Goal: Task Accomplishment & Management: Manage account settings

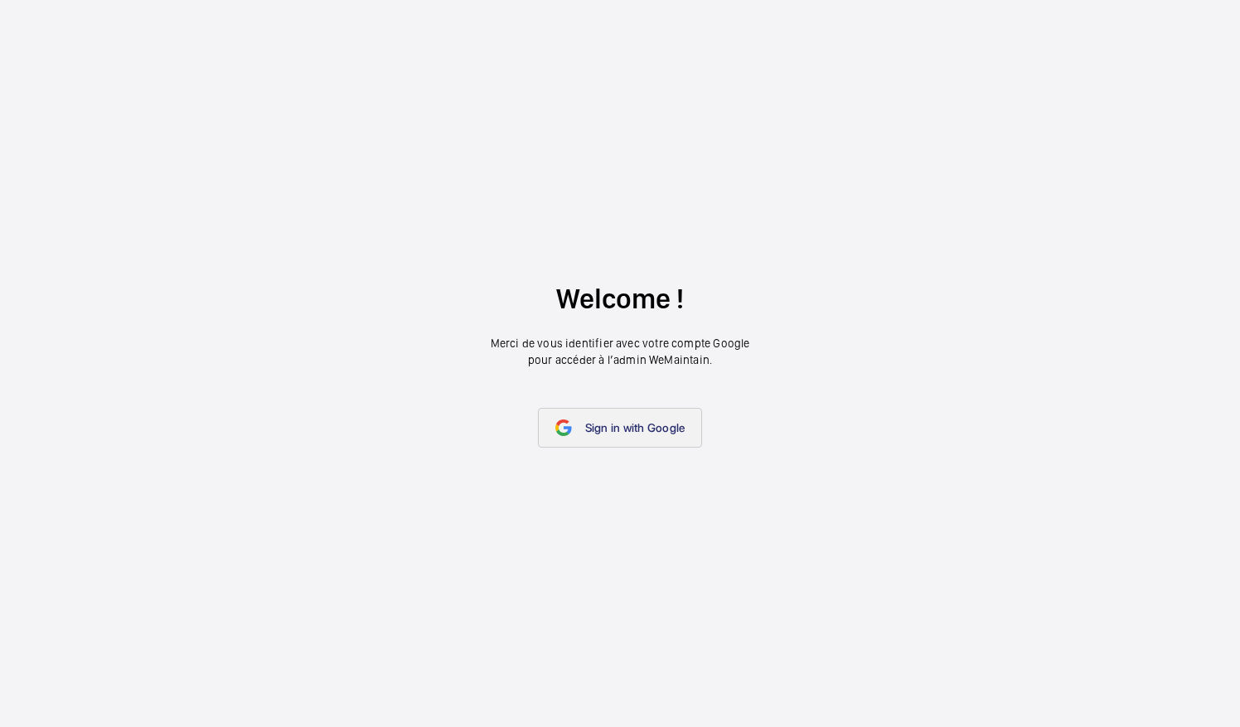
click at [612, 418] on link "Sign in with Google" at bounding box center [620, 428] width 165 height 40
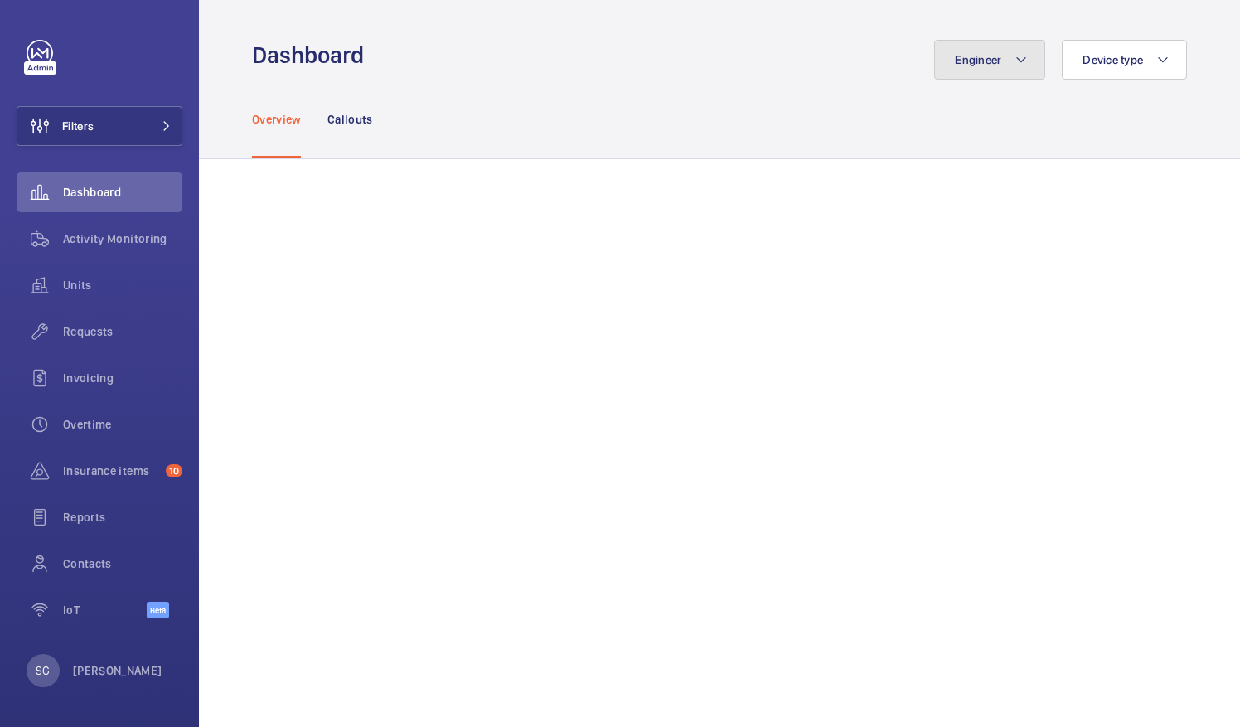
click at [1015, 59] on mat-icon at bounding box center [1021, 60] width 13 height 20
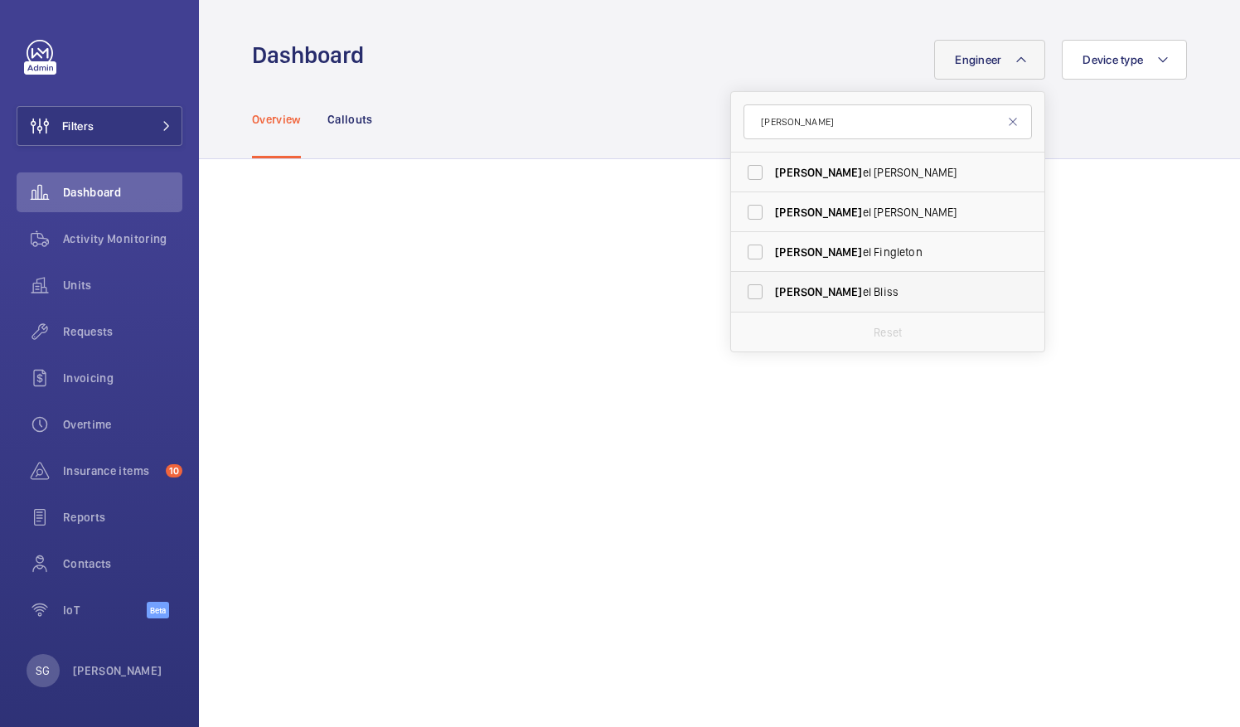
type input "[PERSON_NAME]"
click at [743, 294] on label "[PERSON_NAME]" at bounding box center [875, 292] width 289 height 40
click at [743, 294] on input "[PERSON_NAME]" at bounding box center [755, 291] width 33 height 33
checkbox input "true"
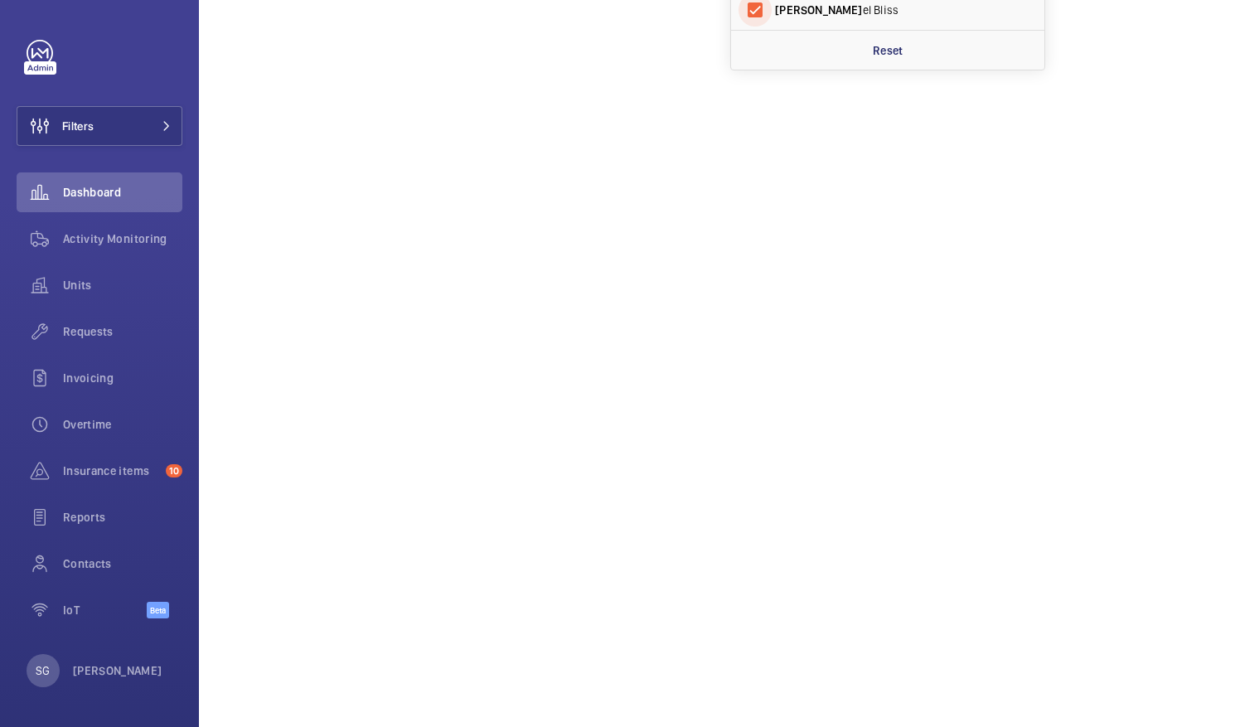
scroll to position [287, 0]
click at [158, 239] on span "Activity Monitoring" at bounding box center [122, 239] width 119 height 17
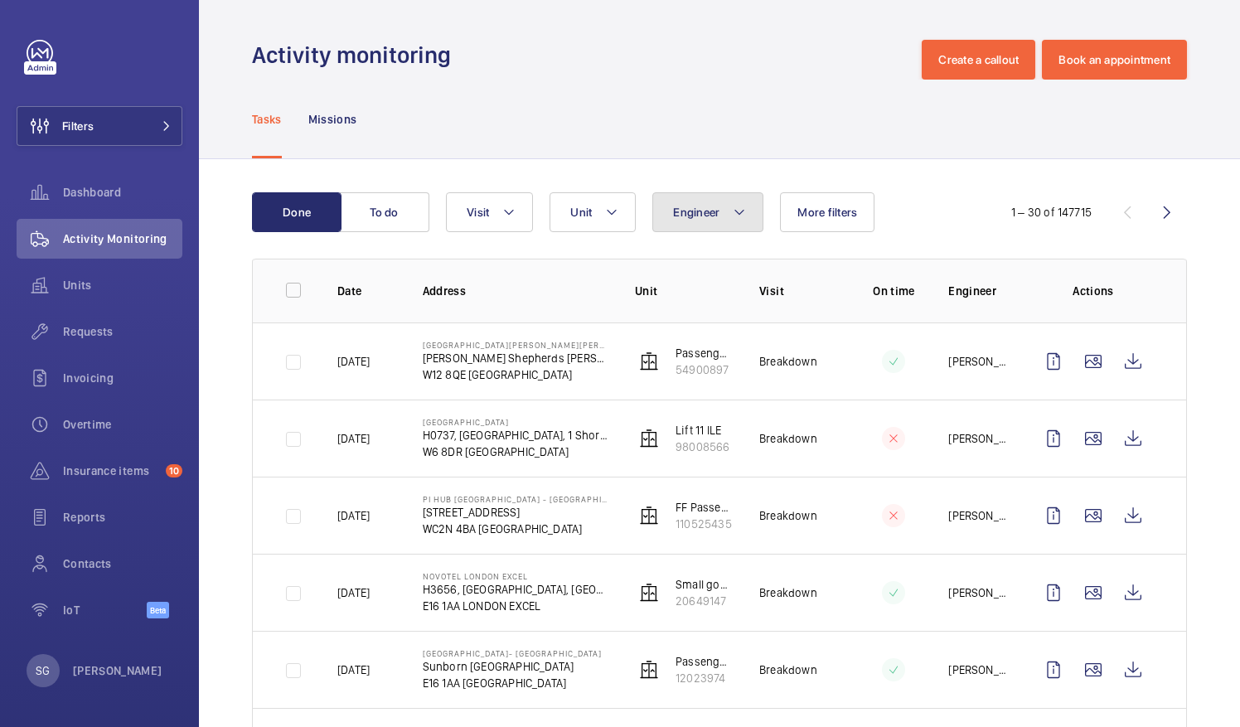
click at [733, 220] on mat-icon at bounding box center [739, 212] width 13 height 20
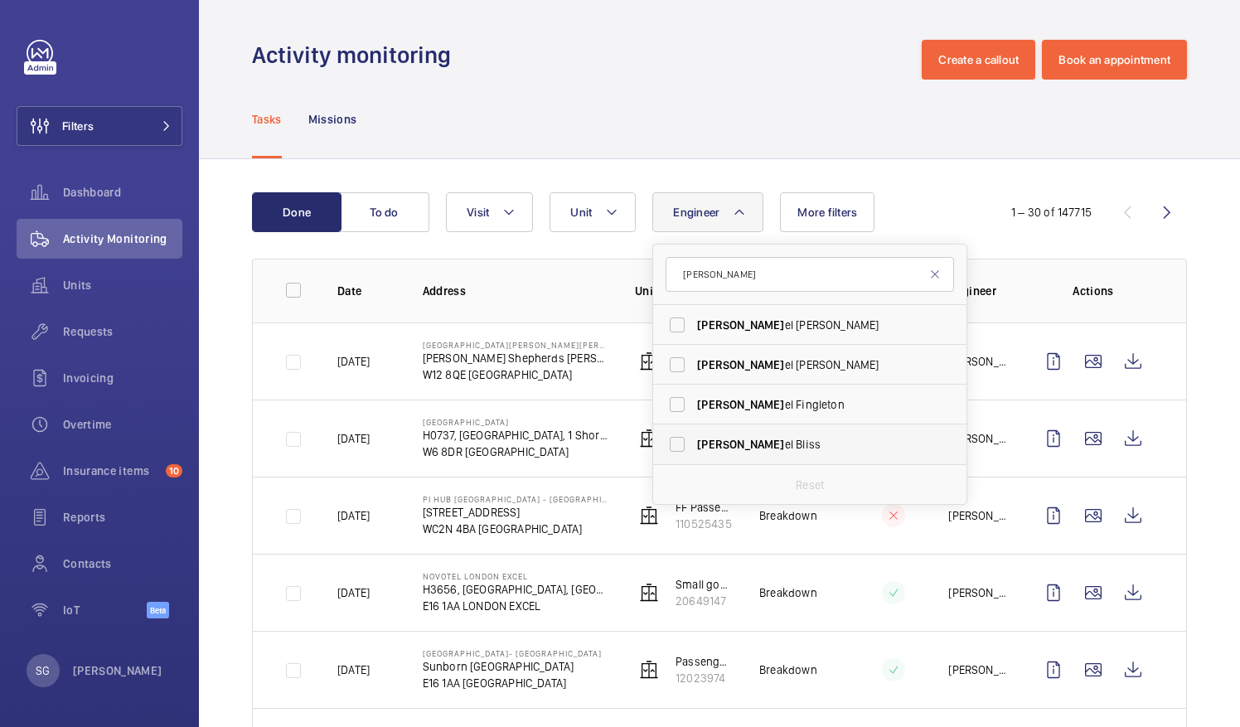
type input "[PERSON_NAME]"
click at [677, 443] on label "[PERSON_NAME]" at bounding box center [797, 445] width 289 height 40
click at [677, 443] on input "[PERSON_NAME]" at bounding box center [677, 444] width 33 height 33
checkbox input "true"
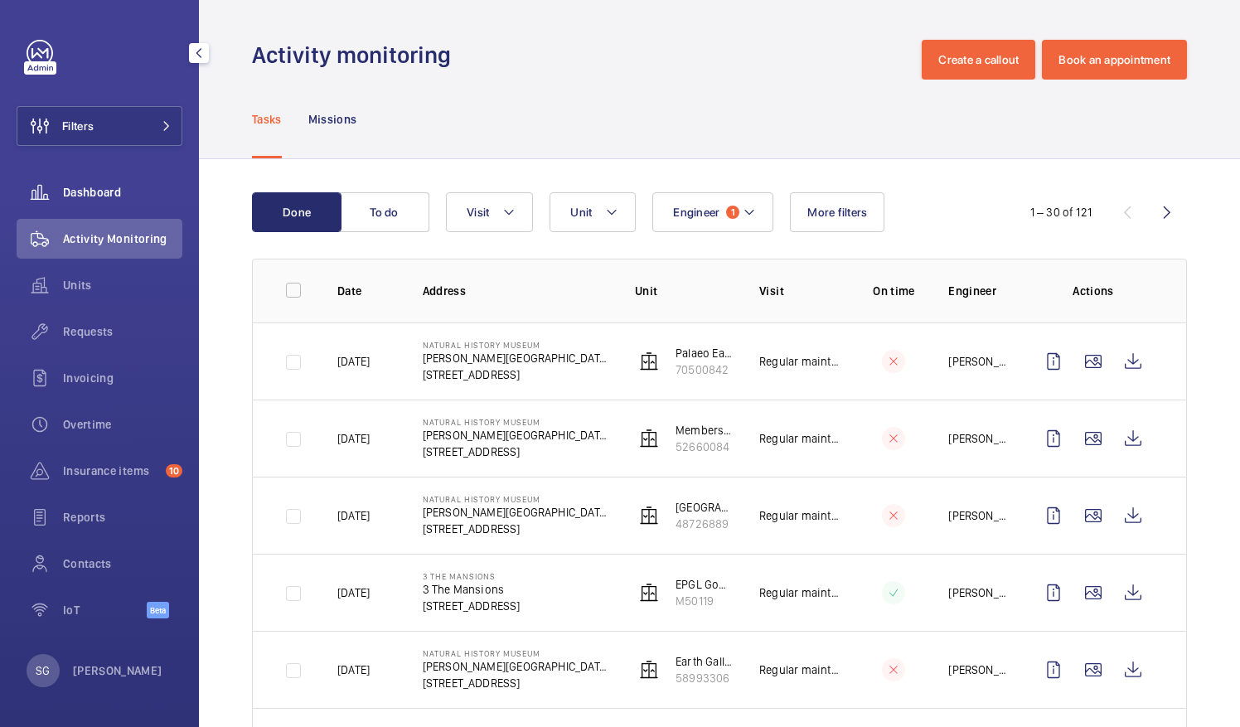
click at [110, 207] on div "Dashboard" at bounding box center [100, 192] width 166 height 40
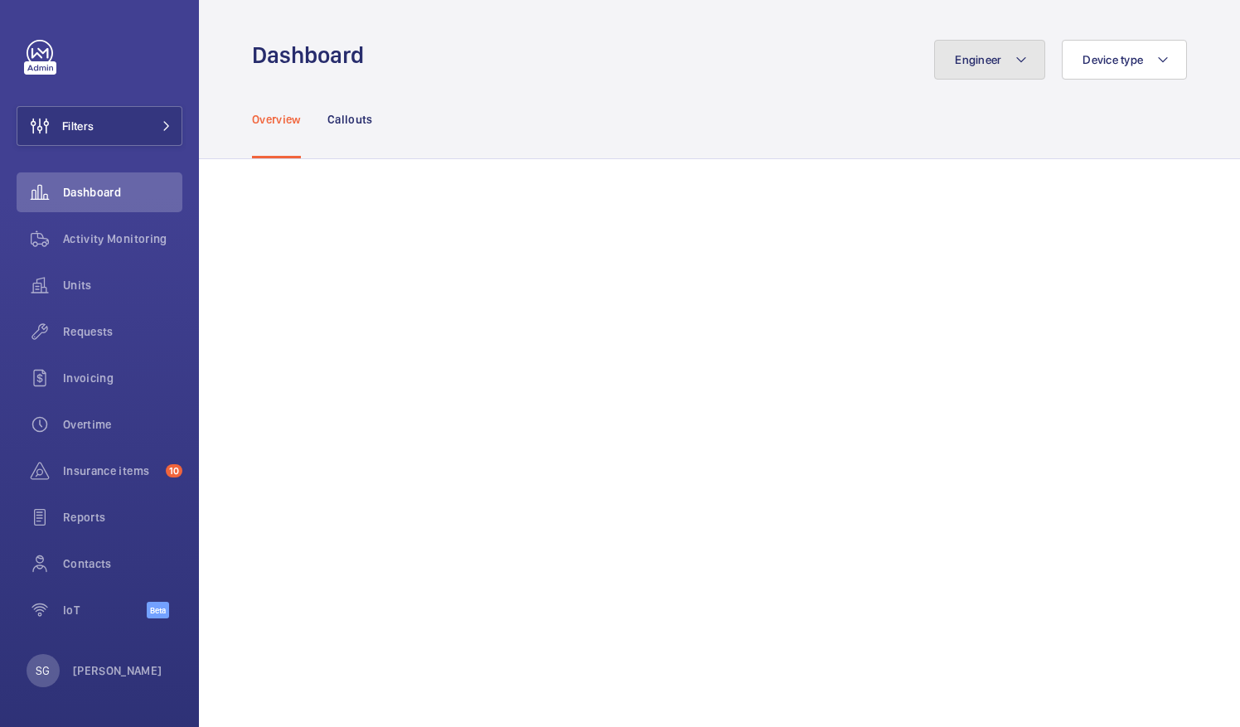
click at [978, 51] on button "Engineer" at bounding box center [989, 60] width 111 height 40
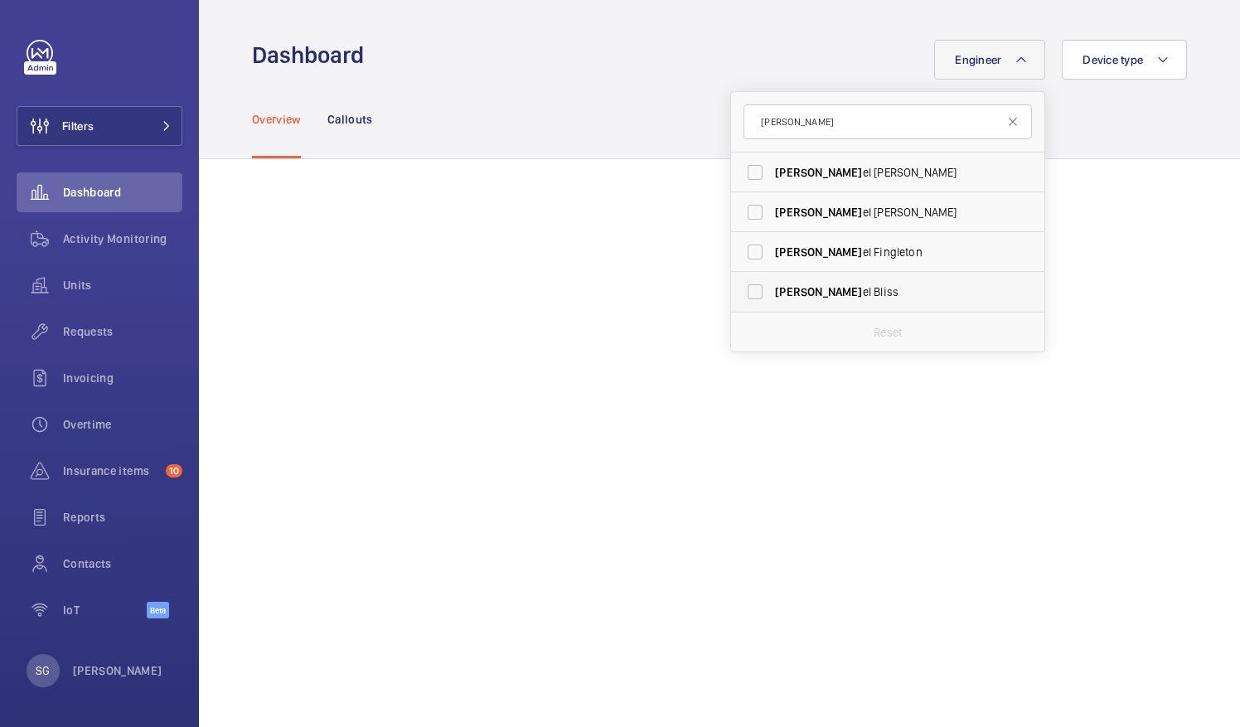
type input "[PERSON_NAME]"
click at [742, 299] on label "[PERSON_NAME]" at bounding box center [875, 292] width 289 height 40
click at [742, 299] on input "[PERSON_NAME]" at bounding box center [755, 291] width 33 height 33
checkbox input "true"
click at [1016, 121] on mat-icon at bounding box center [1013, 121] width 13 height 13
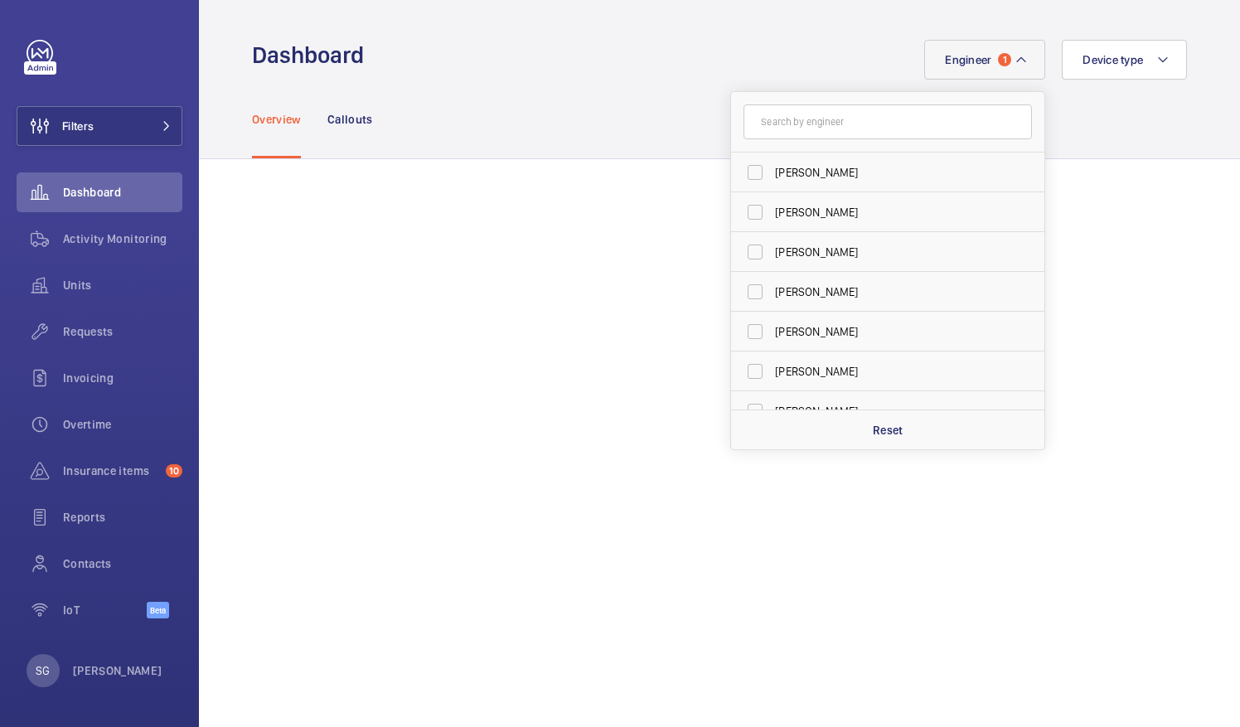
click at [1102, 120] on div "Overview Callouts" at bounding box center [719, 119] width 935 height 79
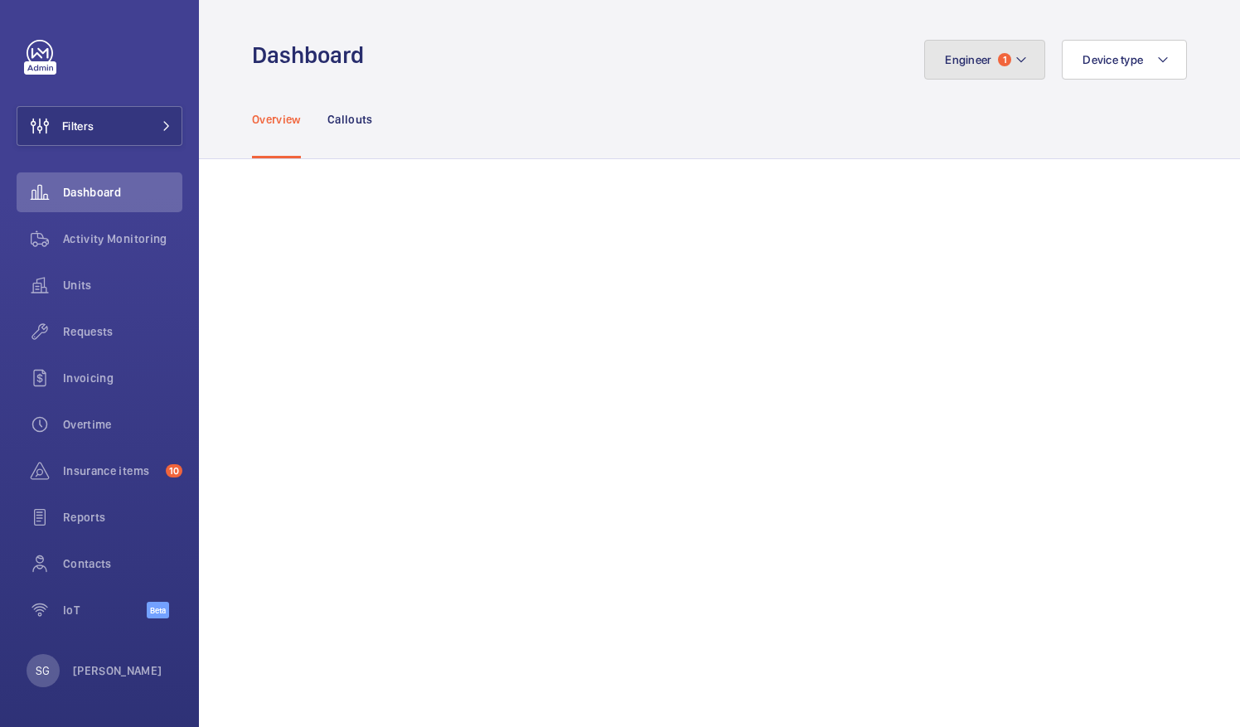
click at [1015, 55] on mat-icon at bounding box center [1021, 60] width 13 height 20
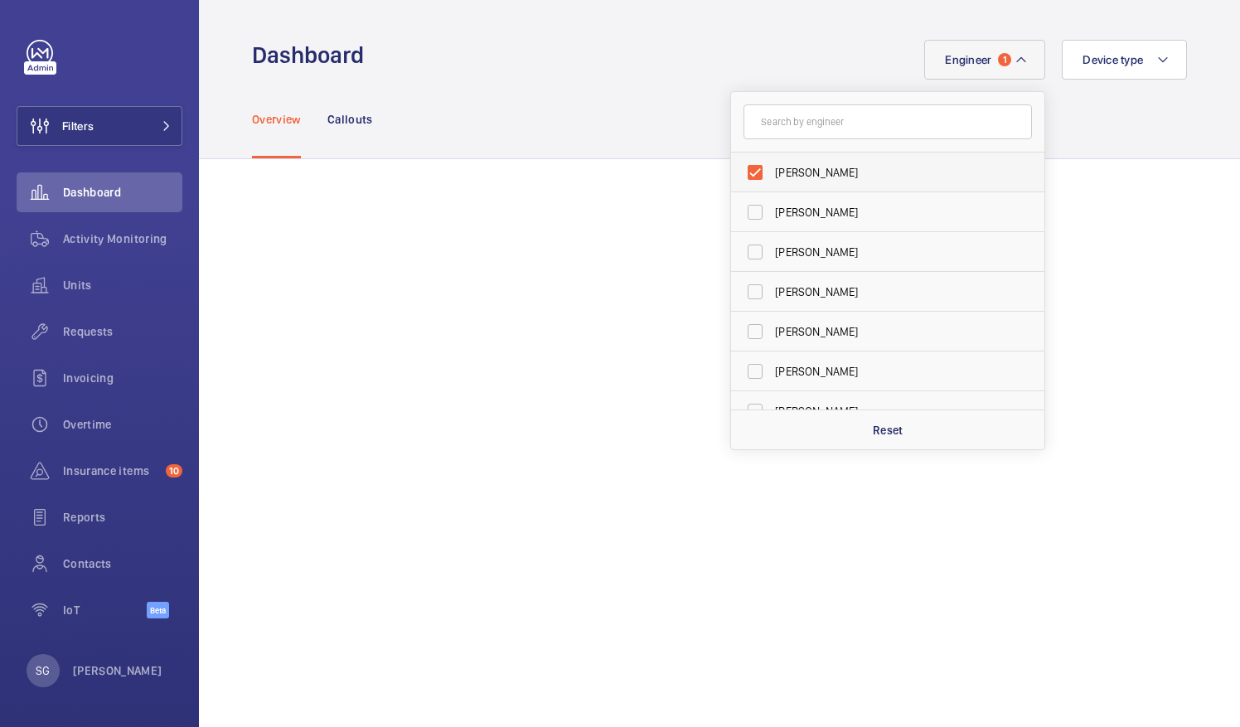
click at [751, 170] on label "[PERSON_NAME]" at bounding box center [875, 173] width 289 height 40
click at [751, 170] on input "[PERSON_NAME]" at bounding box center [755, 172] width 33 height 33
checkbox input "false"
click at [784, 126] on input "text" at bounding box center [888, 121] width 289 height 35
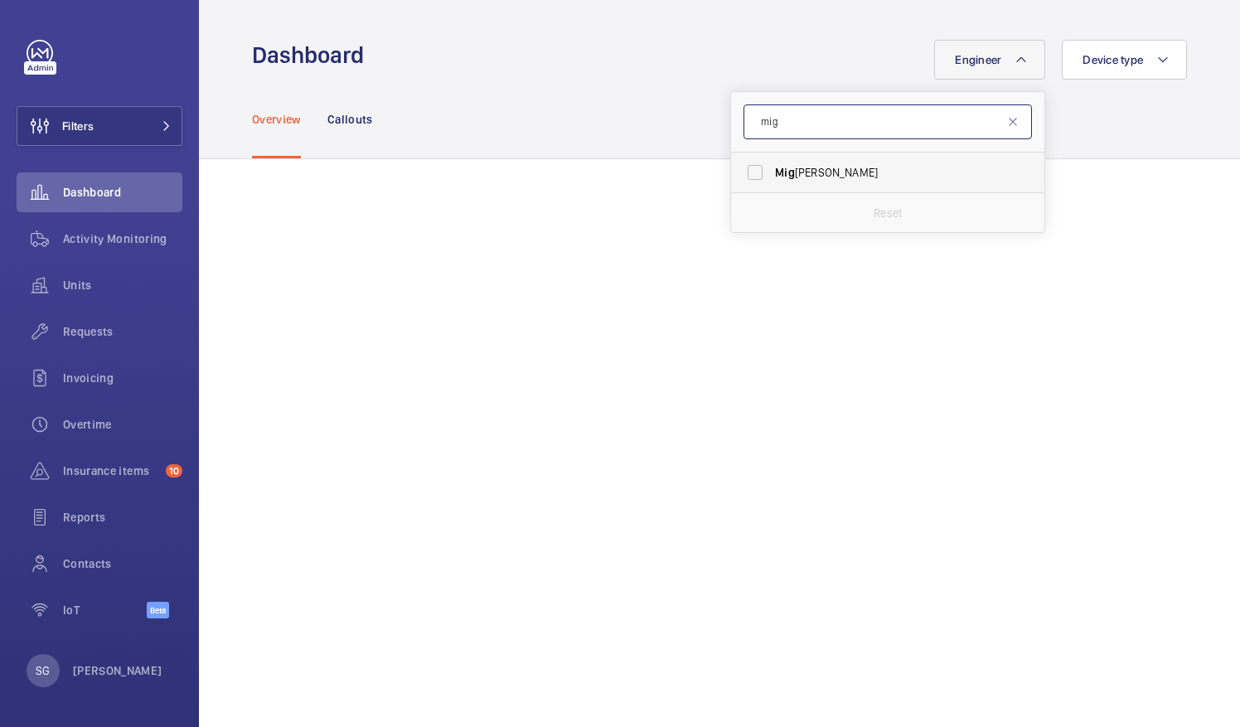
type input "mig"
click at [748, 171] on label "[PERSON_NAME]" at bounding box center [875, 173] width 289 height 40
click at [748, 171] on input "[PERSON_NAME]" at bounding box center [755, 172] width 33 height 33
checkbox input "true"
click at [1007, 124] on mat-icon at bounding box center [1013, 121] width 13 height 13
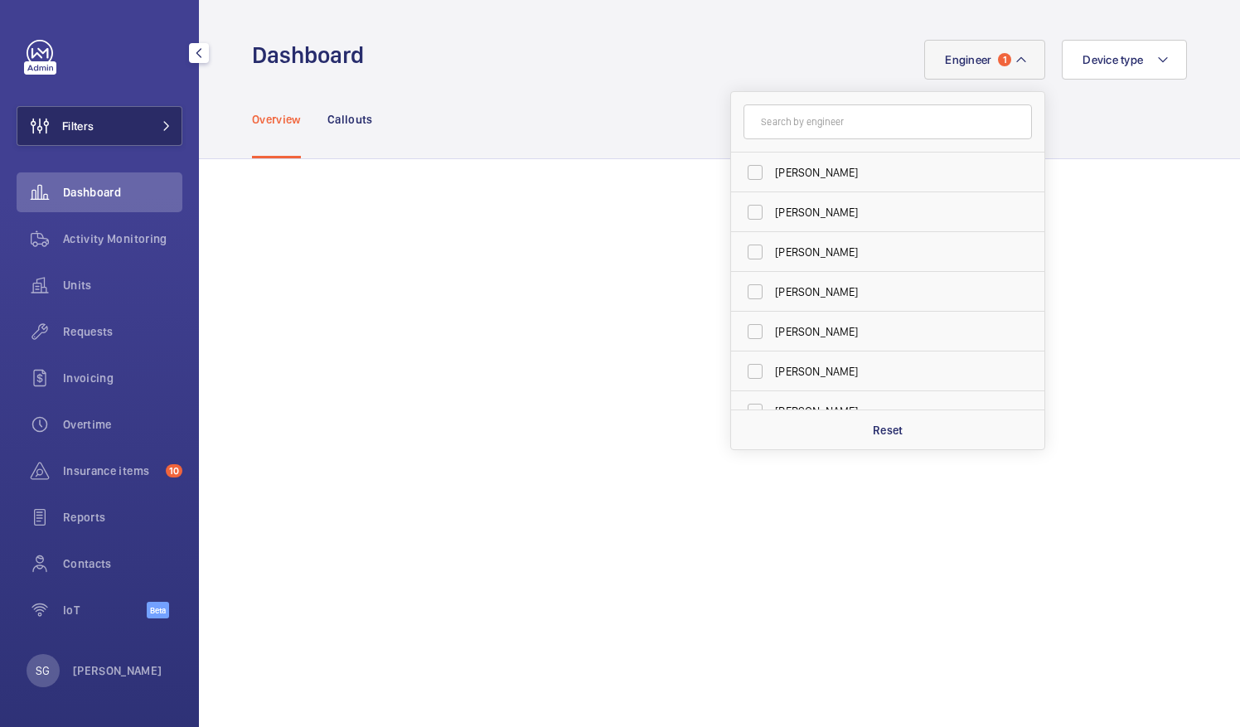
click at [129, 124] on button "Filters" at bounding box center [100, 126] width 166 height 40
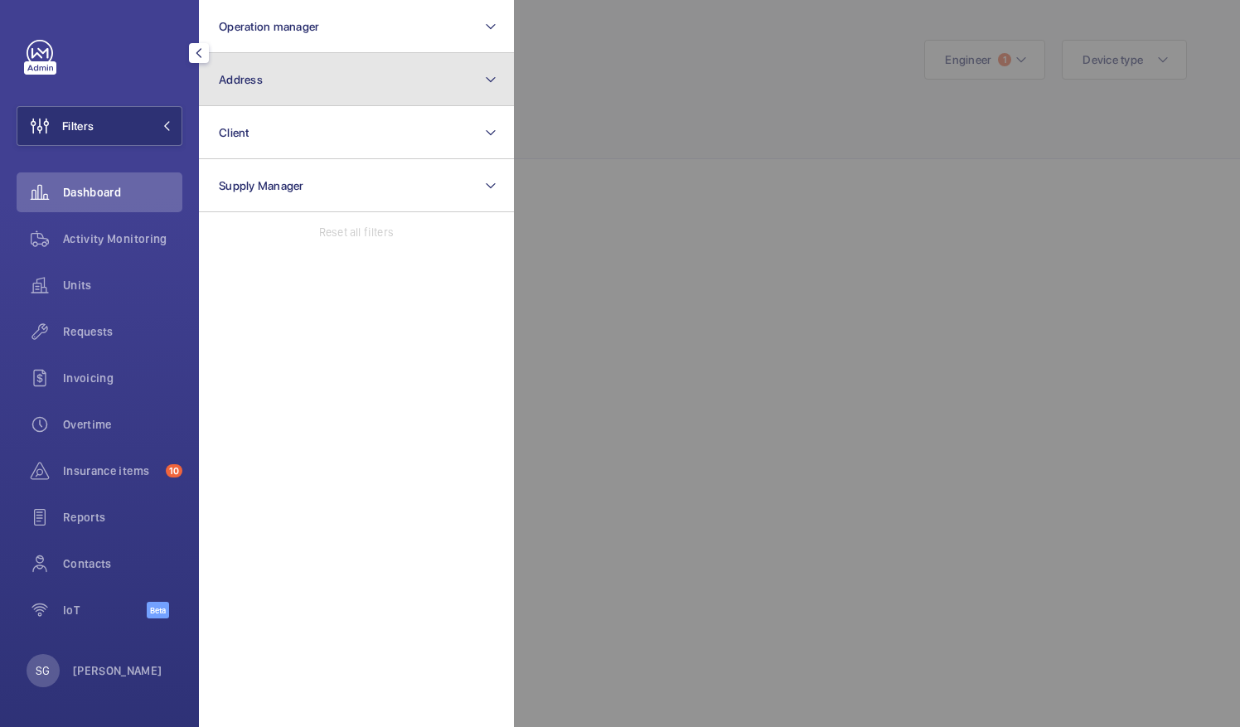
click at [362, 75] on button "Address" at bounding box center [356, 79] width 315 height 53
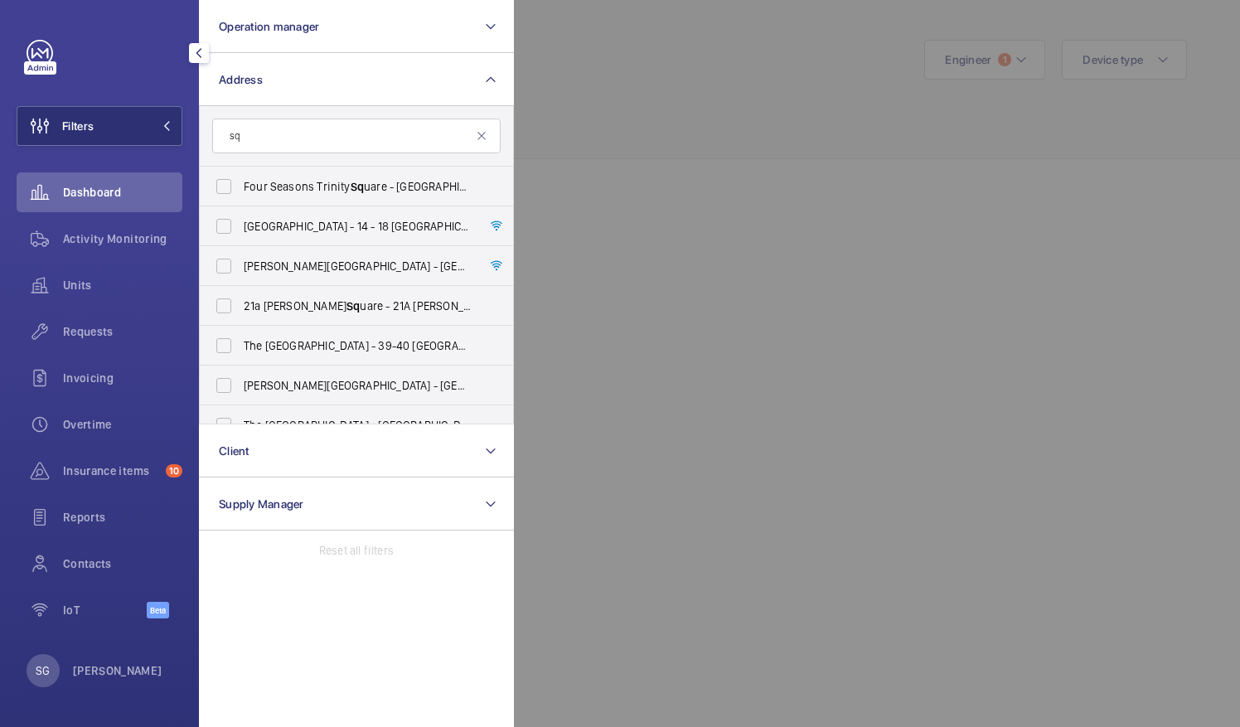
type input "s"
type input "super"
click at [342, 265] on span "Super city Aparthotels - [STREET_ADDRESS]" at bounding box center [358, 266] width 228 height 17
click at [240, 265] on input "Super city Aparthotels - [STREET_ADDRESS]" at bounding box center [223, 266] width 33 height 33
checkbox input "true"
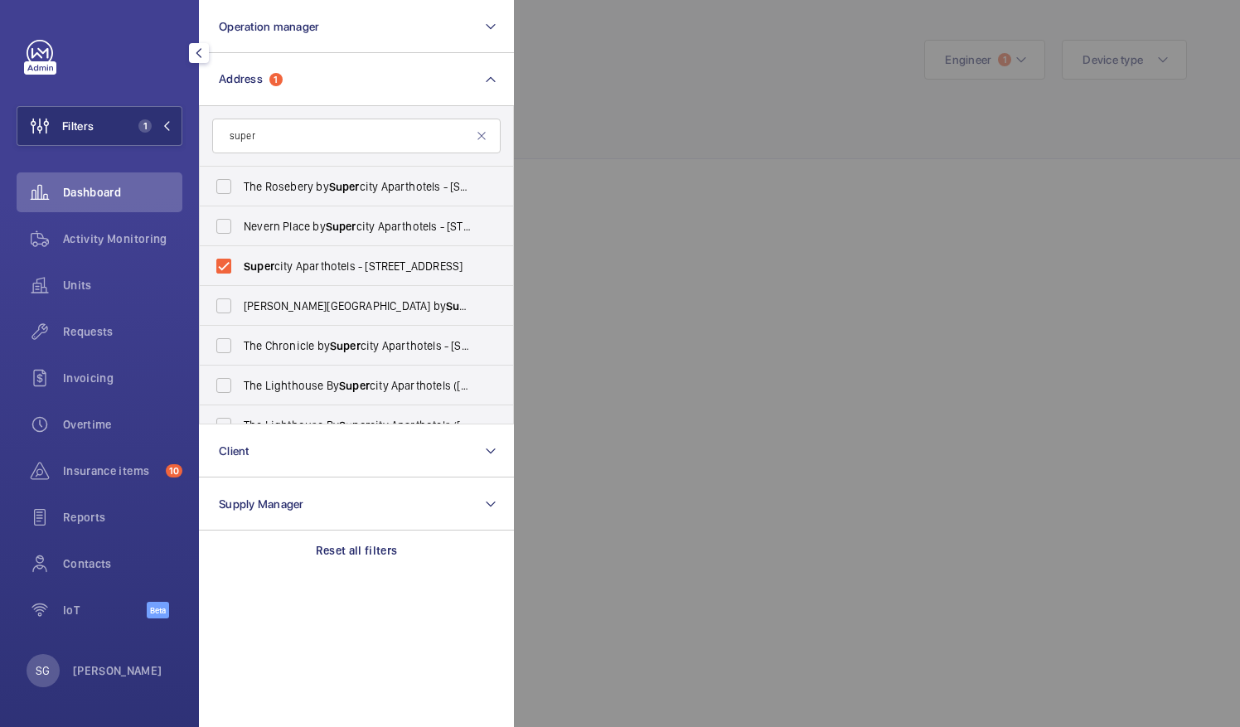
click at [710, 573] on div at bounding box center [1134, 363] width 1240 height 727
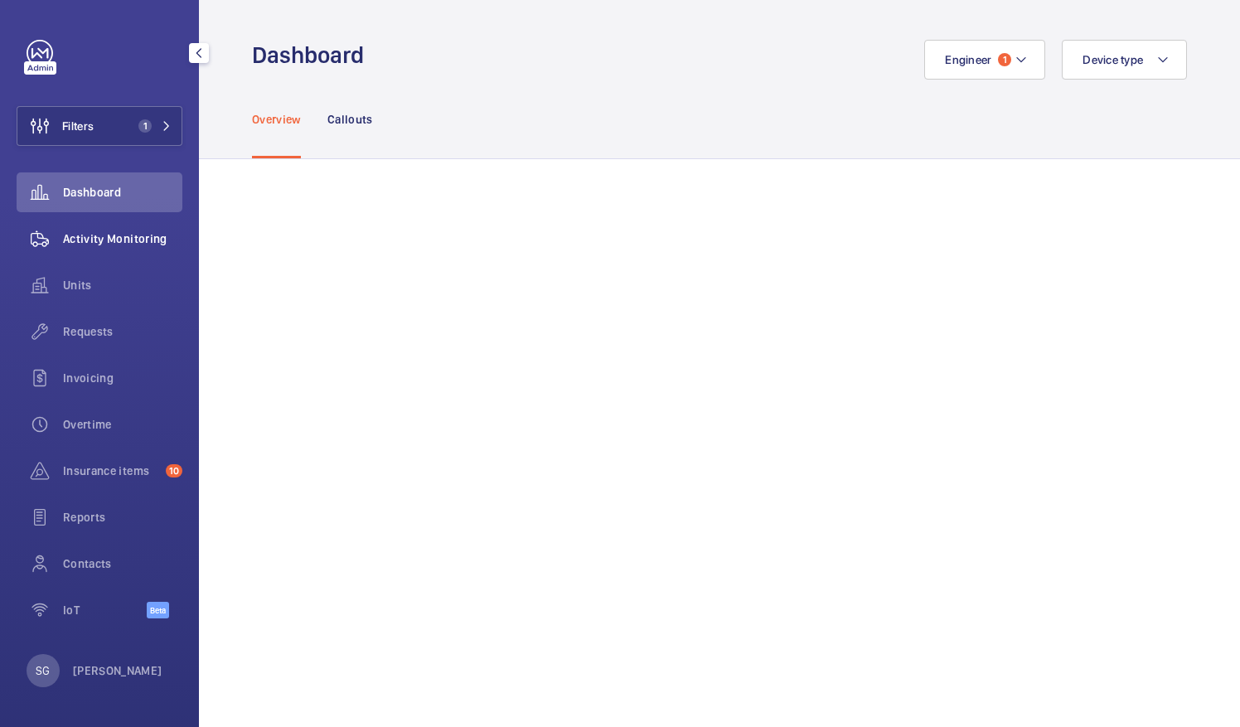
click at [119, 241] on span "Activity Monitoring" at bounding box center [122, 239] width 119 height 17
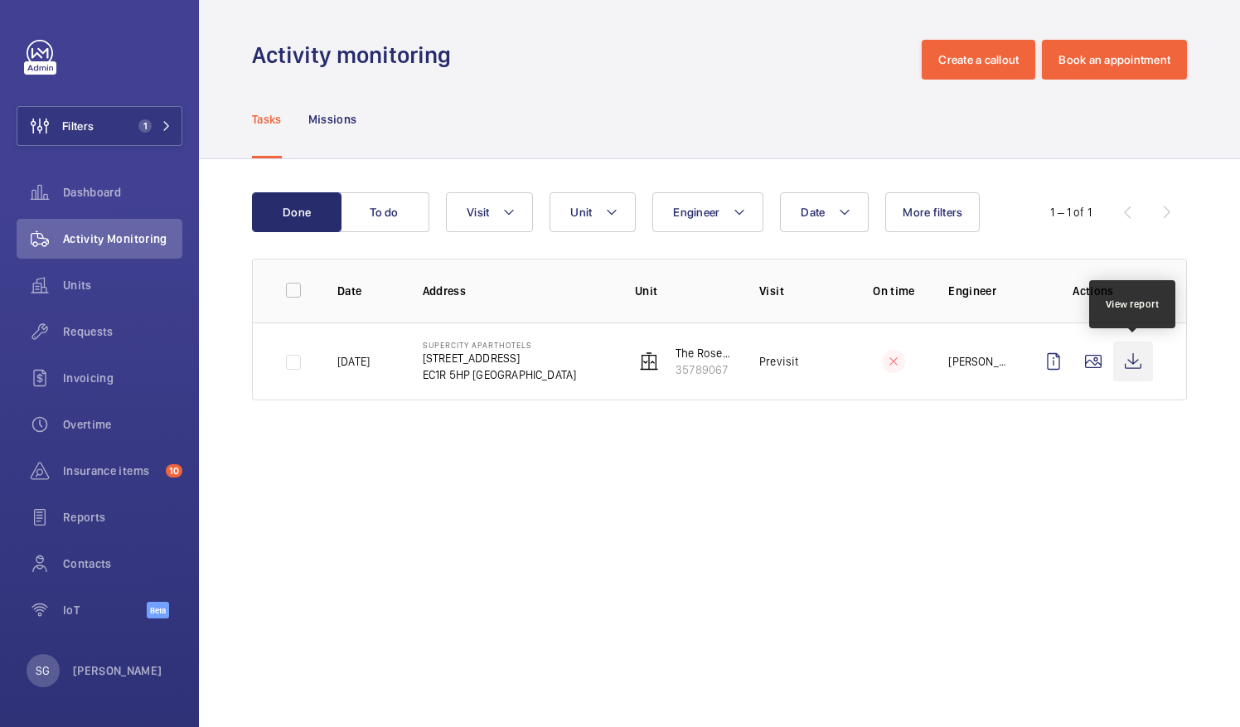
click at [1143, 360] on wm-front-icon-button at bounding box center [1134, 362] width 40 height 40
click at [94, 194] on span "Dashboard" at bounding box center [122, 192] width 119 height 17
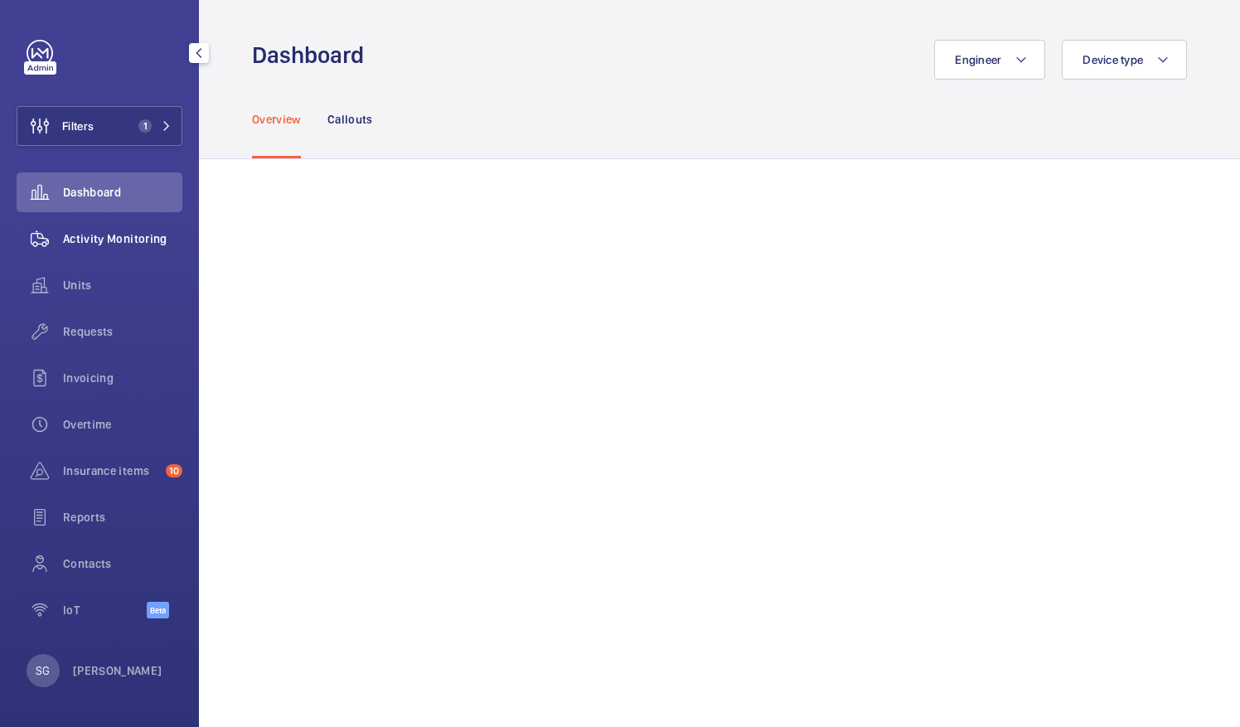
click at [130, 247] on div "Activity Monitoring" at bounding box center [100, 239] width 166 height 40
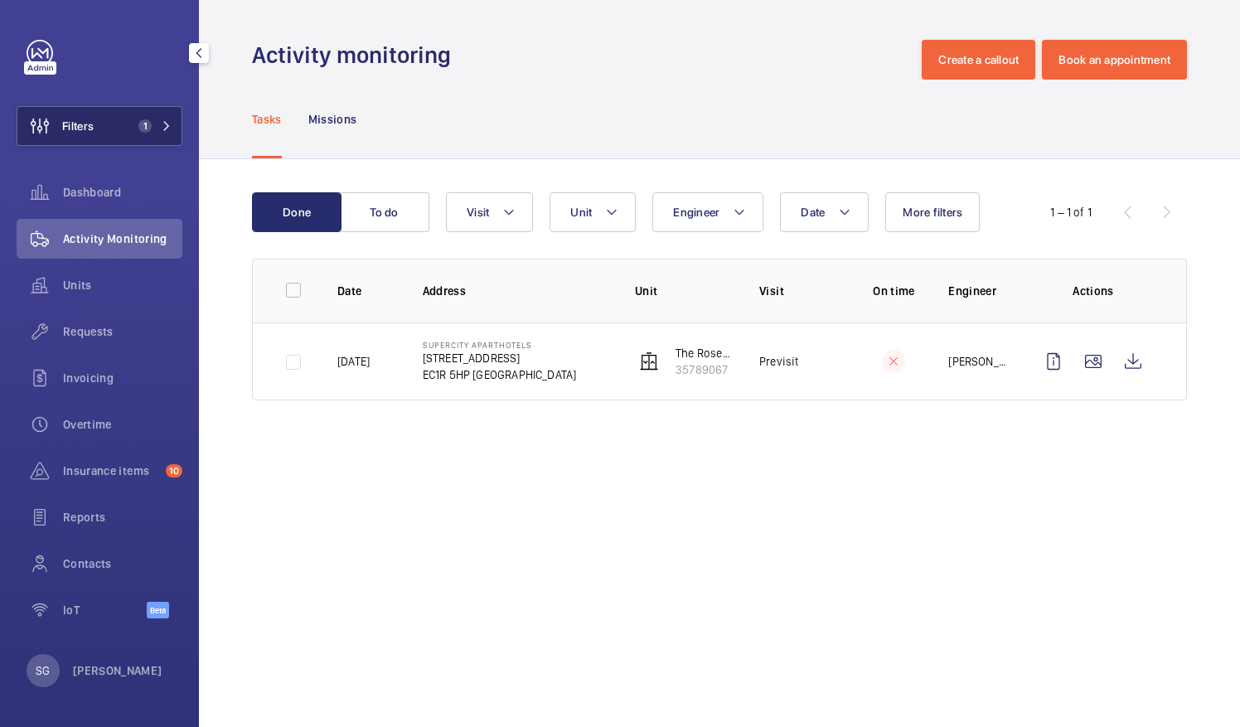
click at [159, 128] on span "1" at bounding box center [152, 125] width 40 height 13
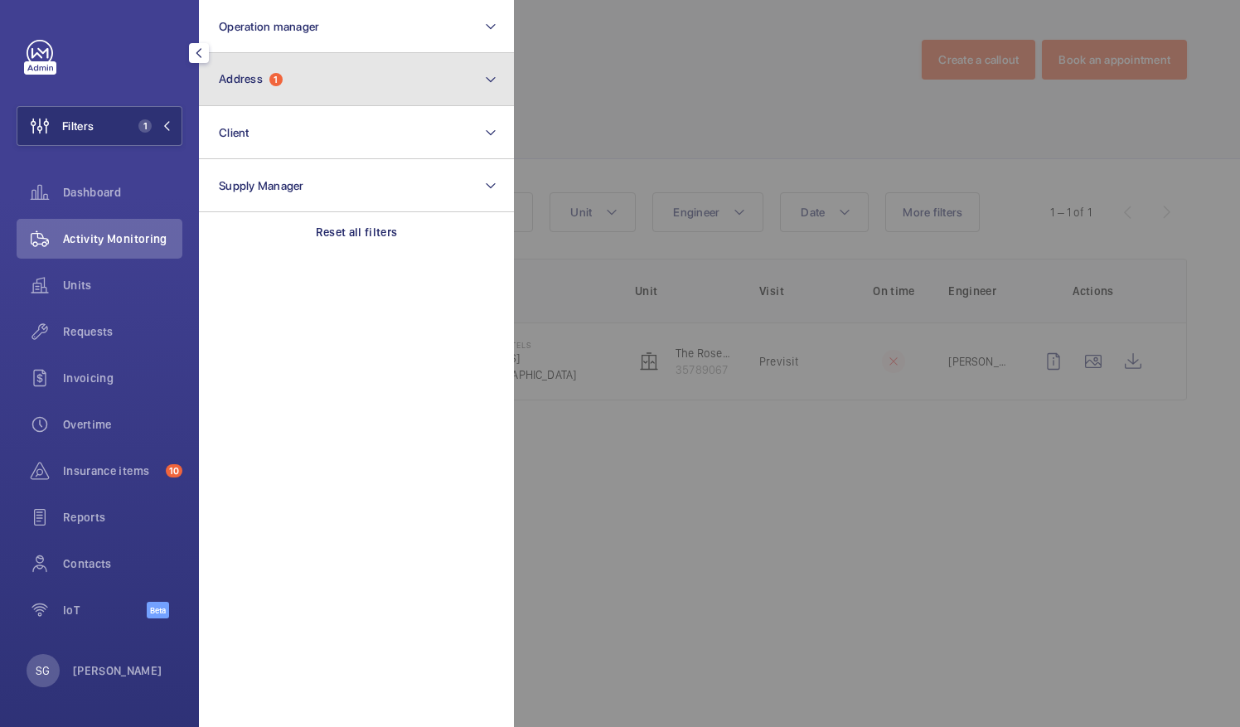
click at [483, 71] on button "Address 1" at bounding box center [356, 79] width 315 height 53
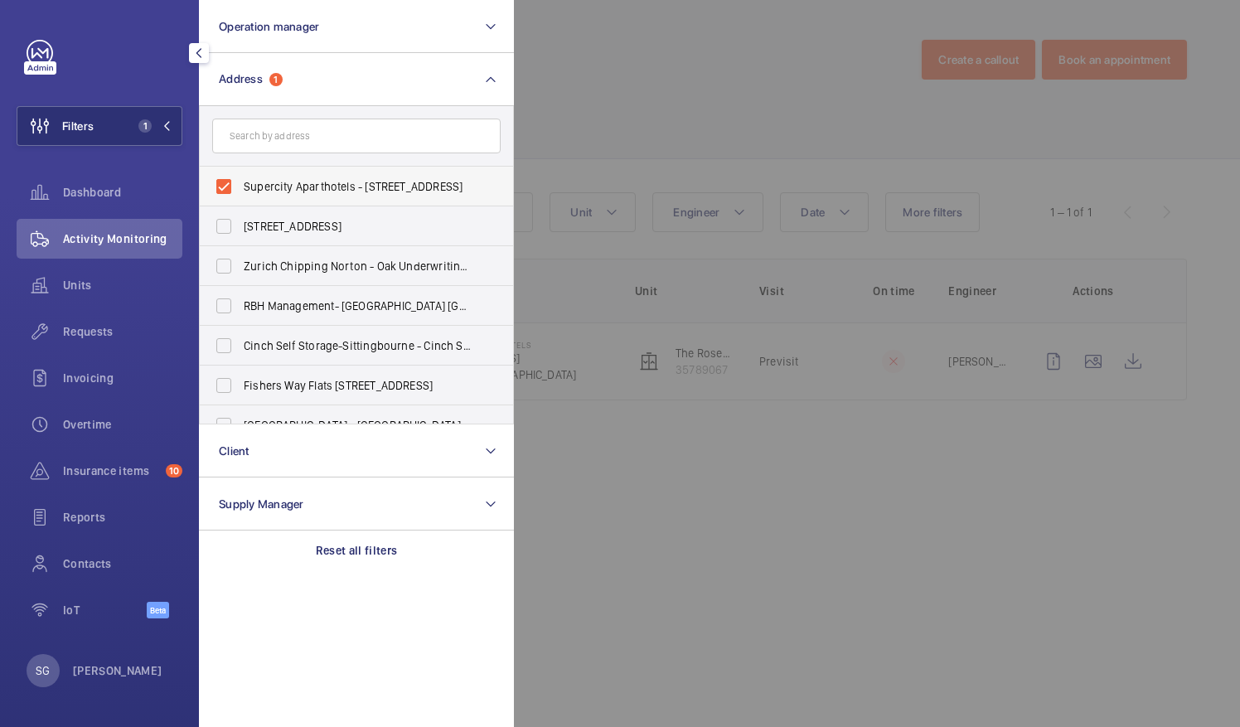
click at [221, 187] on label "Supercity Aparthotels - [STREET_ADDRESS]" at bounding box center [344, 187] width 289 height 40
click at [221, 187] on input "Supercity Aparthotels - [STREET_ADDRESS]" at bounding box center [223, 186] width 33 height 33
checkbox input "false"
click at [715, 58] on div at bounding box center [1134, 363] width 1240 height 727
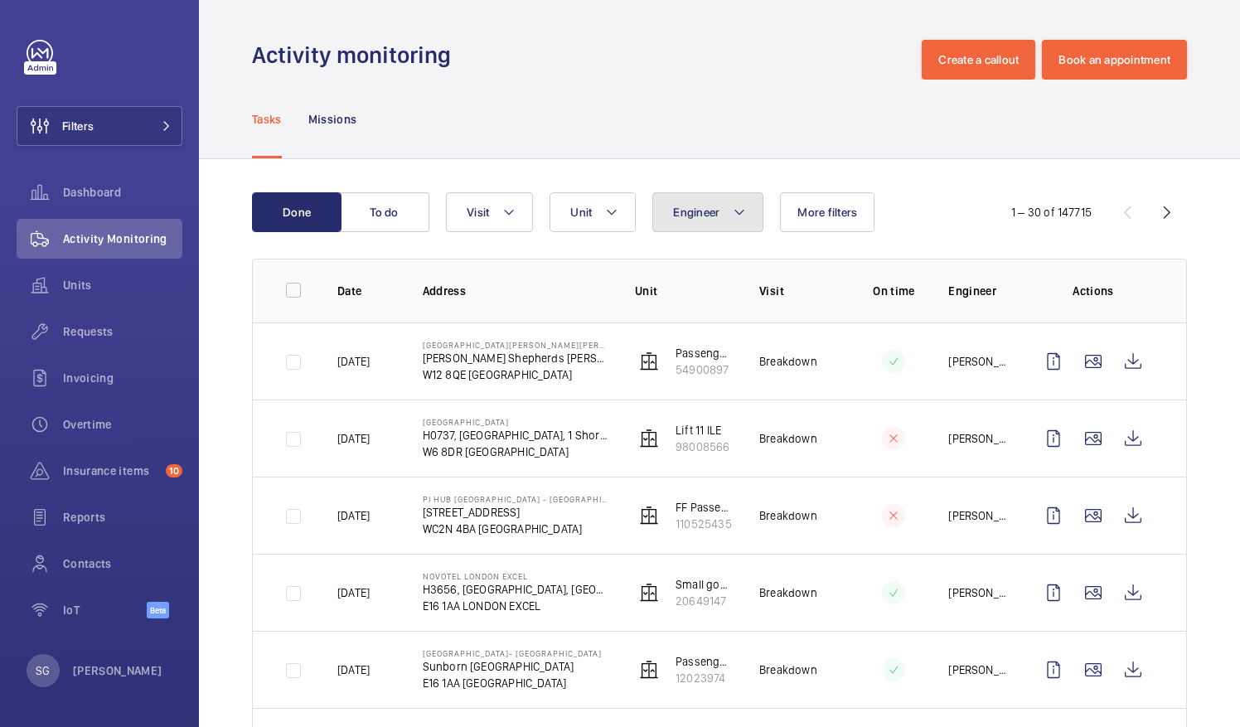
click at [706, 204] on button "Engineer" at bounding box center [708, 212] width 111 height 40
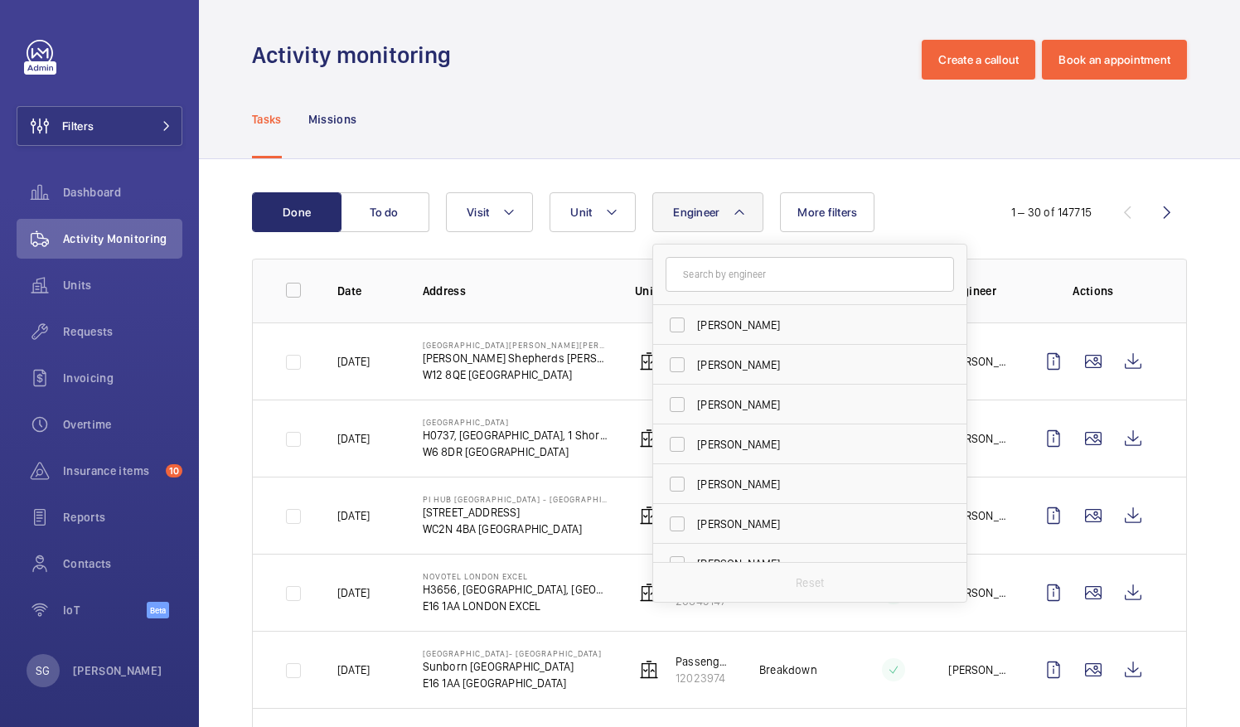
type input ","
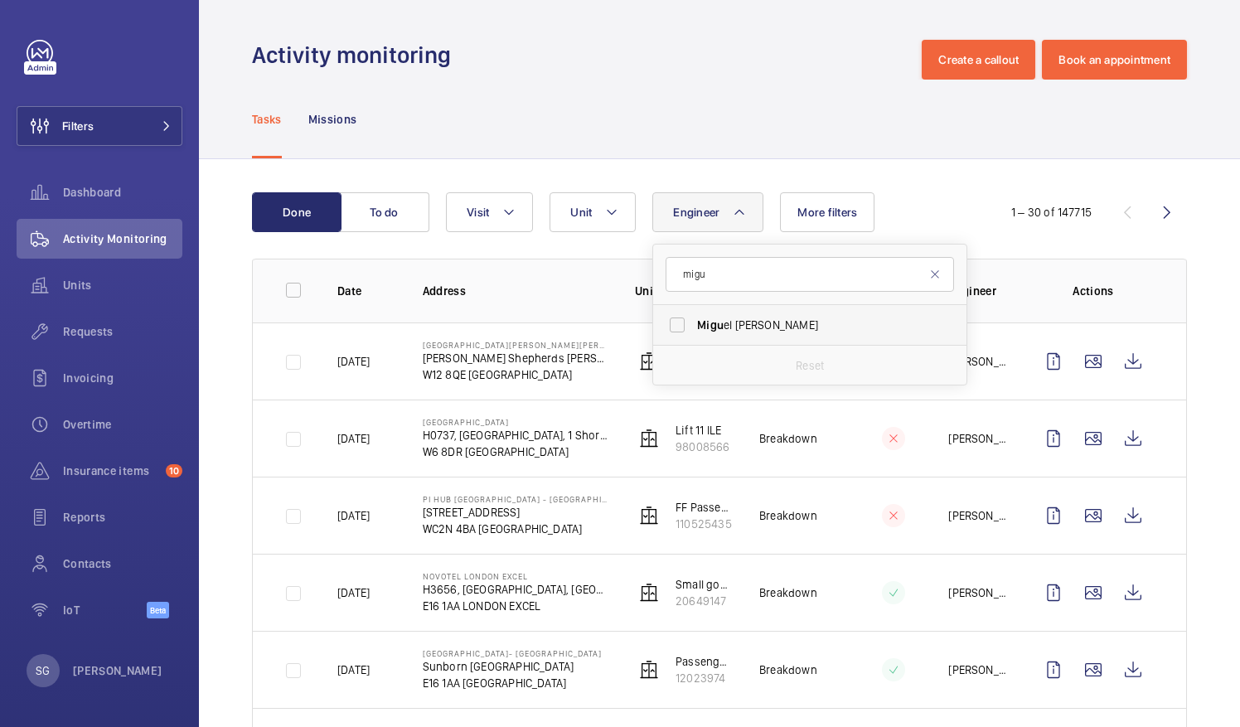
type input "migu"
click at [679, 325] on label "[PERSON_NAME]" at bounding box center [797, 325] width 289 height 40
click at [679, 325] on input "[PERSON_NAME]" at bounding box center [677, 324] width 33 height 33
checkbox input "true"
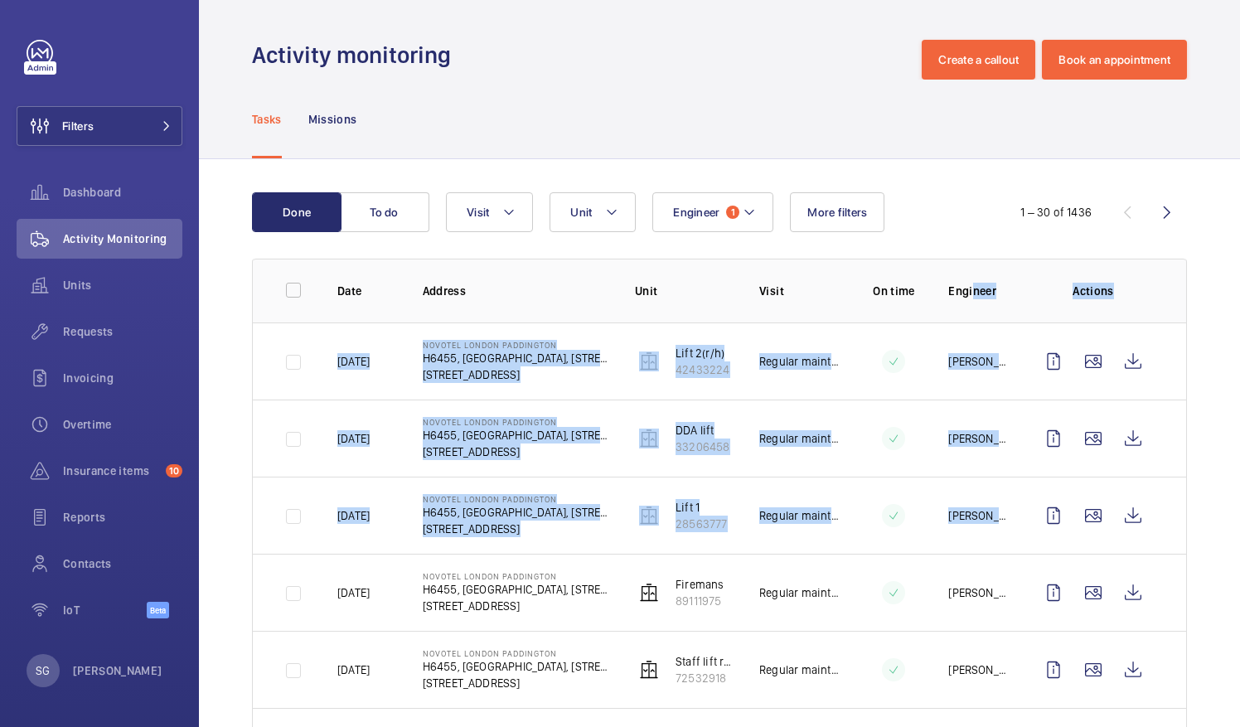
drag, startPoint x: 1196, startPoint y: 488, endPoint x: 955, endPoint y: 272, distance: 323.5
click at [384, 214] on button "To do" at bounding box center [385, 212] width 90 height 40
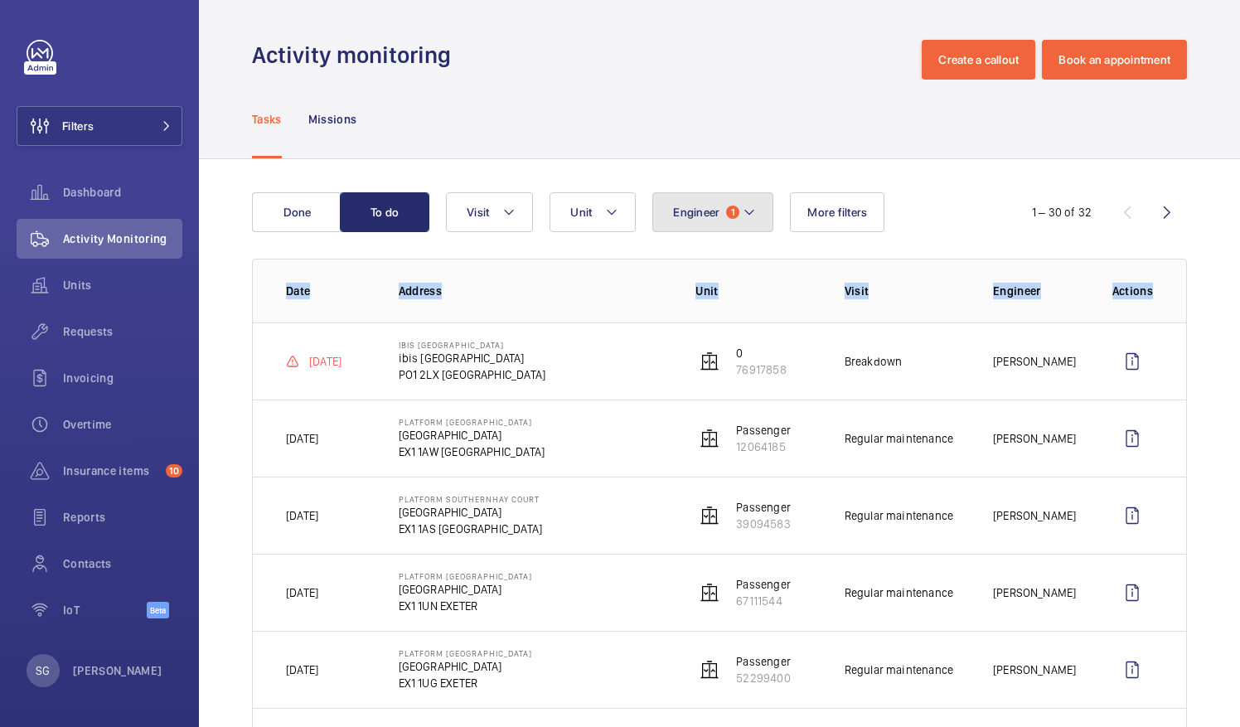
click at [747, 197] on button "Engineer 1" at bounding box center [713, 212] width 121 height 40
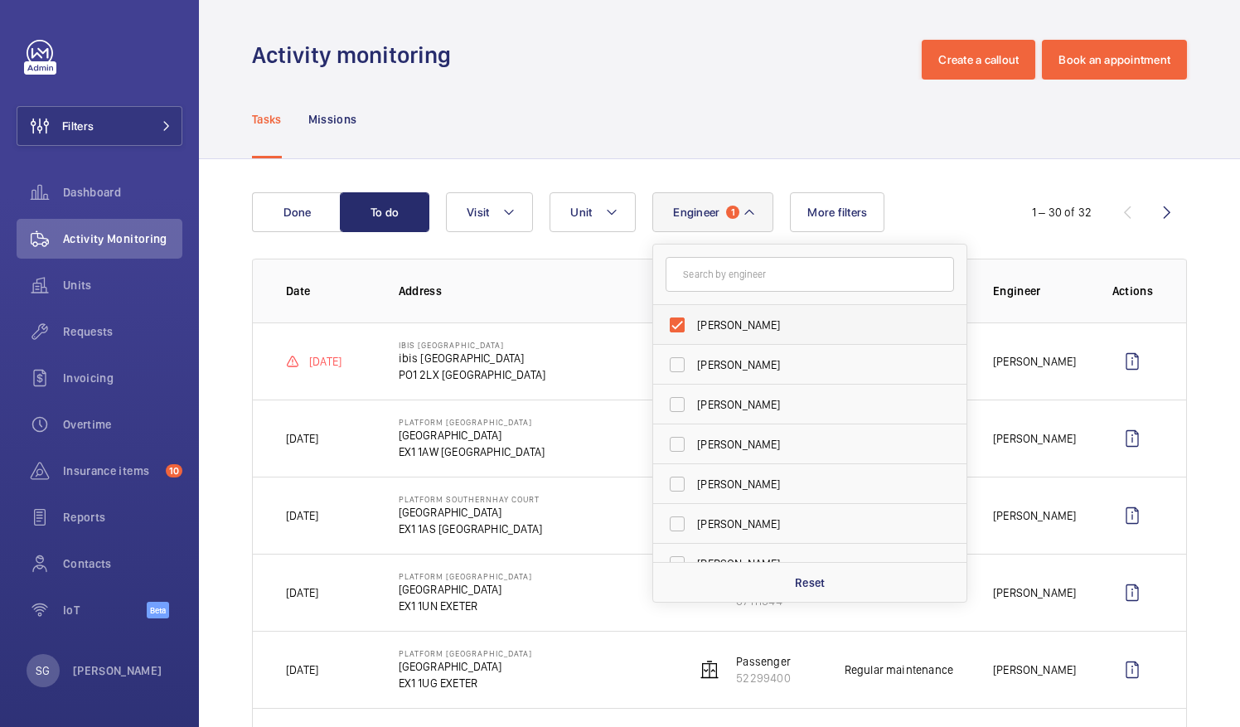
click at [687, 322] on label "[PERSON_NAME]" at bounding box center [797, 325] width 289 height 40
click at [687, 322] on input "[PERSON_NAME]" at bounding box center [677, 324] width 33 height 33
checkbox input "false"
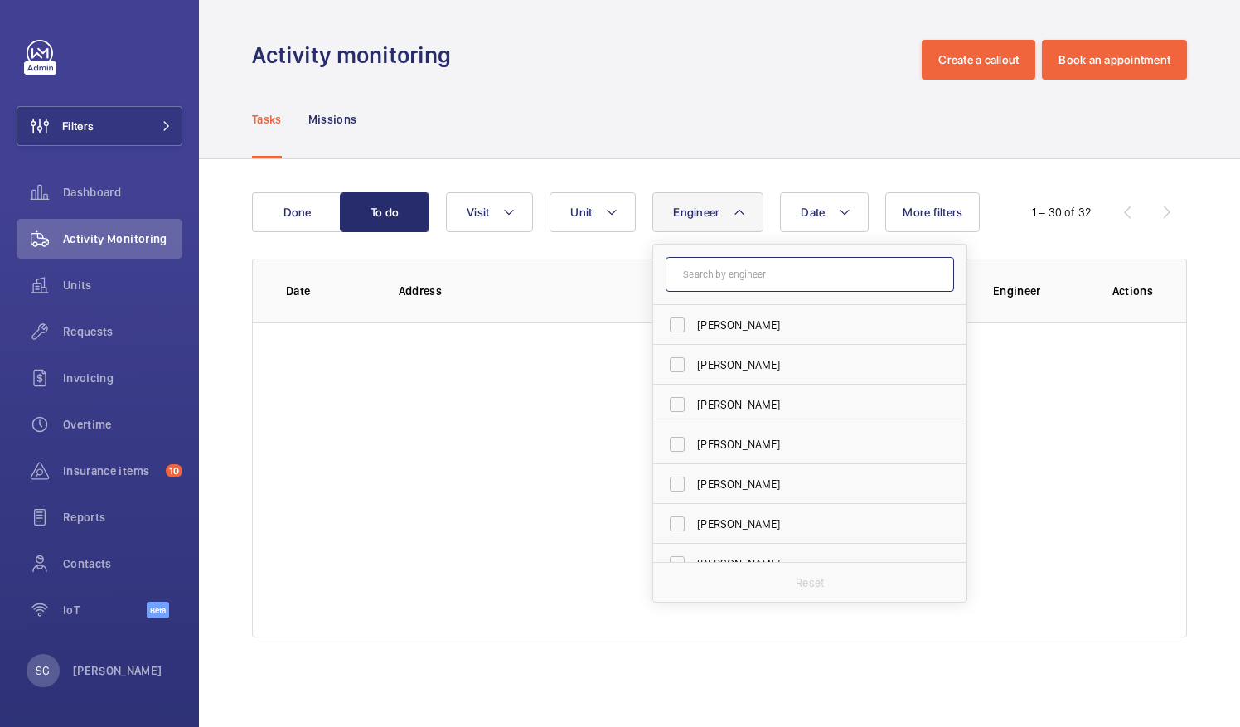
click at [715, 279] on input "text" at bounding box center [810, 274] width 289 height 35
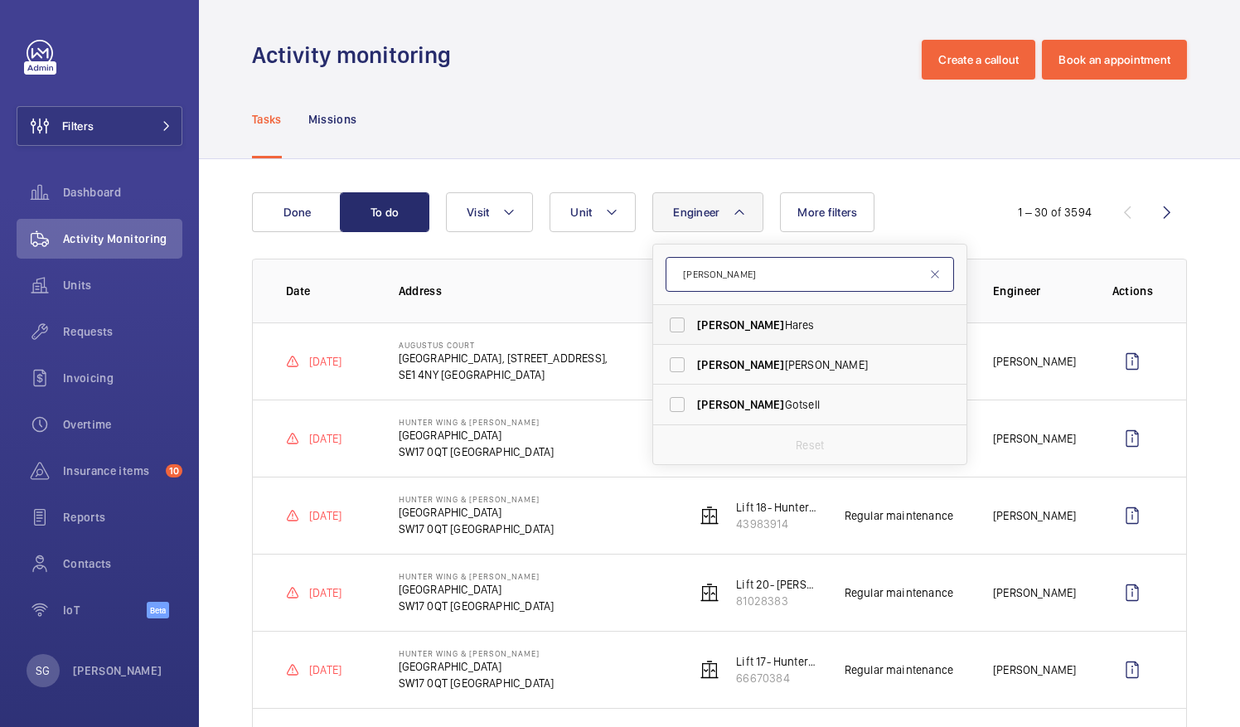
type input "[PERSON_NAME]"
click at [677, 331] on label "[PERSON_NAME]" at bounding box center [797, 325] width 289 height 40
click at [677, 331] on input "[PERSON_NAME]" at bounding box center [677, 324] width 33 height 33
checkbox input "true"
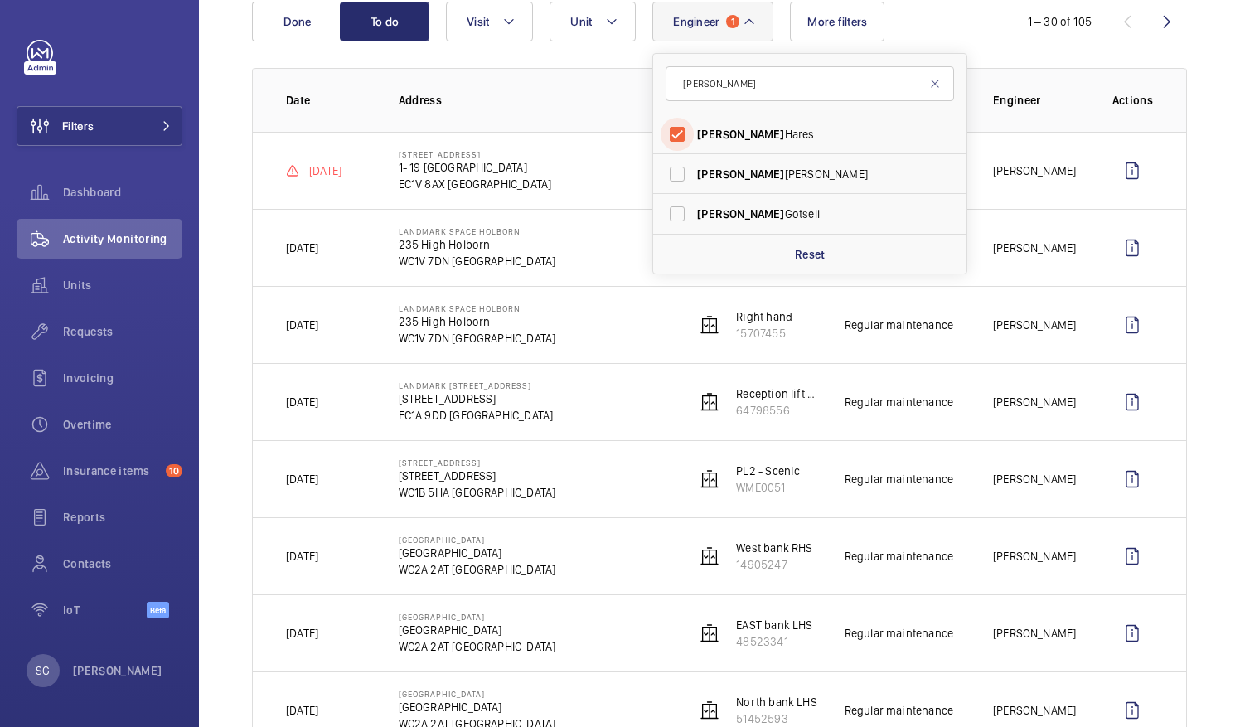
scroll to position [199, 0]
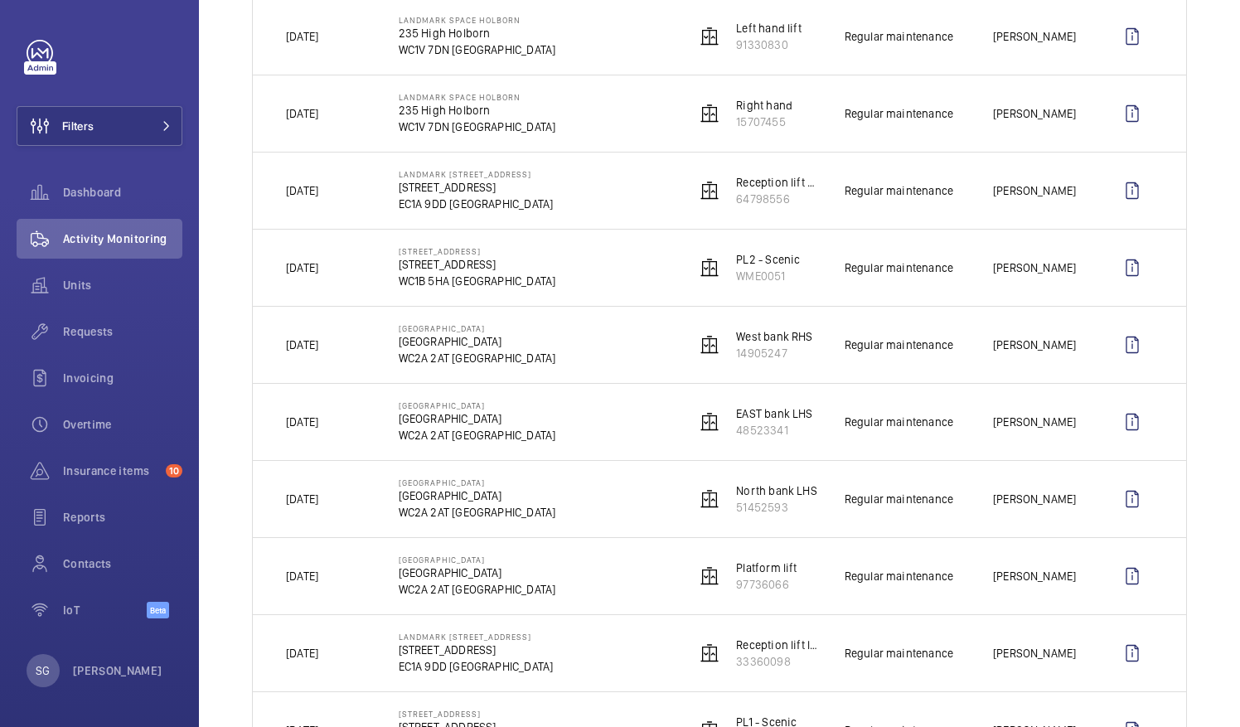
scroll to position [0, 0]
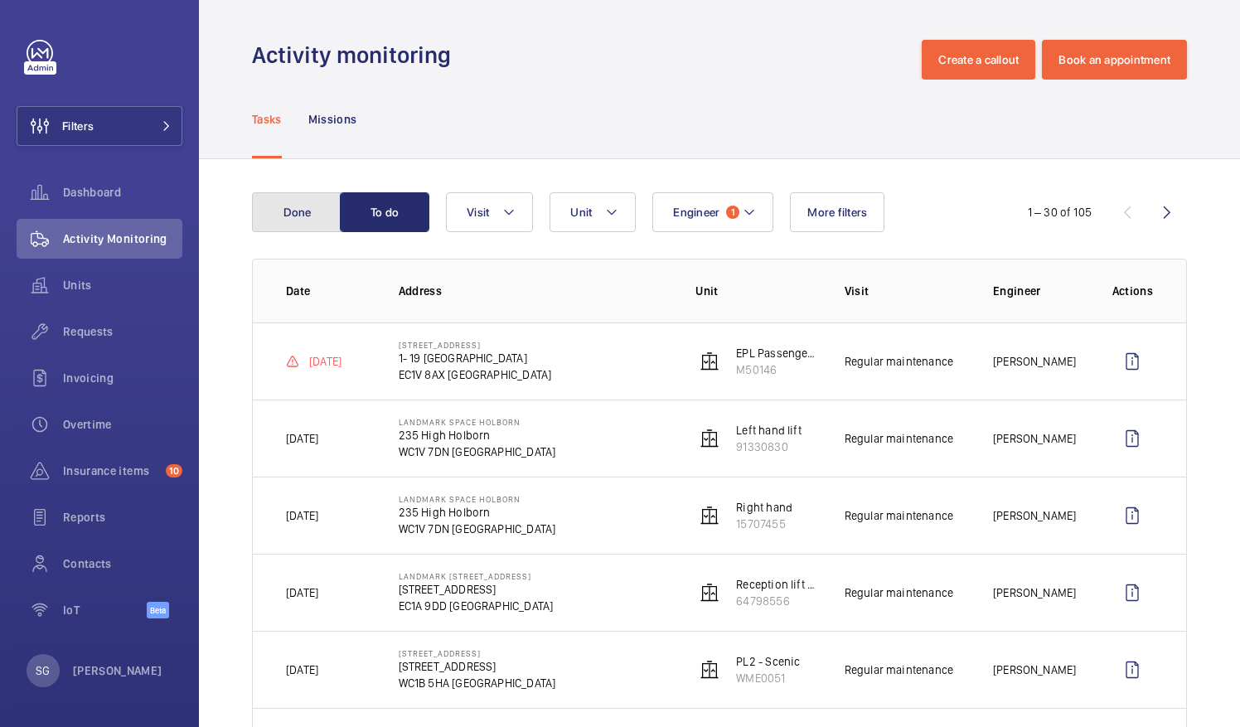
click at [311, 198] on button "Done" at bounding box center [297, 212] width 90 height 40
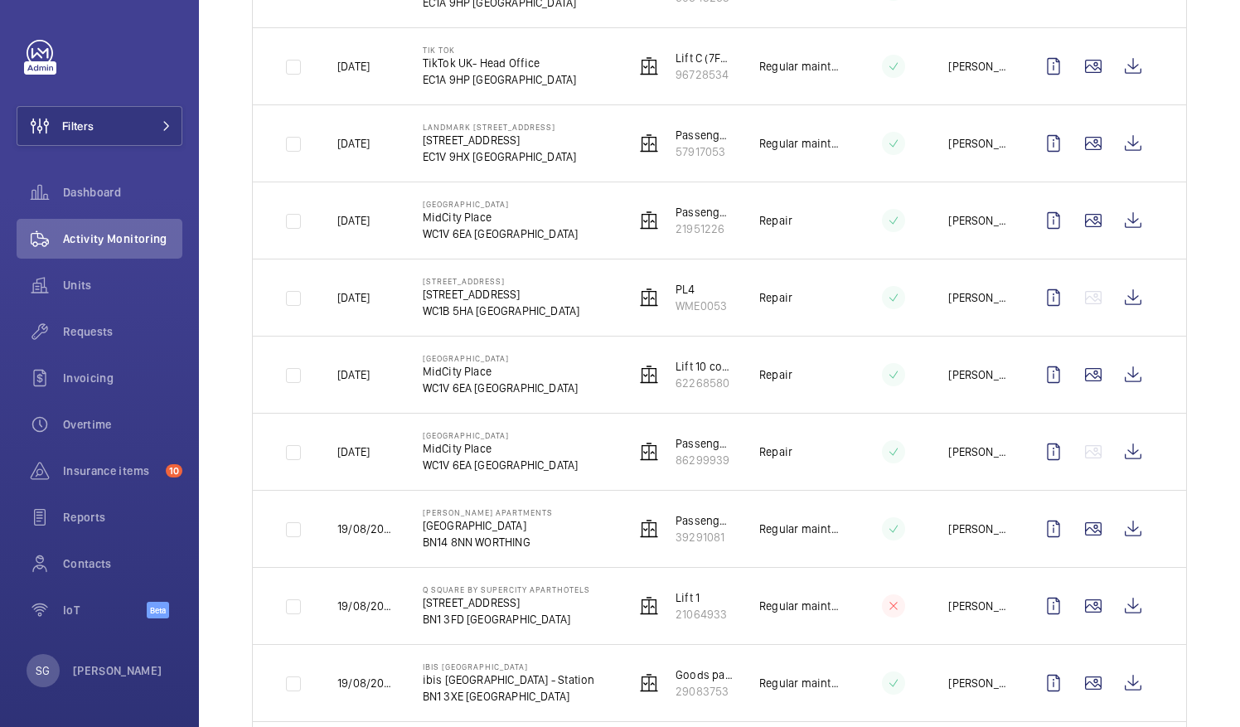
scroll to position [857, 0]
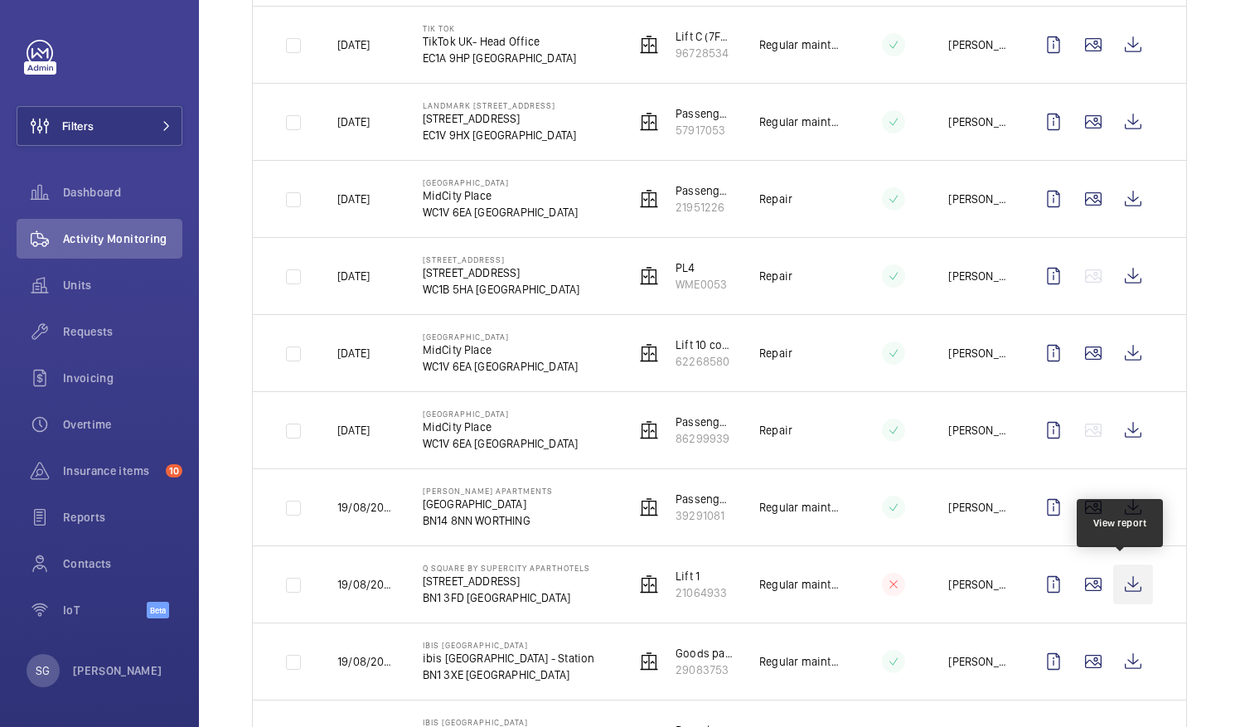
click at [1114, 582] on wm-front-icon-button at bounding box center [1134, 585] width 40 height 40
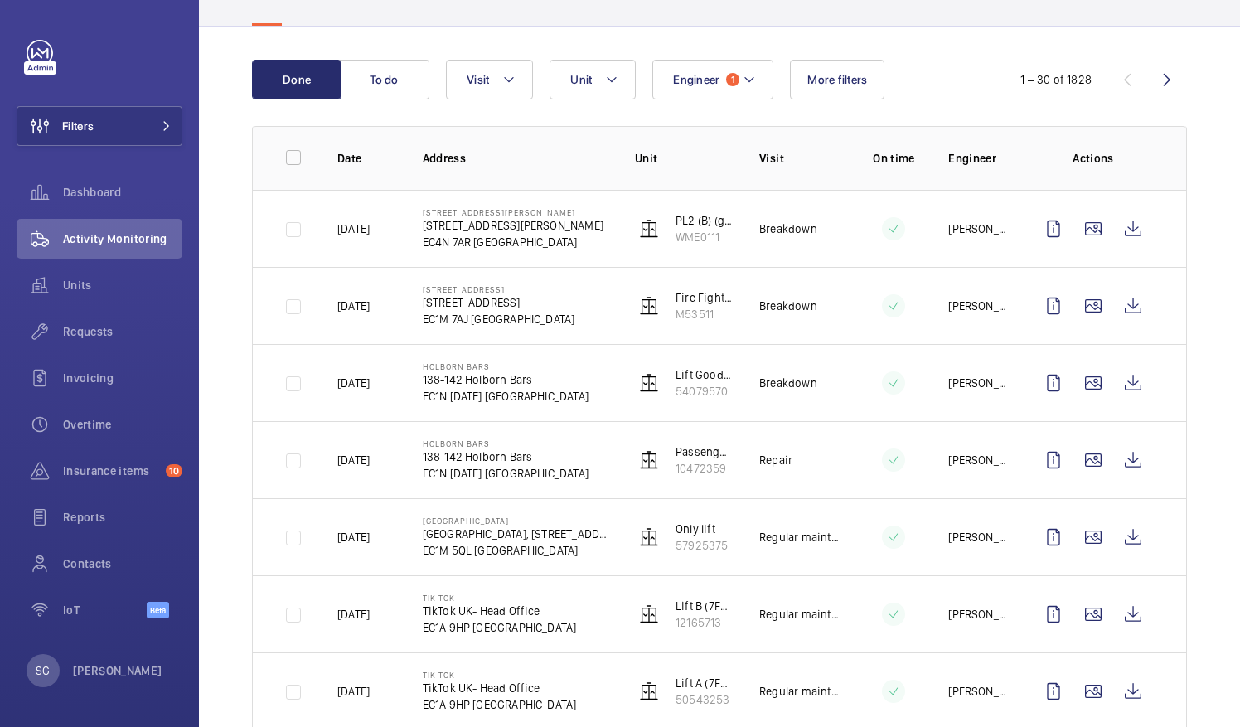
scroll to position [0, 0]
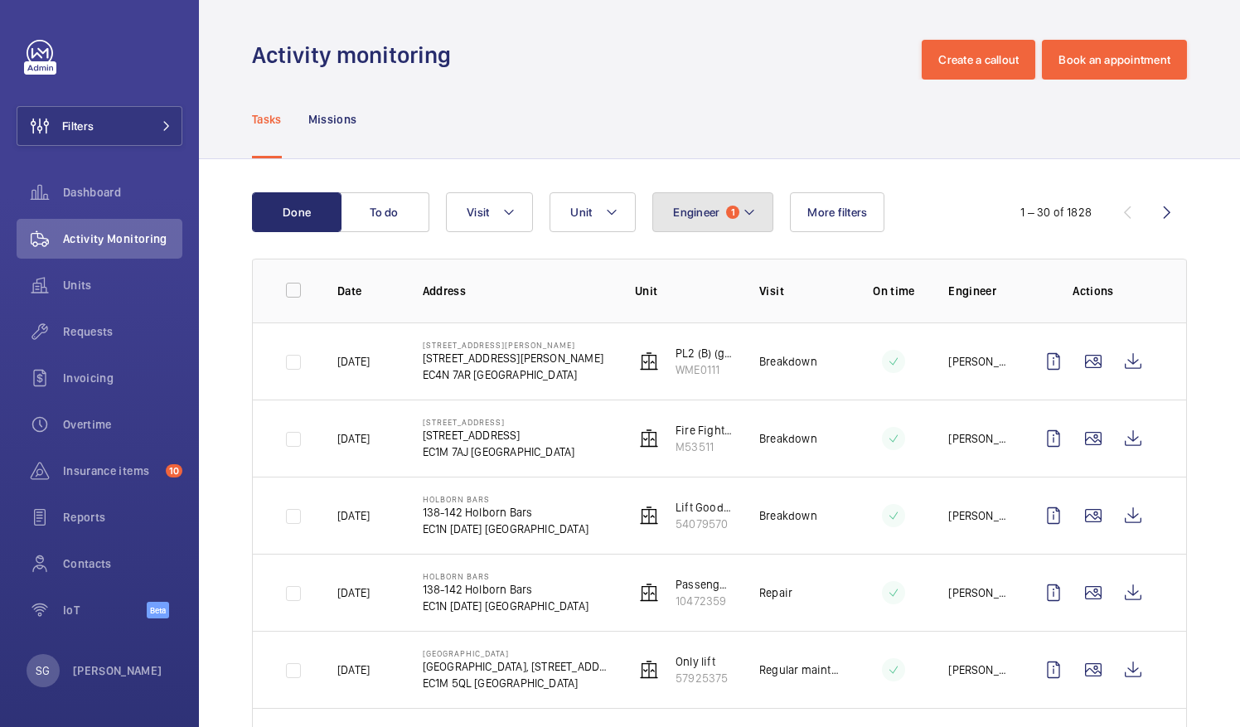
click at [740, 206] on button "Engineer 1" at bounding box center [713, 212] width 121 height 40
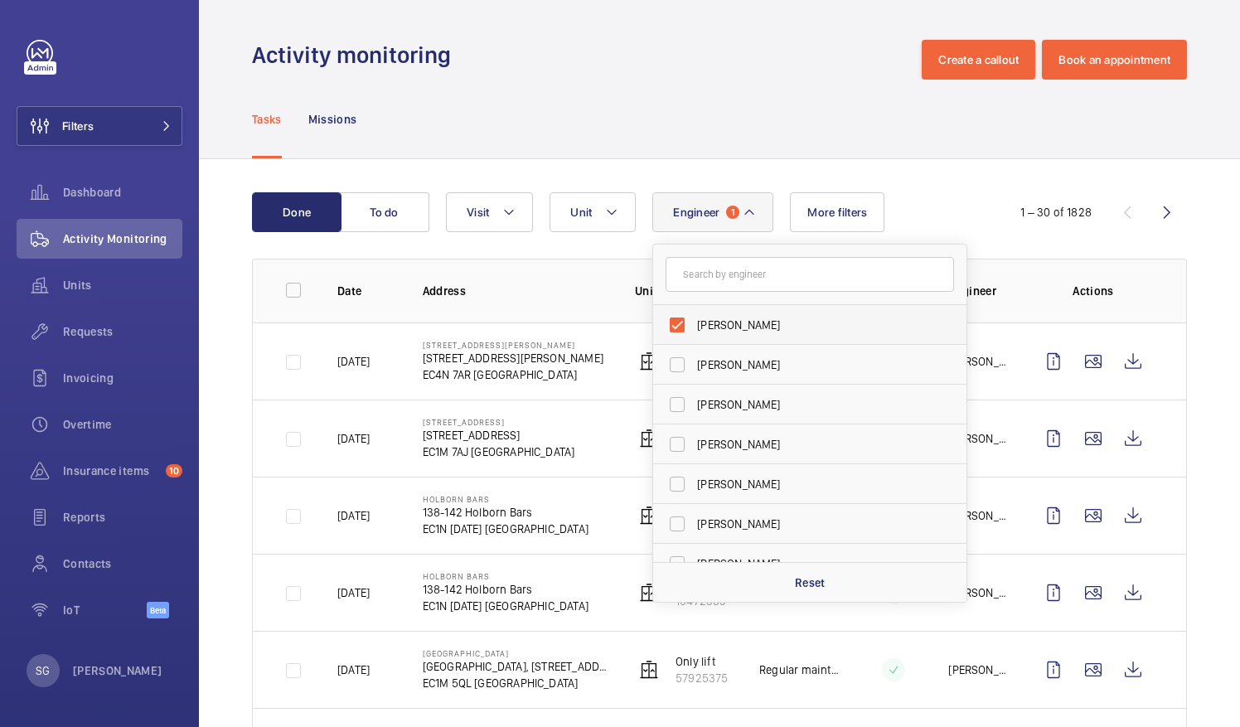
click at [680, 319] on label "[PERSON_NAME]" at bounding box center [797, 325] width 289 height 40
click at [680, 319] on input "[PERSON_NAME]" at bounding box center [677, 324] width 33 height 33
checkbox input "false"
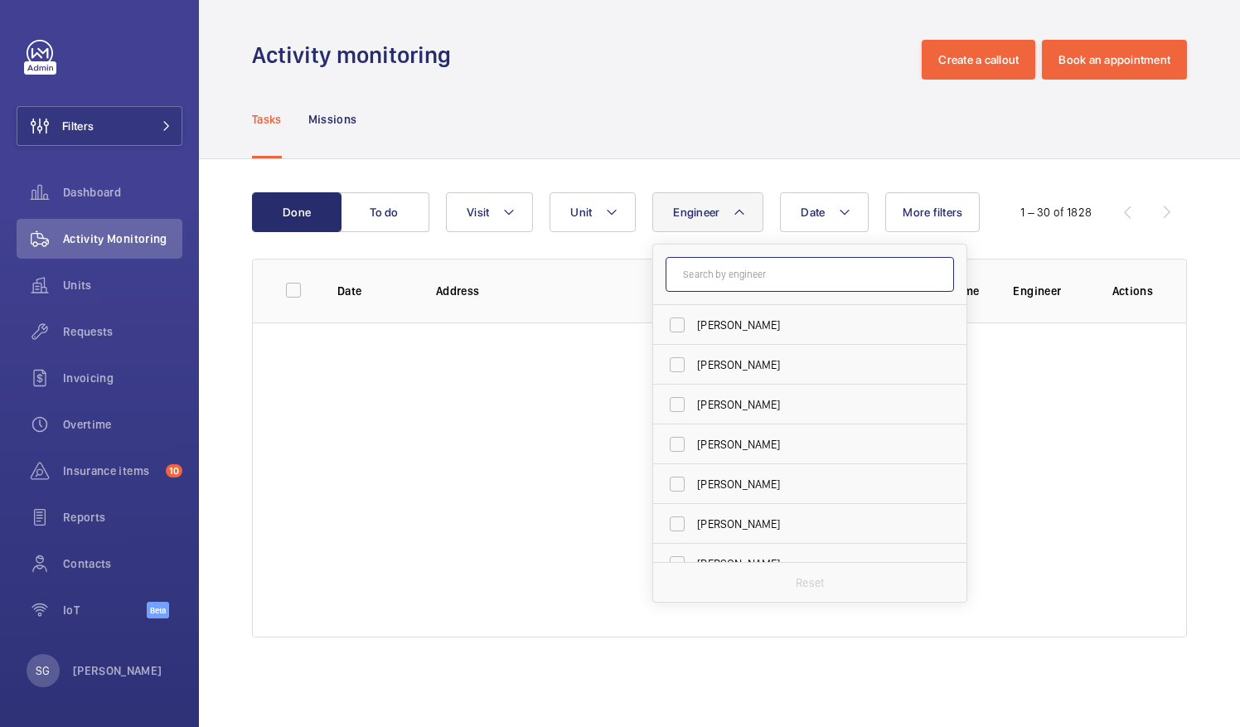
click at [708, 271] on input "text" at bounding box center [810, 274] width 289 height 35
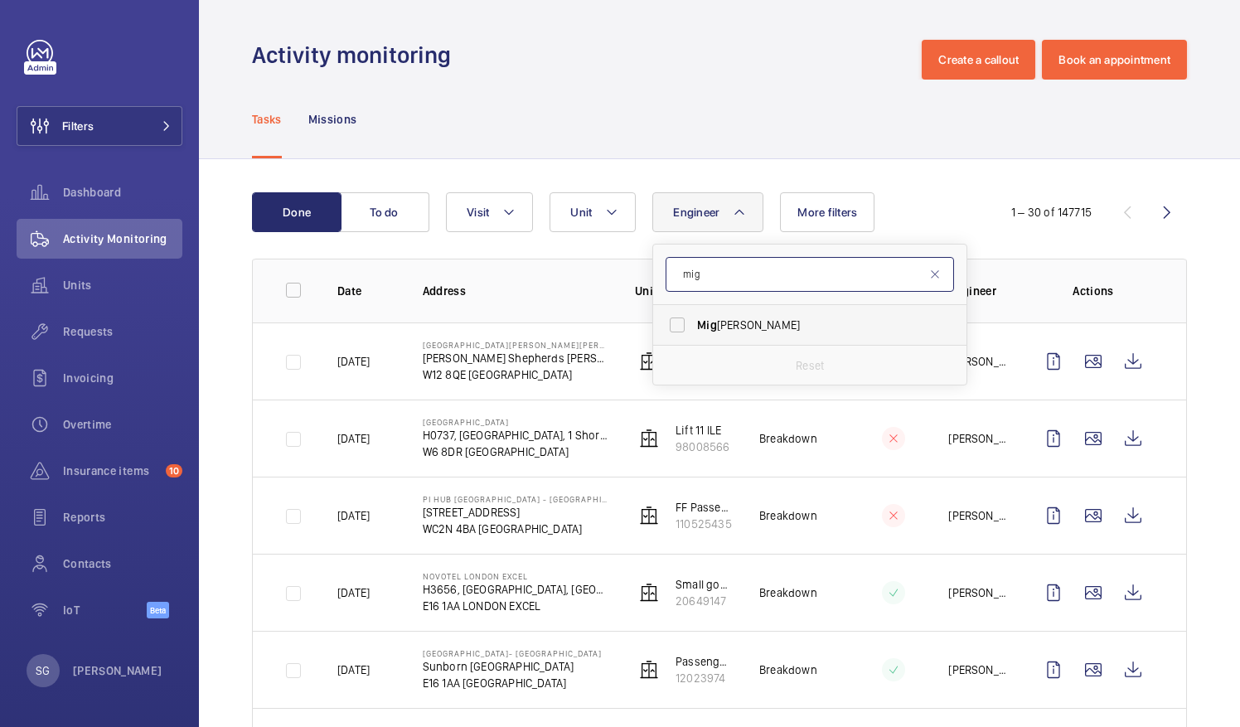
type input "mig"
click at [682, 325] on label "[PERSON_NAME]" at bounding box center [797, 325] width 289 height 40
click at [682, 325] on input "[PERSON_NAME]" at bounding box center [677, 324] width 33 height 33
checkbox input "true"
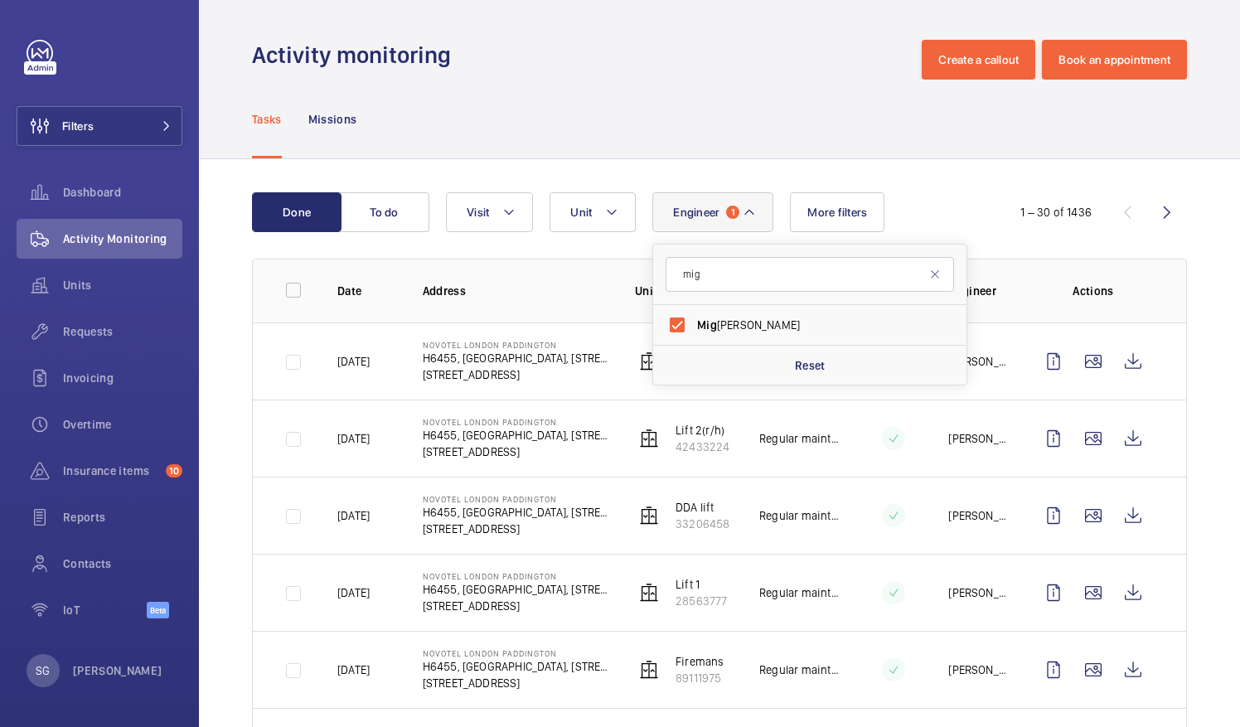
click at [785, 106] on div "Tasks Missions" at bounding box center [719, 119] width 935 height 79
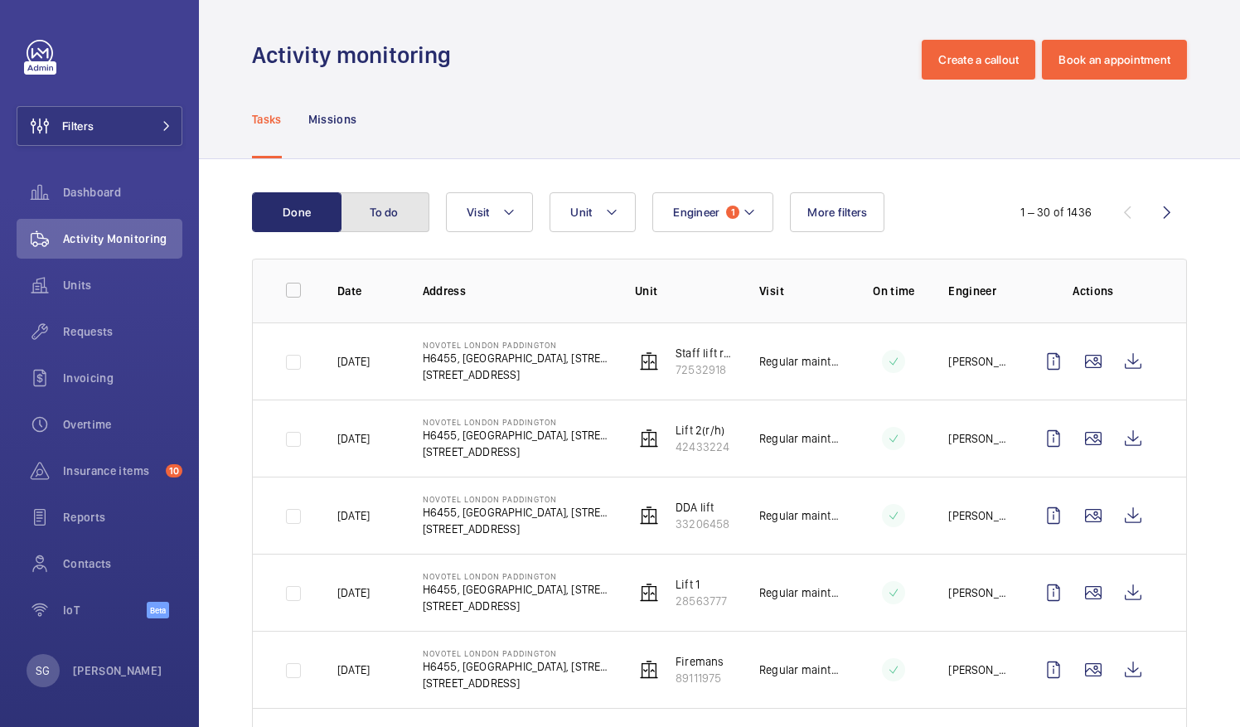
click at [396, 205] on button "To do" at bounding box center [385, 212] width 90 height 40
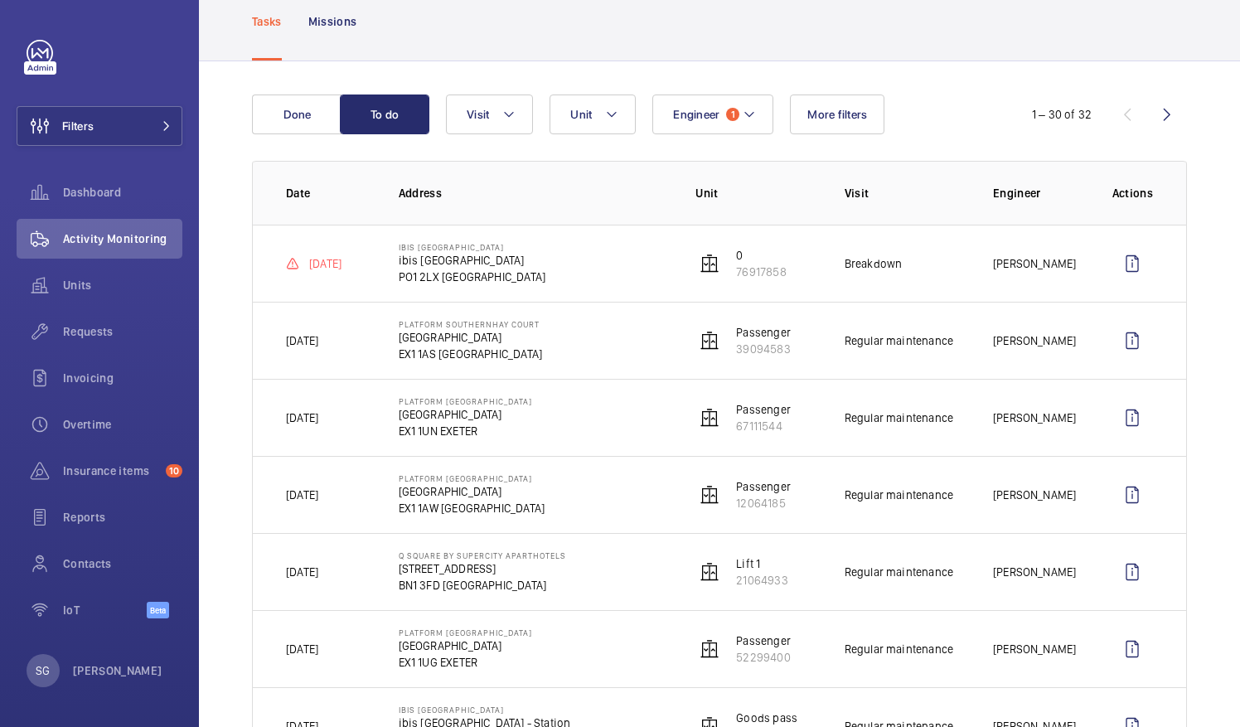
scroll to position [100, 0]
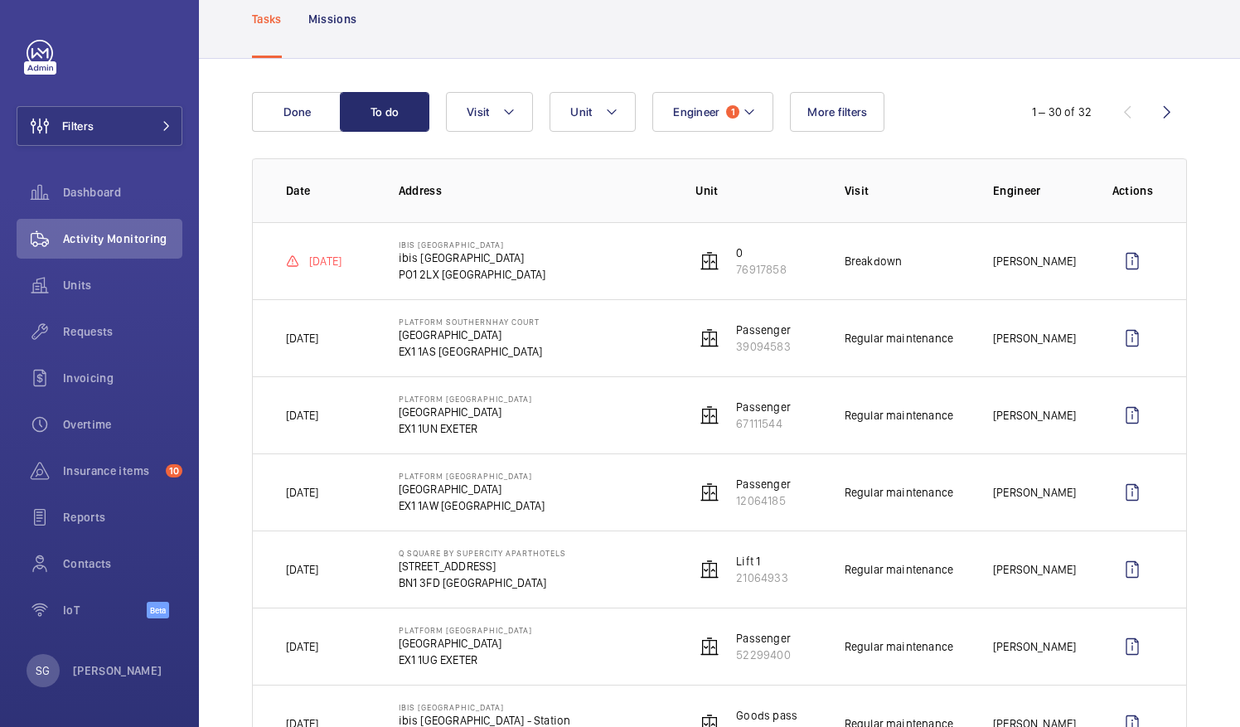
click at [742, 124] on button "Engineer 1" at bounding box center [713, 112] width 121 height 40
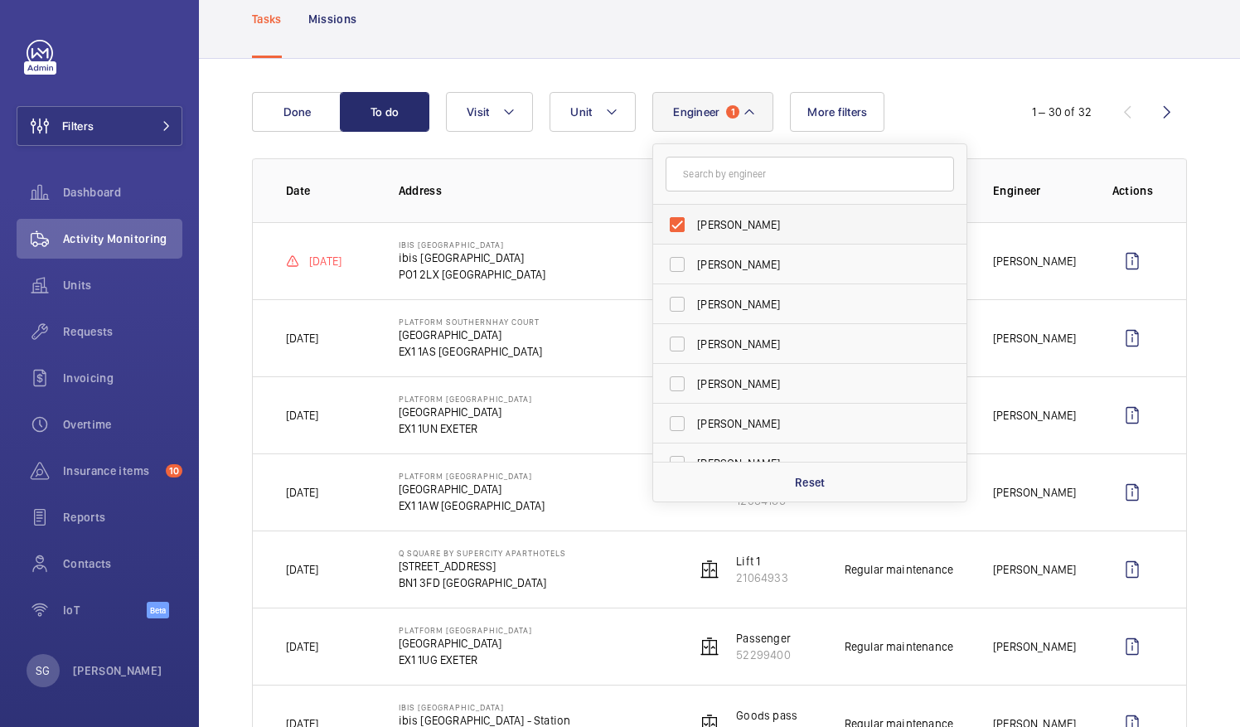
click at [679, 227] on label "[PERSON_NAME]" at bounding box center [797, 225] width 289 height 40
click at [679, 227] on input "[PERSON_NAME]" at bounding box center [677, 224] width 33 height 33
checkbox input "false"
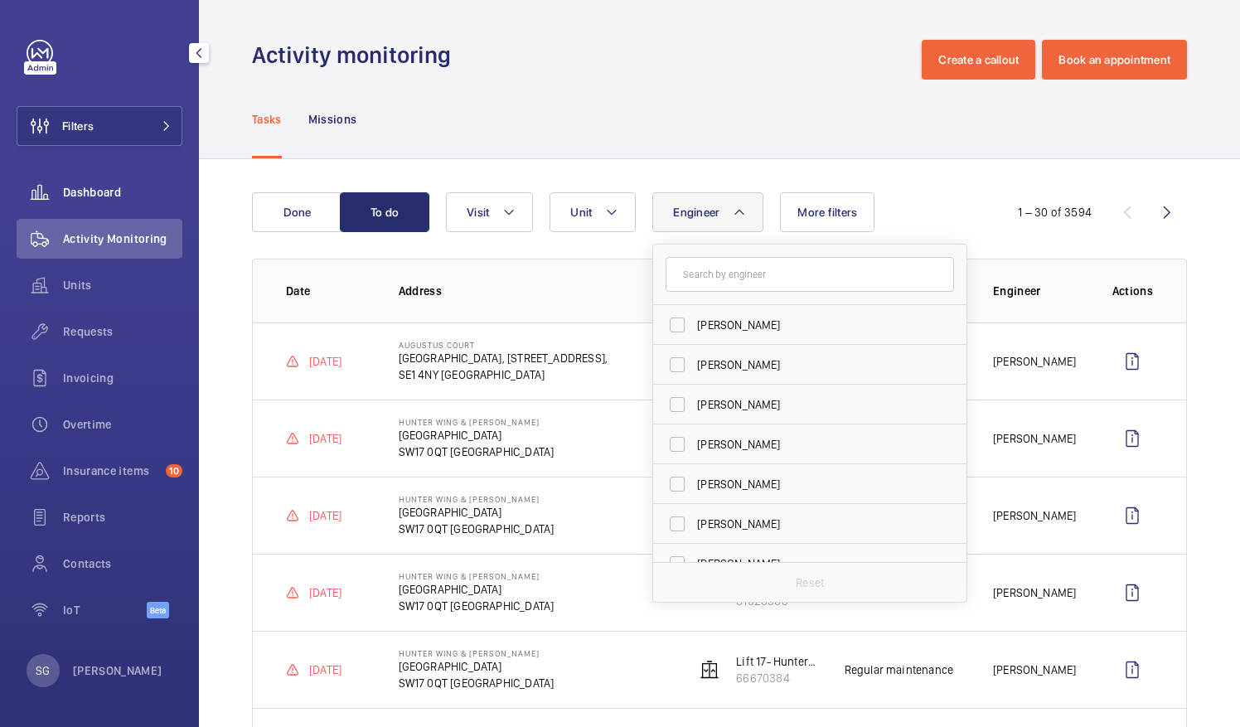
click at [141, 188] on span "Dashboard" at bounding box center [122, 192] width 119 height 17
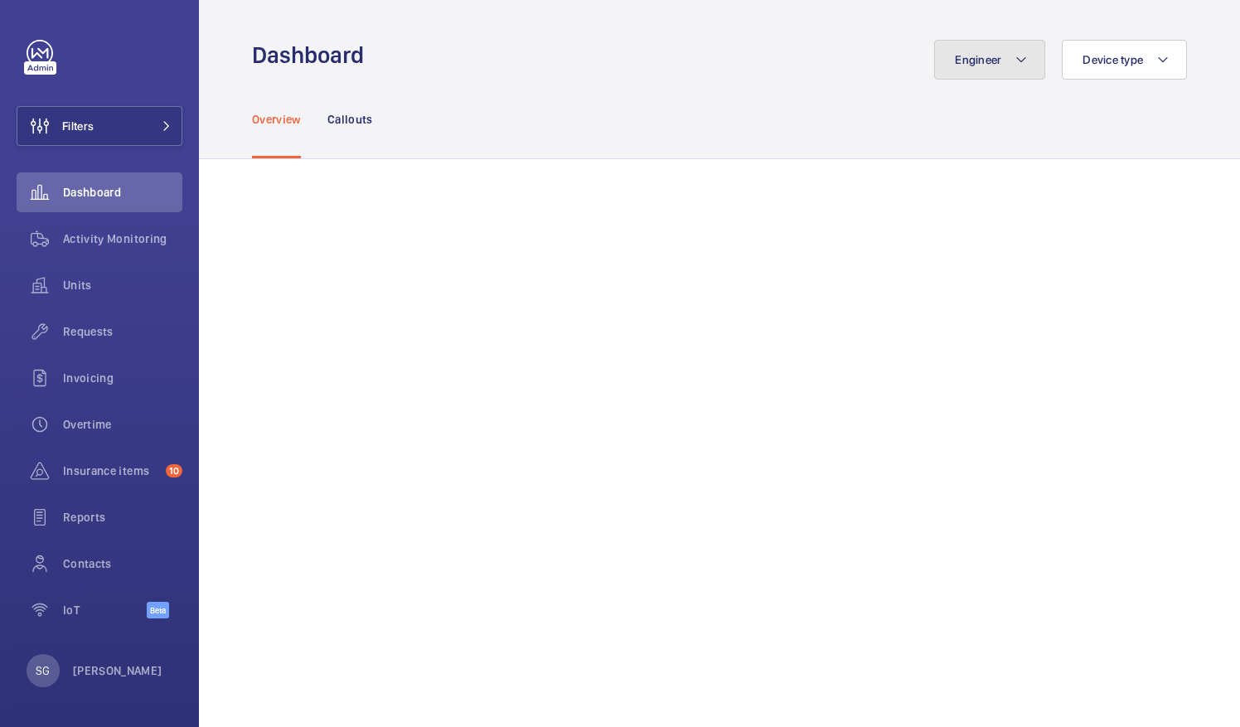
click at [1000, 66] on button "Engineer" at bounding box center [989, 60] width 111 height 40
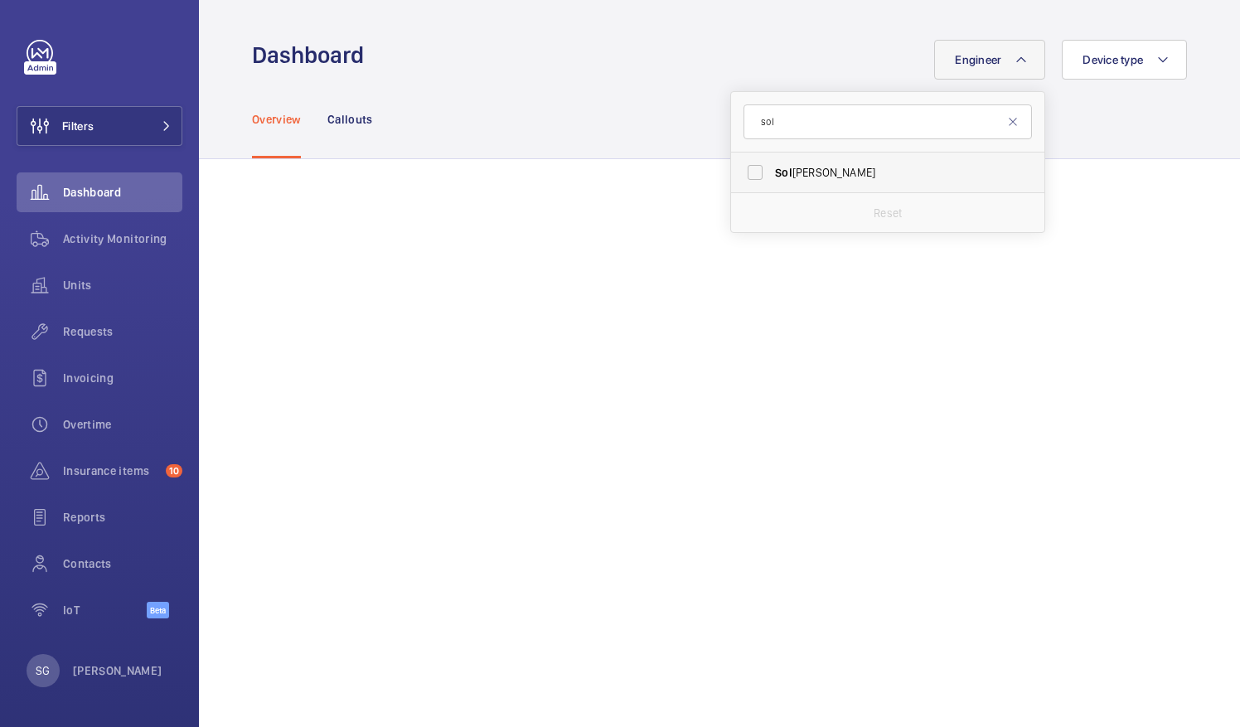
type input "sol"
click at [741, 176] on label "Sol [PERSON_NAME]" at bounding box center [875, 173] width 289 height 40
click at [741, 176] on input "Sol [PERSON_NAME]" at bounding box center [755, 172] width 33 height 33
click at [750, 169] on label "Sol [PERSON_NAME]" at bounding box center [875, 173] width 289 height 40
click at [750, 169] on input "Sol [PERSON_NAME]" at bounding box center [755, 172] width 33 height 33
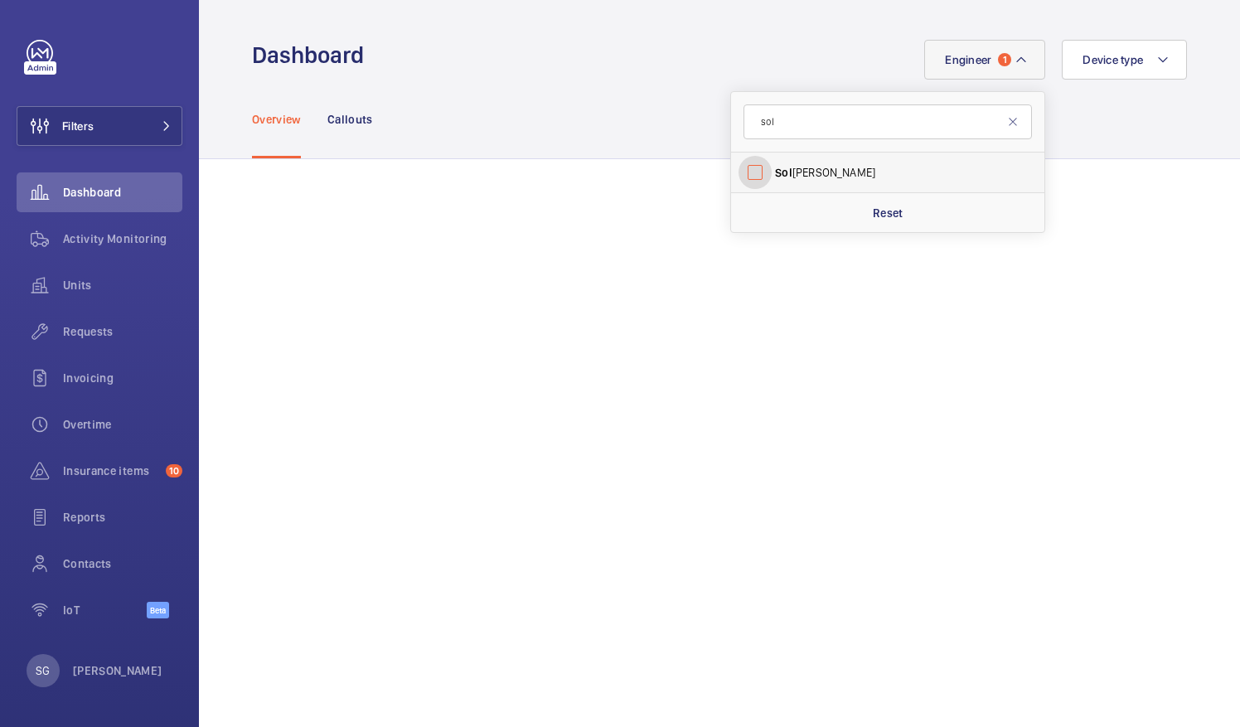
checkbox input "false"
click at [778, 131] on input "sol" at bounding box center [888, 121] width 289 height 35
type input "s"
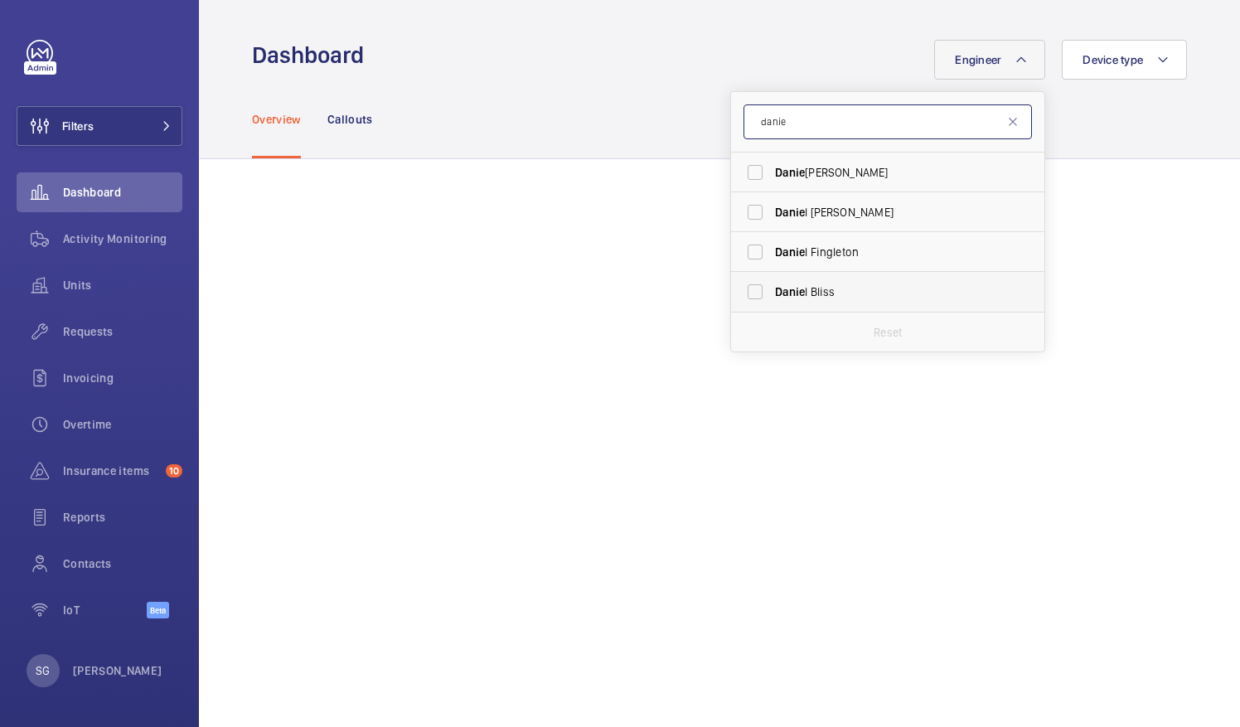
type input "danie"
click at [748, 281] on label "[PERSON_NAME]" at bounding box center [875, 292] width 289 height 40
click at [748, 281] on input "[PERSON_NAME]" at bounding box center [755, 291] width 33 height 33
click at [737, 296] on label "[PERSON_NAME]" at bounding box center [875, 292] width 289 height 40
click at [739, 296] on input "[PERSON_NAME]" at bounding box center [755, 291] width 33 height 33
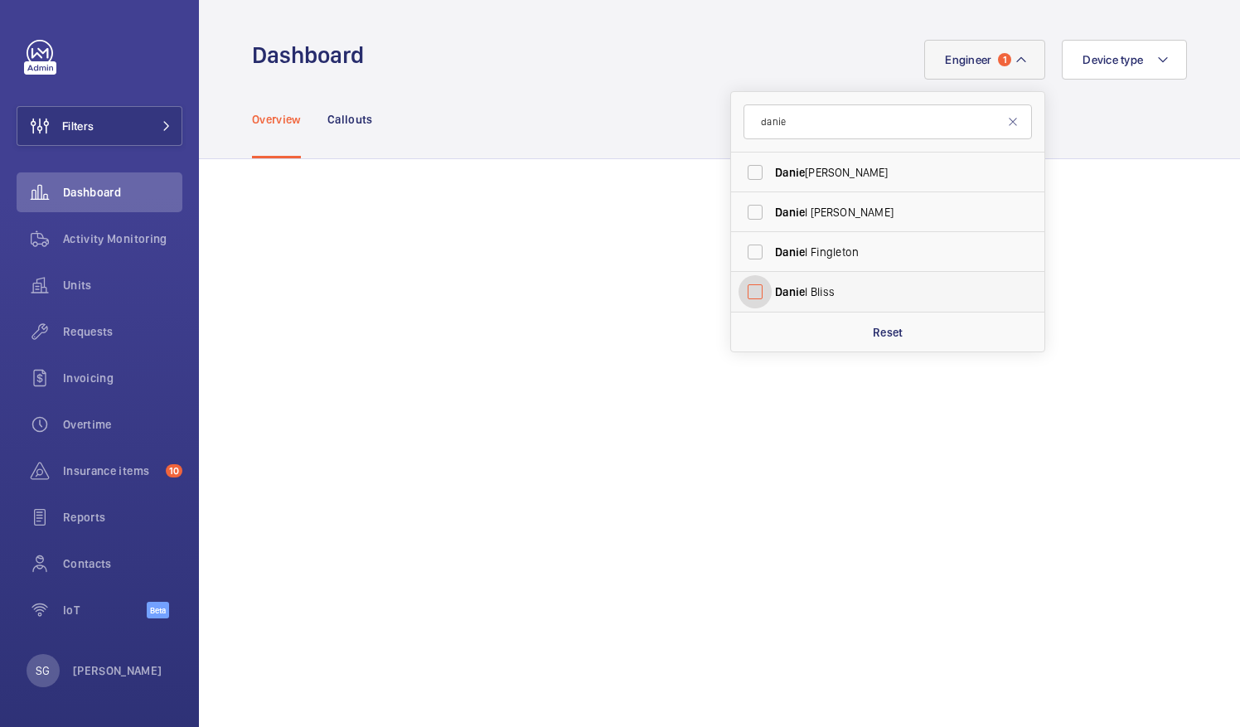
checkbox input "false"
click at [850, 121] on input "danie" at bounding box center [888, 121] width 289 height 35
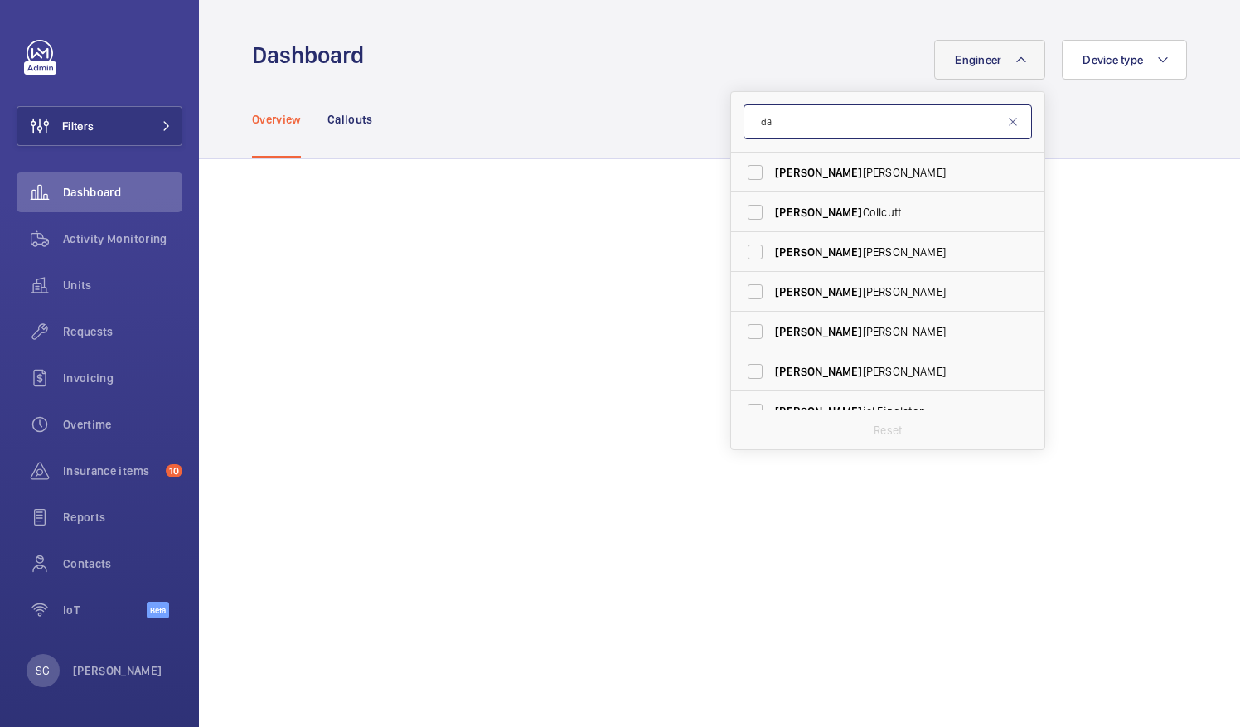
type input "d"
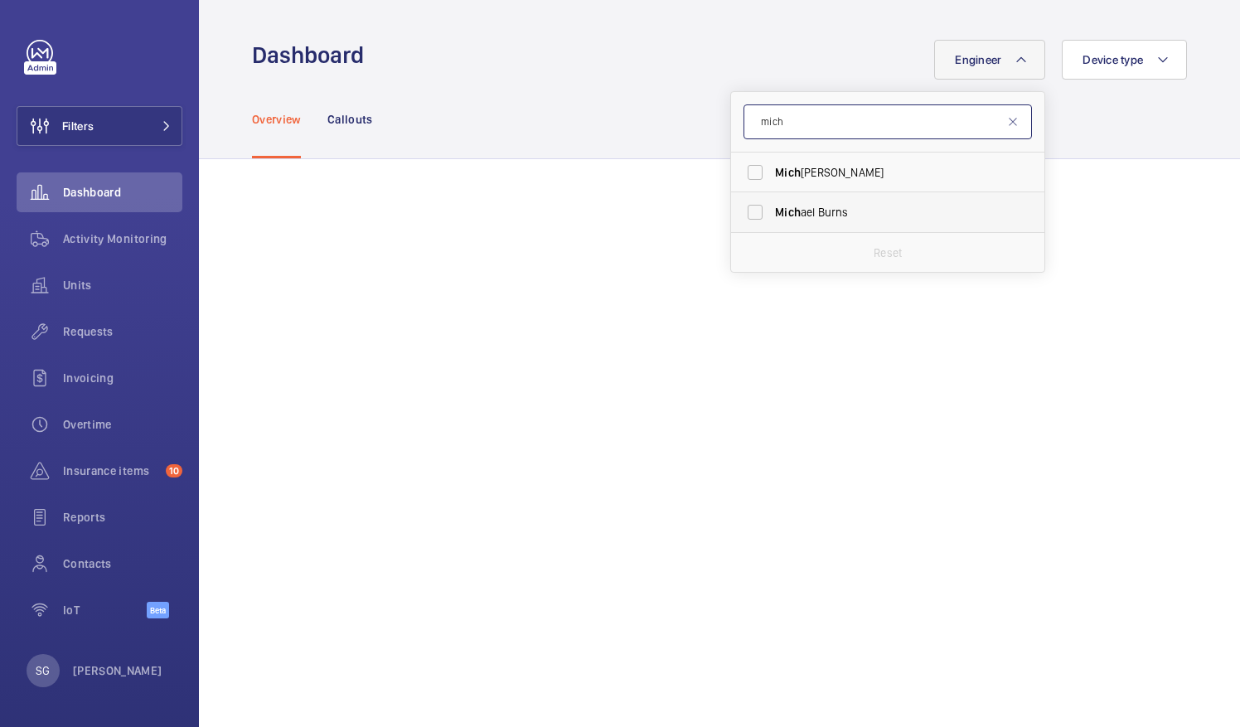
type input "mich"
click at [745, 211] on label "Mich ael Burns" at bounding box center [875, 212] width 289 height 40
click at [745, 211] on input "Mich ael Burns" at bounding box center [755, 212] width 33 height 33
click at [746, 212] on label "Mich ael Burns" at bounding box center [875, 212] width 289 height 40
click at [746, 212] on input "Mich ael Burns" at bounding box center [755, 212] width 33 height 33
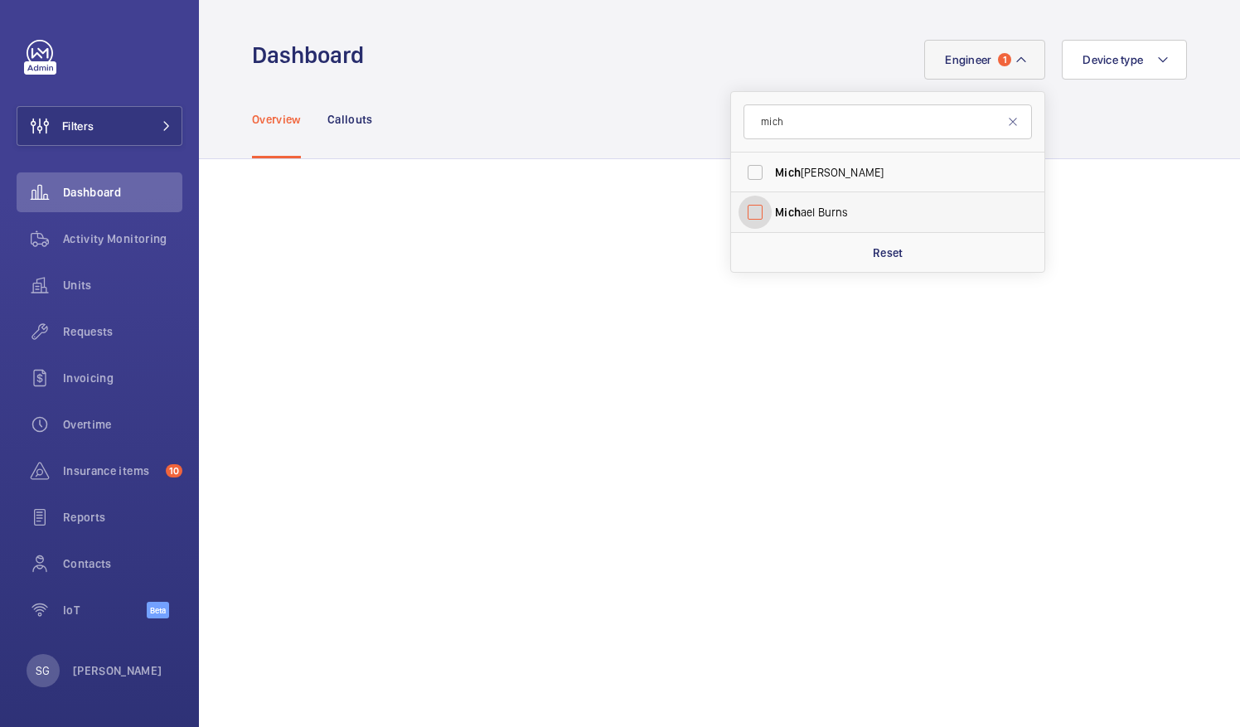
checkbox input "false"
click at [775, 128] on input "mich" at bounding box center [888, 121] width 289 height 35
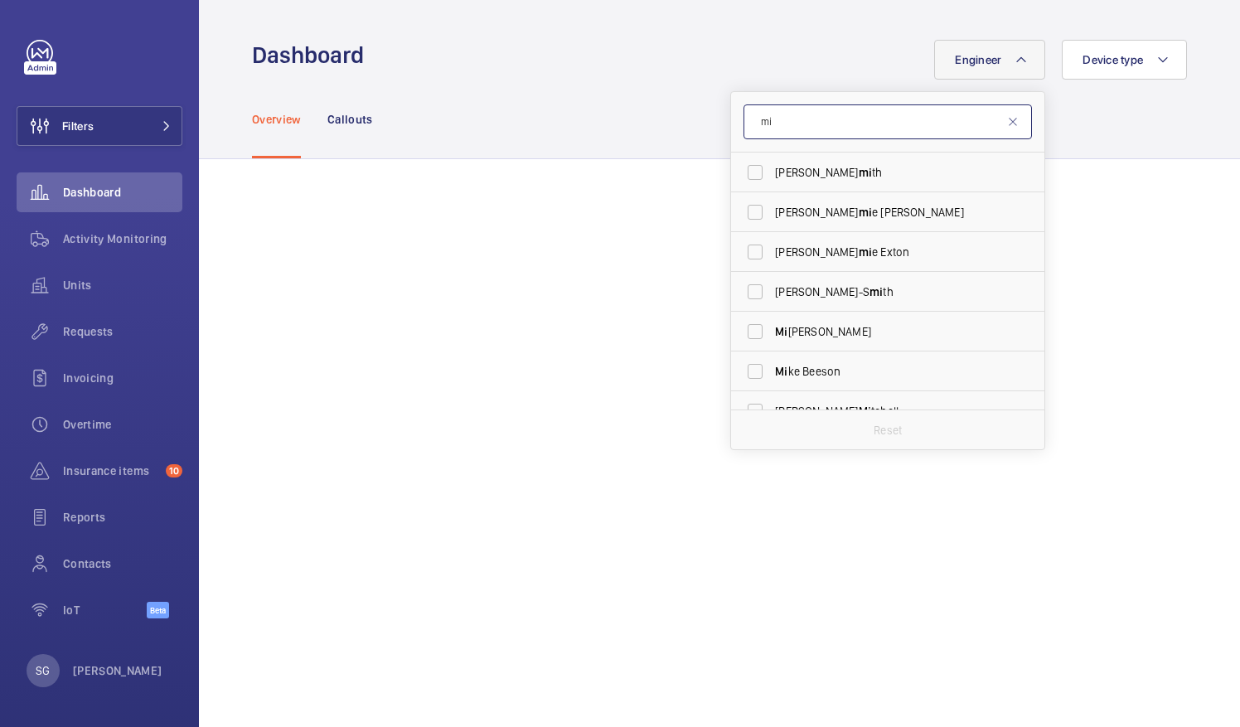
type input "m"
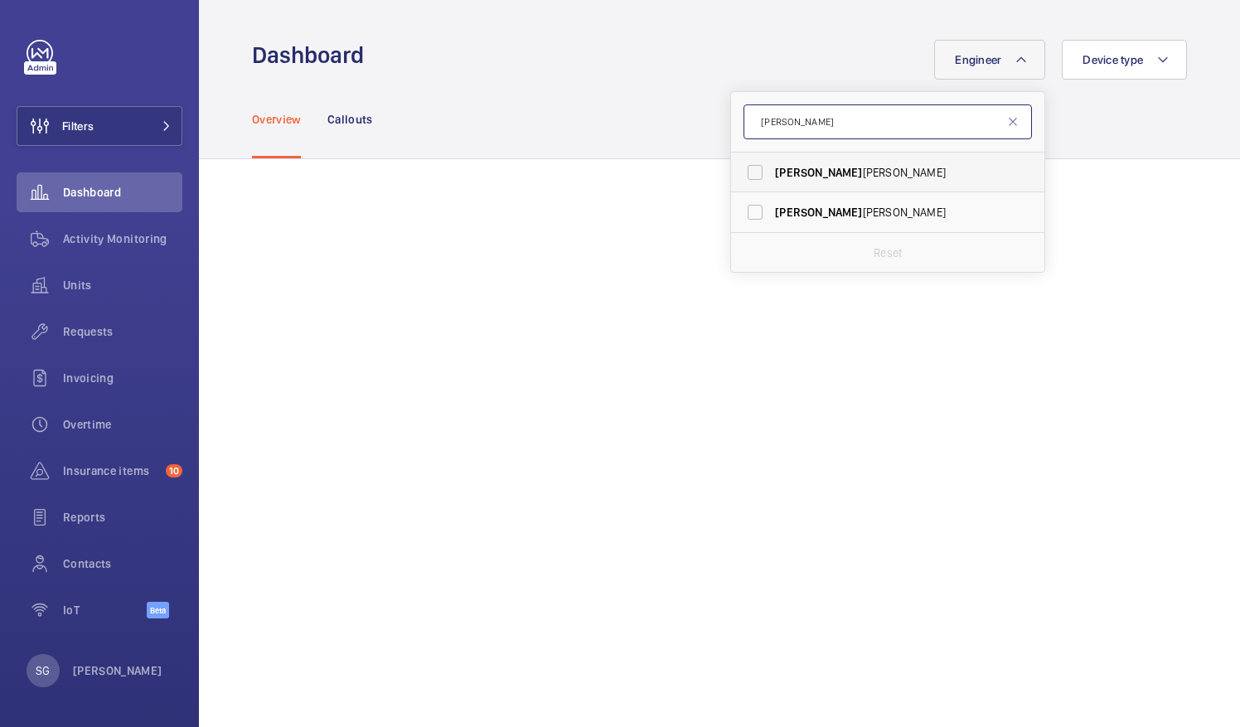
type input "[PERSON_NAME]"
click at [741, 176] on label "[PERSON_NAME]" at bounding box center [875, 173] width 289 height 40
click at [741, 176] on input "[PERSON_NAME]" at bounding box center [755, 172] width 33 height 33
click at [736, 177] on label "[PERSON_NAME]" at bounding box center [875, 173] width 289 height 40
click at [739, 177] on input "[PERSON_NAME]" at bounding box center [755, 172] width 33 height 33
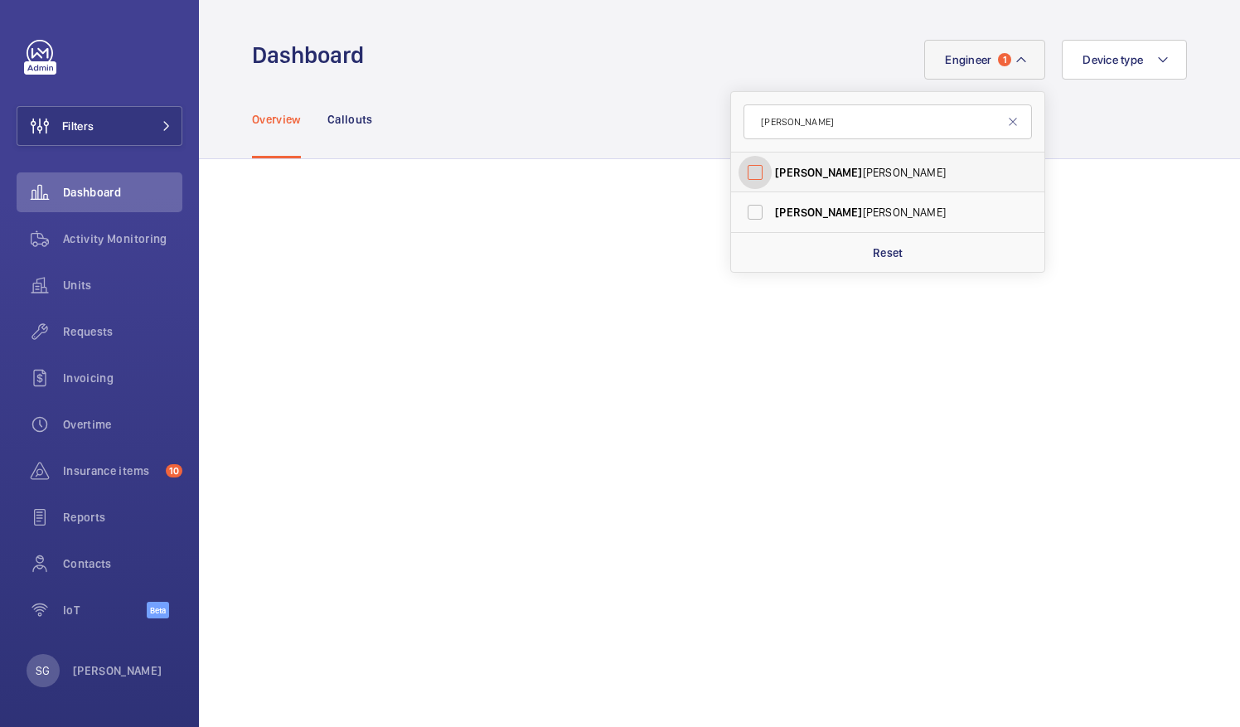
checkbox input "false"
click at [792, 133] on input "[PERSON_NAME]" at bounding box center [888, 121] width 289 height 35
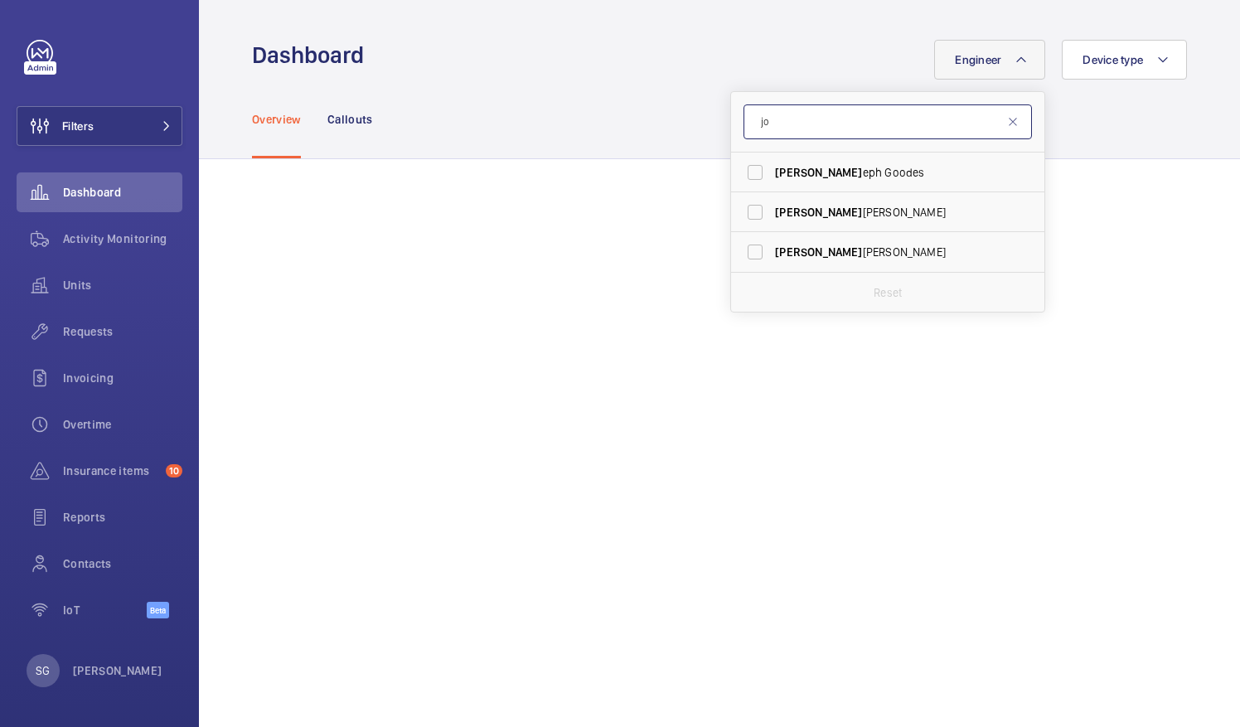
type input "j"
type input "[PERSON_NAME]"
click at [757, 172] on label "[PERSON_NAME]" at bounding box center [875, 173] width 289 height 40
click at [757, 172] on input "[PERSON_NAME]" at bounding box center [755, 172] width 33 height 33
checkbox input "true"
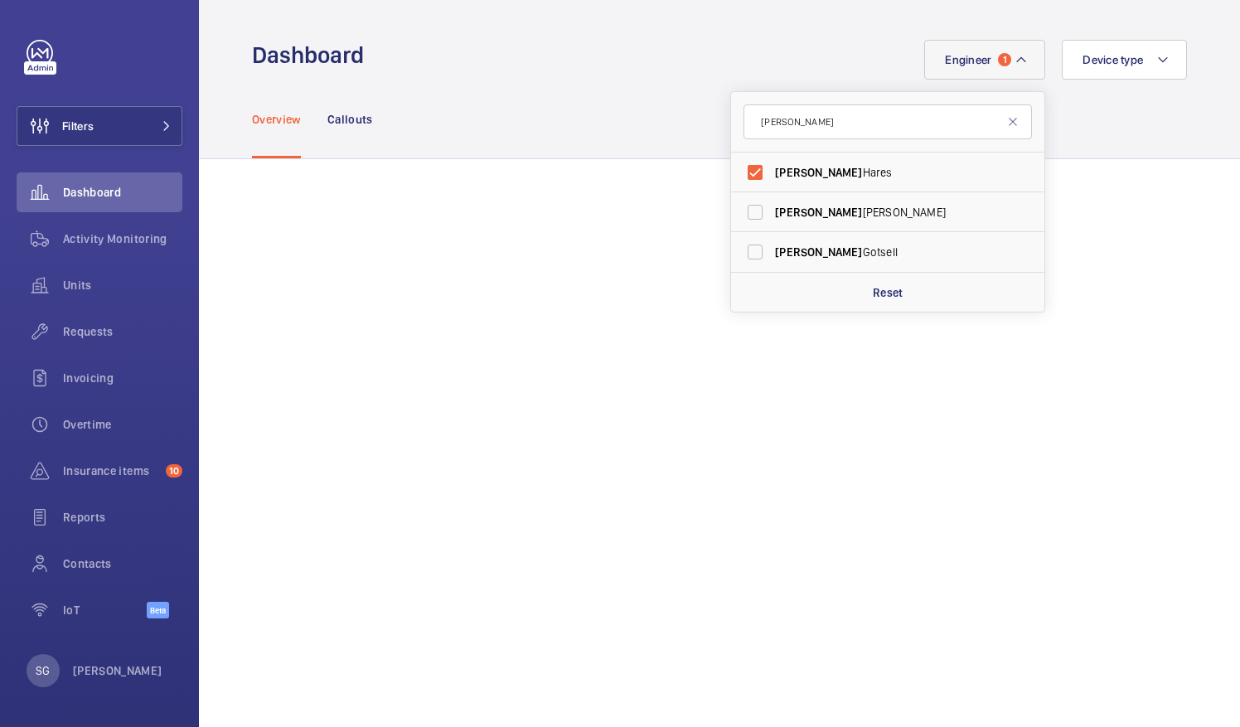
click at [1134, 133] on div "Overview Callouts" at bounding box center [719, 119] width 935 height 79
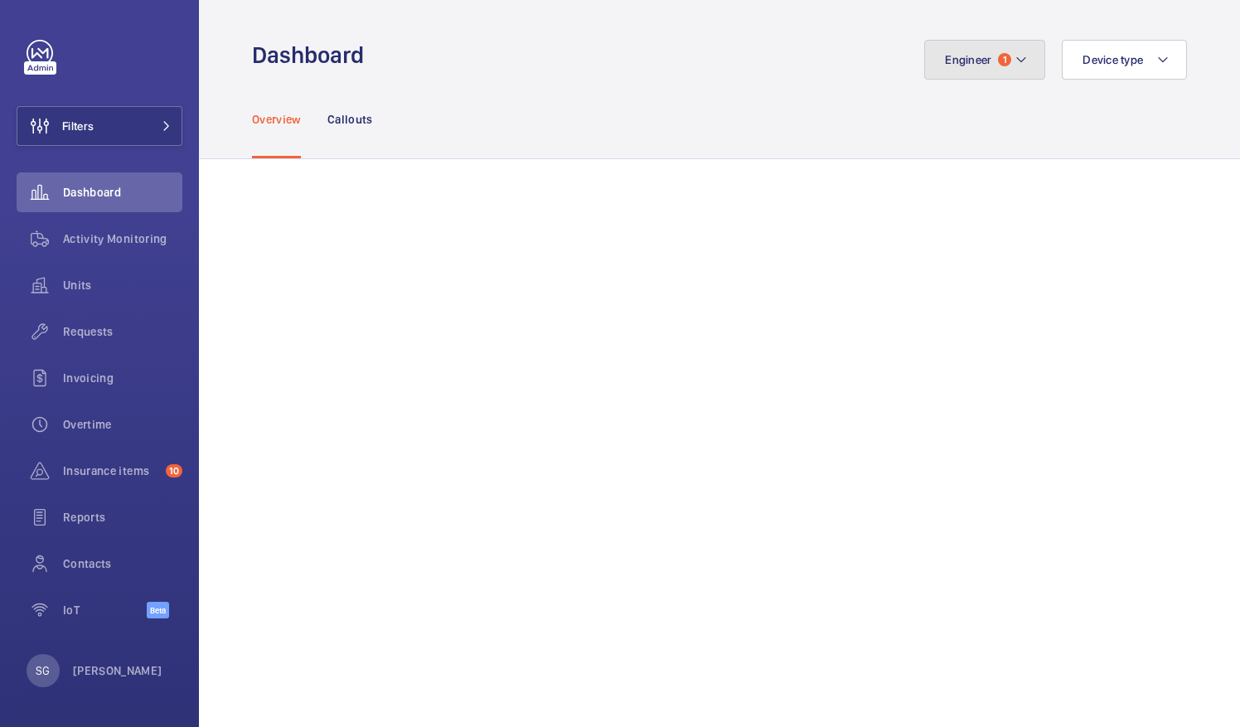
click at [1022, 50] on button "Engineer 1" at bounding box center [985, 60] width 121 height 40
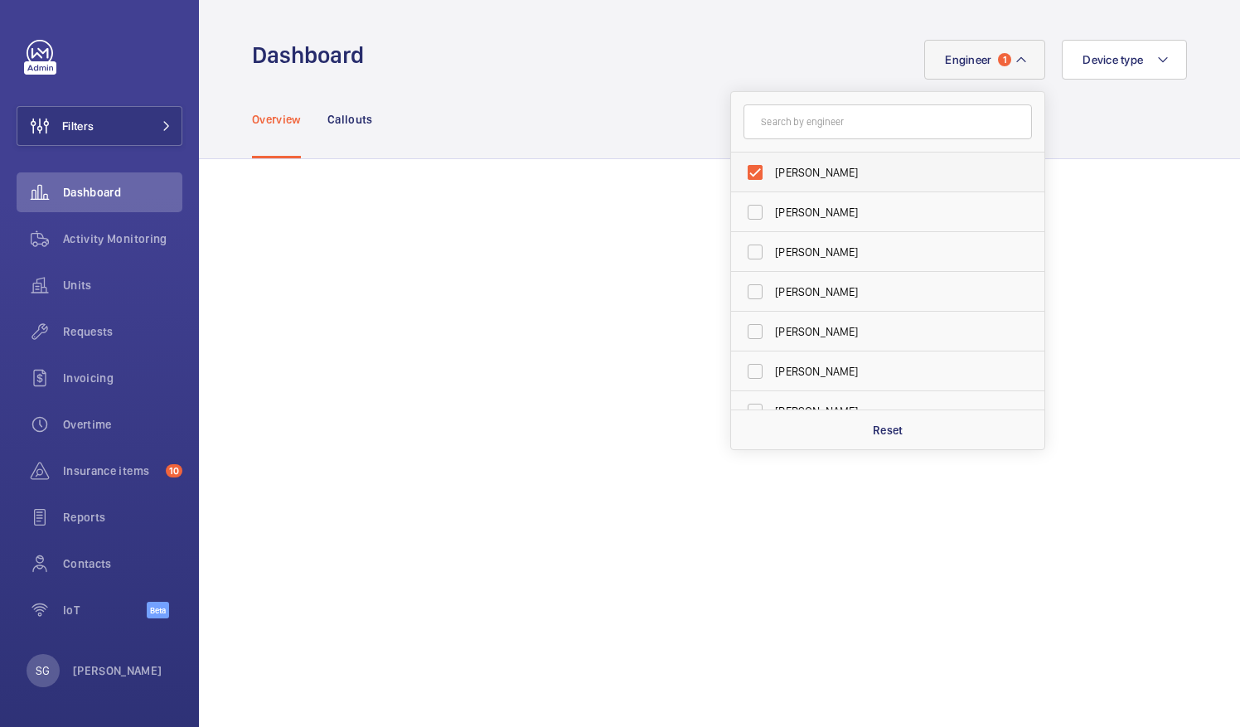
click at [743, 174] on label "[PERSON_NAME]" at bounding box center [875, 173] width 289 height 40
click at [743, 174] on input "[PERSON_NAME]" at bounding box center [755, 172] width 33 height 33
checkbox input "false"
click at [788, 120] on input "text" at bounding box center [888, 121] width 289 height 35
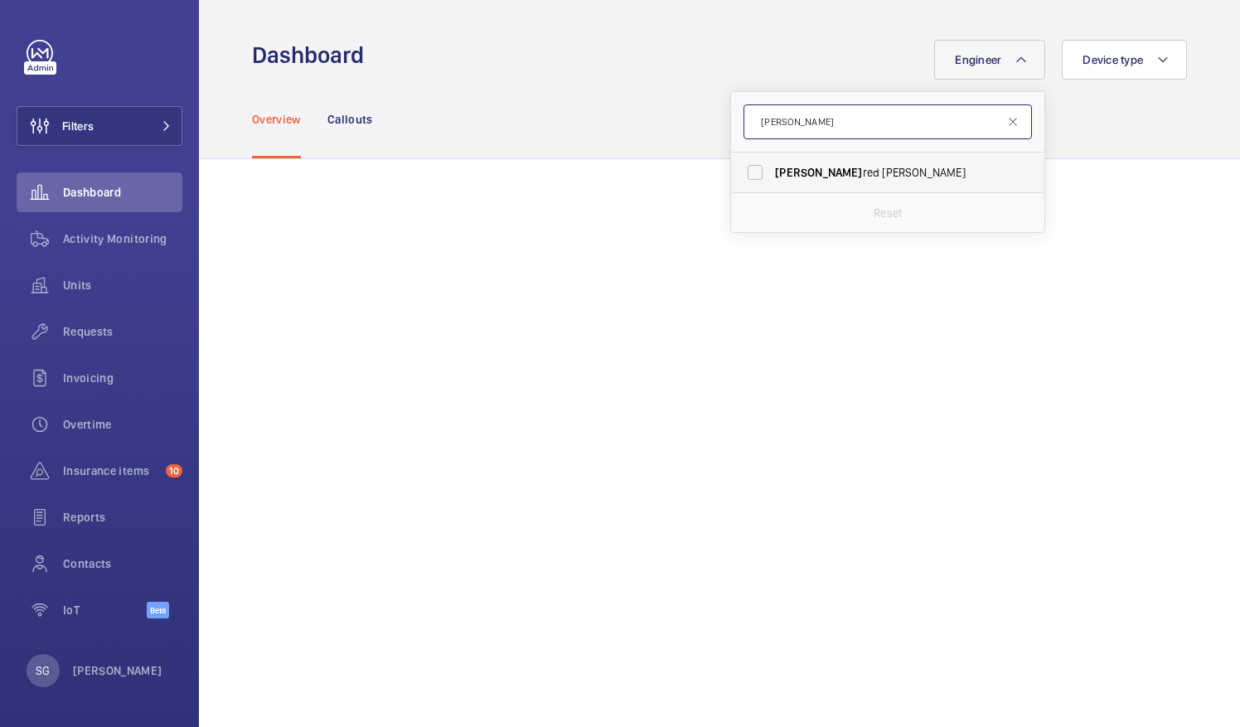
type input "[PERSON_NAME]"
click at [749, 167] on label "[PERSON_NAME]" at bounding box center [875, 173] width 289 height 40
click at [749, 167] on input "[PERSON_NAME]" at bounding box center [755, 172] width 33 height 33
click at [736, 172] on label "[PERSON_NAME]" at bounding box center [875, 173] width 289 height 40
click at [739, 172] on input "[PERSON_NAME]" at bounding box center [755, 172] width 33 height 33
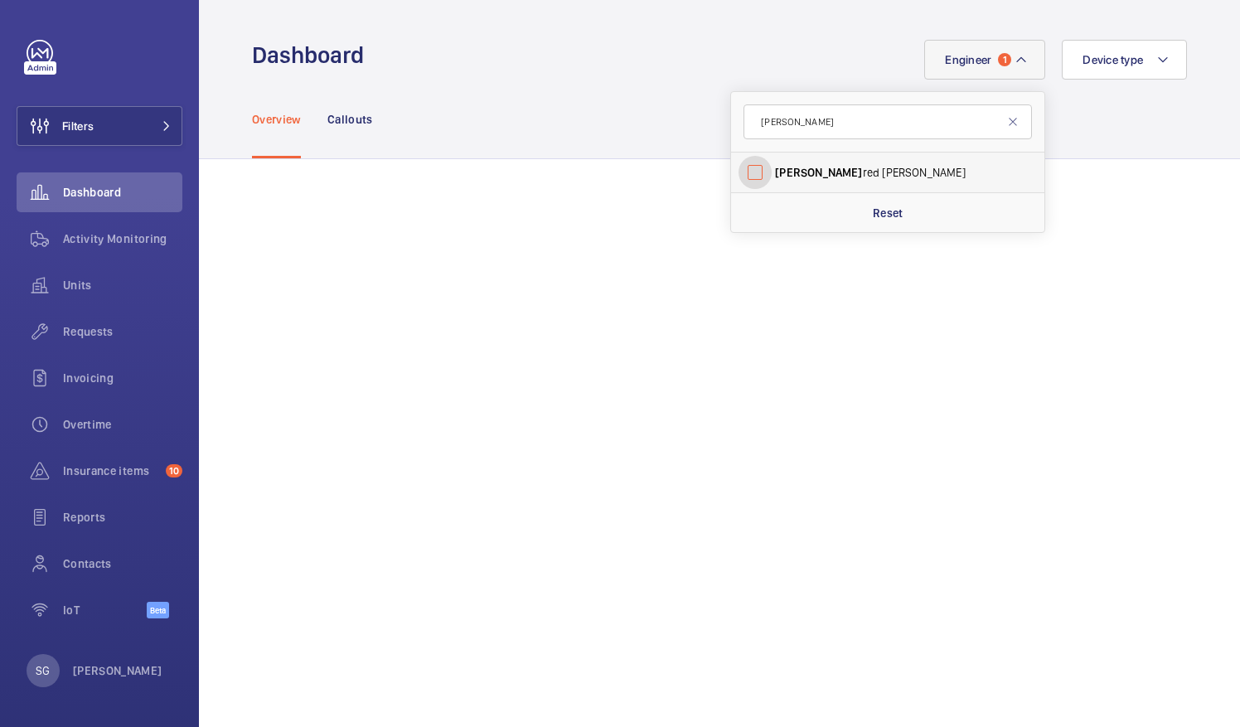
checkbox input "false"
click at [797, 128] on input "[PERSON_NAME]" at bounding box center [888, 121] width 289 height 35
type input "a"
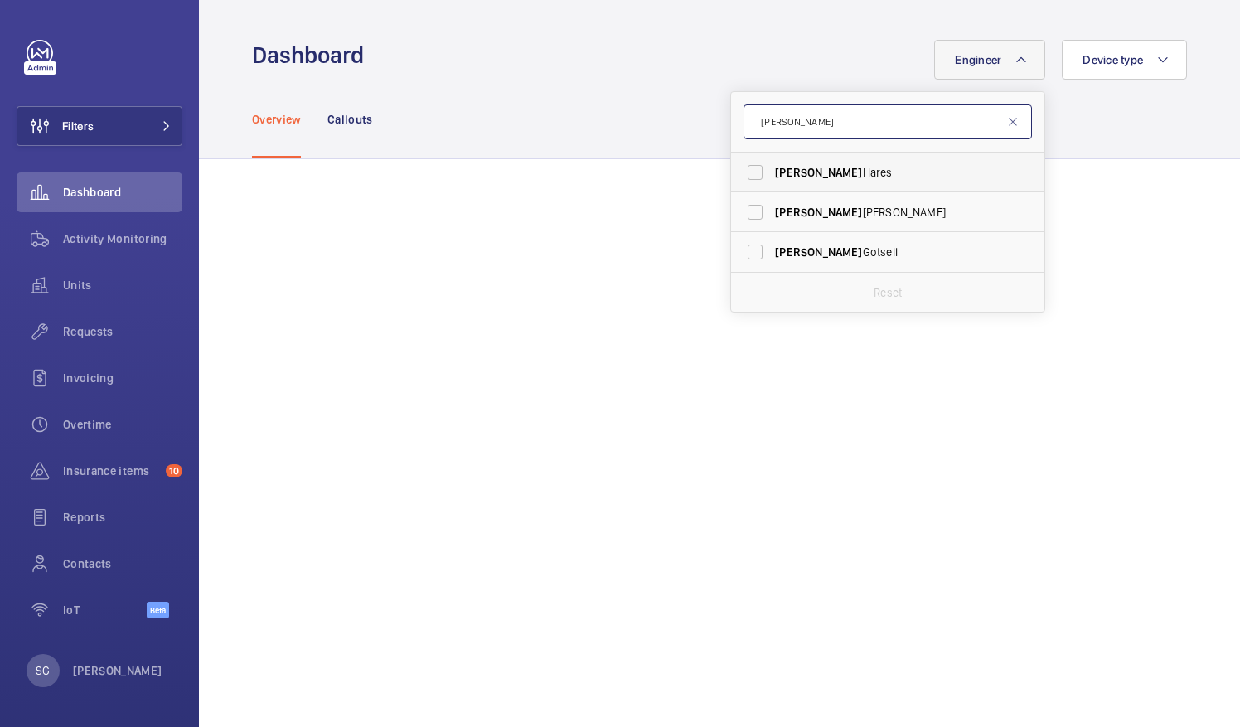
type input "[PERSON_NAME]"
click at [750, 177] on label "[PERSON_NAME]" at bounding box center [875, 173] width 289 height 40
click at [750, 177] on input "[PERSON_NAME]" at bounding box center [755, 172] width 33 height 33
click at [745, 163] on label "[PERSON_NAME]" at bounding box center [875, 173] width 289 height 40
click at [745, 163] on input "[PERSON_NAME]" at bounding box center [755, 172] width 33 height 33
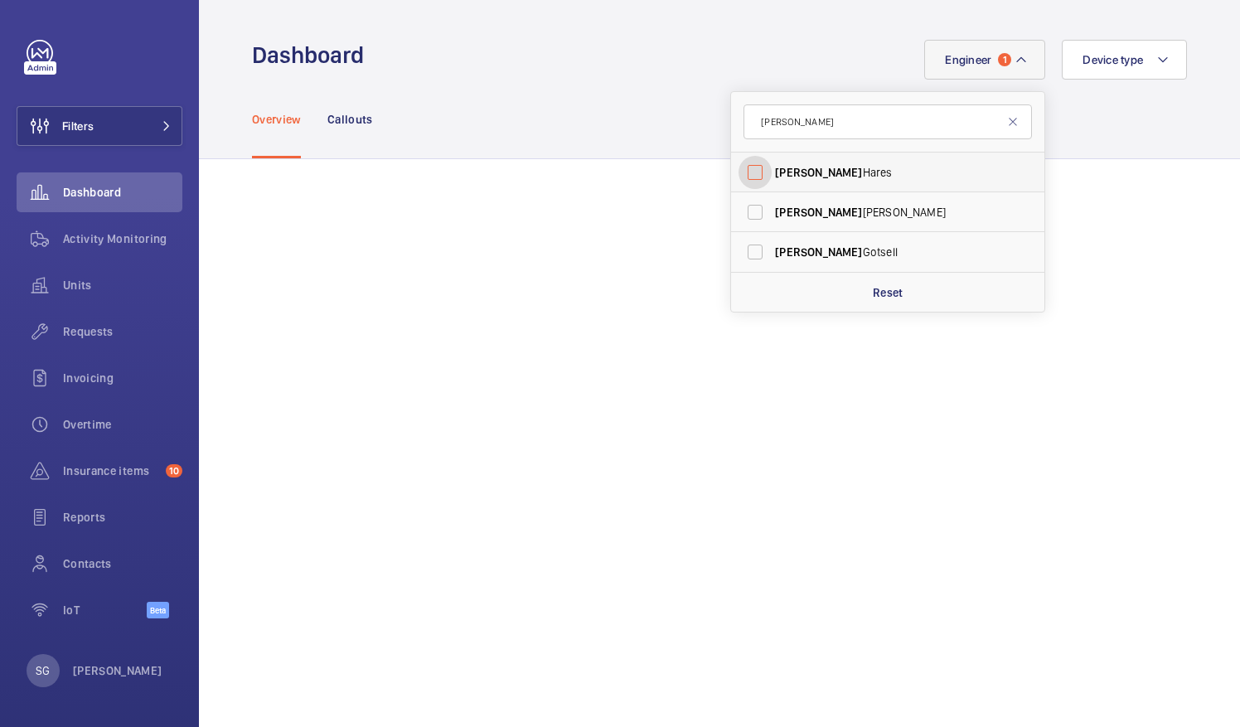
checkbox input "false"
click at [776, 123] on input "[PERSON_NAME]" at bounding box center [888, 121] width 289 height 35
type input "s"
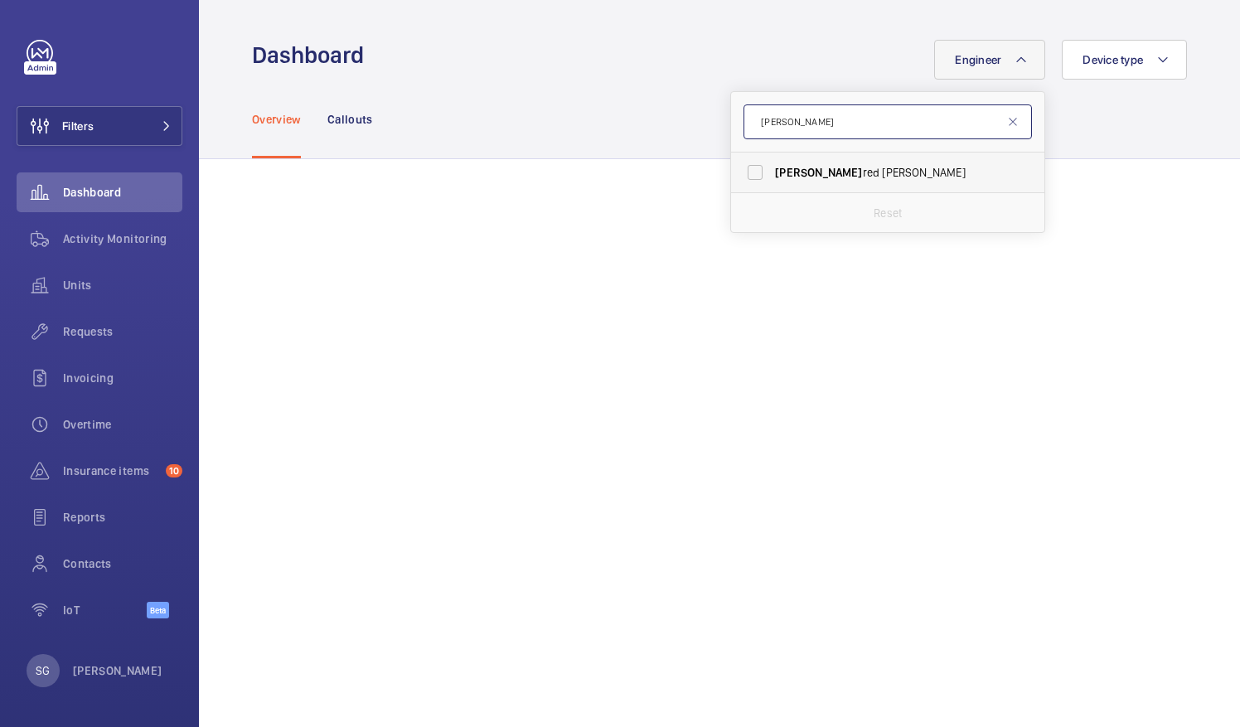
type input "[PERSON_NAME]"
click at [732, 164] on label "[PERSON_NAME]" at bounding box center [875, 173] width 289 height 40
click at [739, 164] on input "[PERSON_NAME]" at bounding box center [755, 172] width 33 height 33
click at [740, 167] on label "[PERSON_NAME]" at bounding box center [875, 173] width 289 height 40
click at [740, 167] on input "[PERSON_NAME]" at bounding box center [755, 172] width 33 height 33
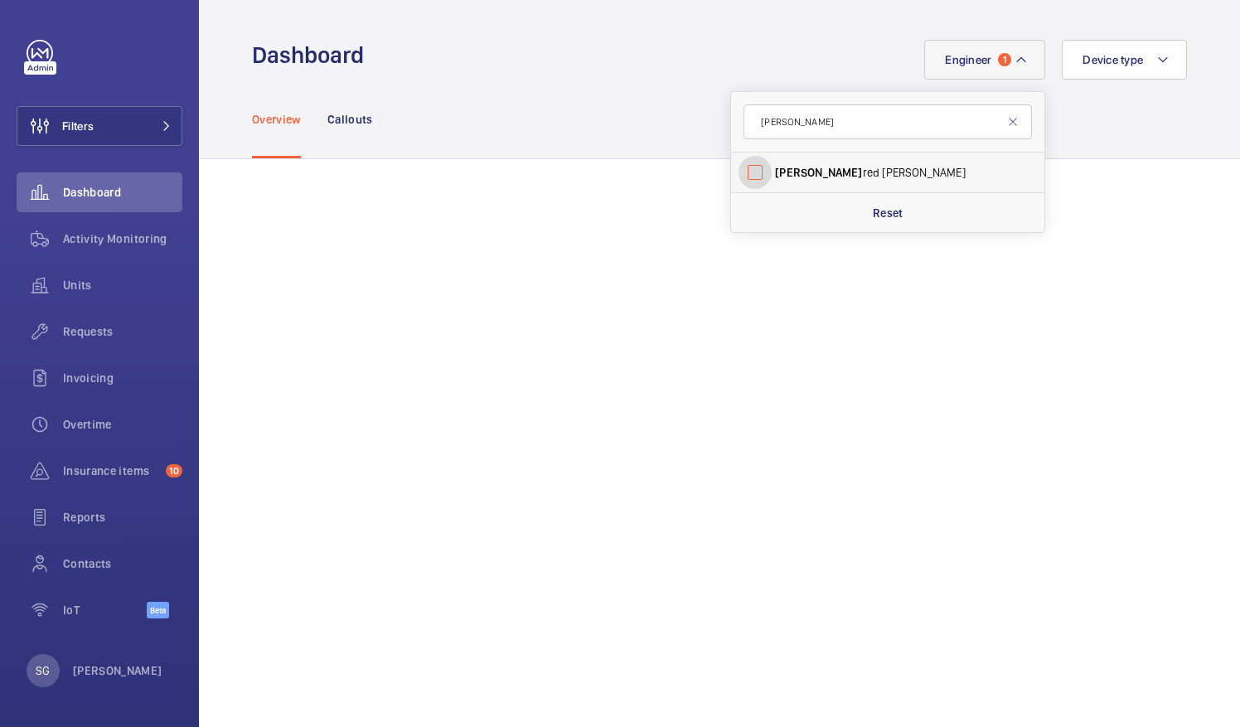
checkbox input "false"
click at [781, 125] on input "[PERSON_NAME]" at bounding box center [888, 121] width 289 height 35
type input "a"
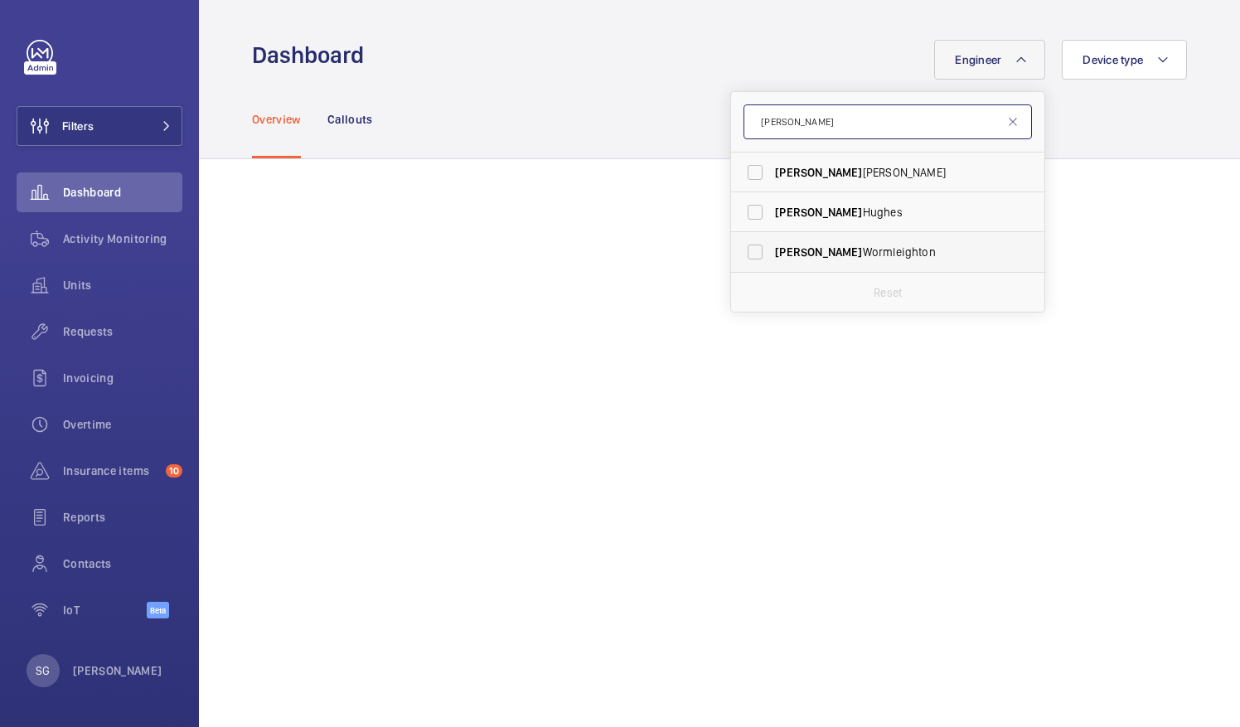
type input "[PERSON_NAME]"
click at [746, 254] on label "[PERSON_NAME]" at bounding box center [875, 252] width 289 height 40
click at [746, 254] on input "[PERSON_NAME]" at bounding box center [755, 251] width 33 height 33
click at [751, 254] on label "[PERSON_NAME]" at bounding box center [875, 252] width 289 height 40
click at [751, 254] on input "[PERSON_NAME]" at bounding box center [755, 251] width 33 height 33
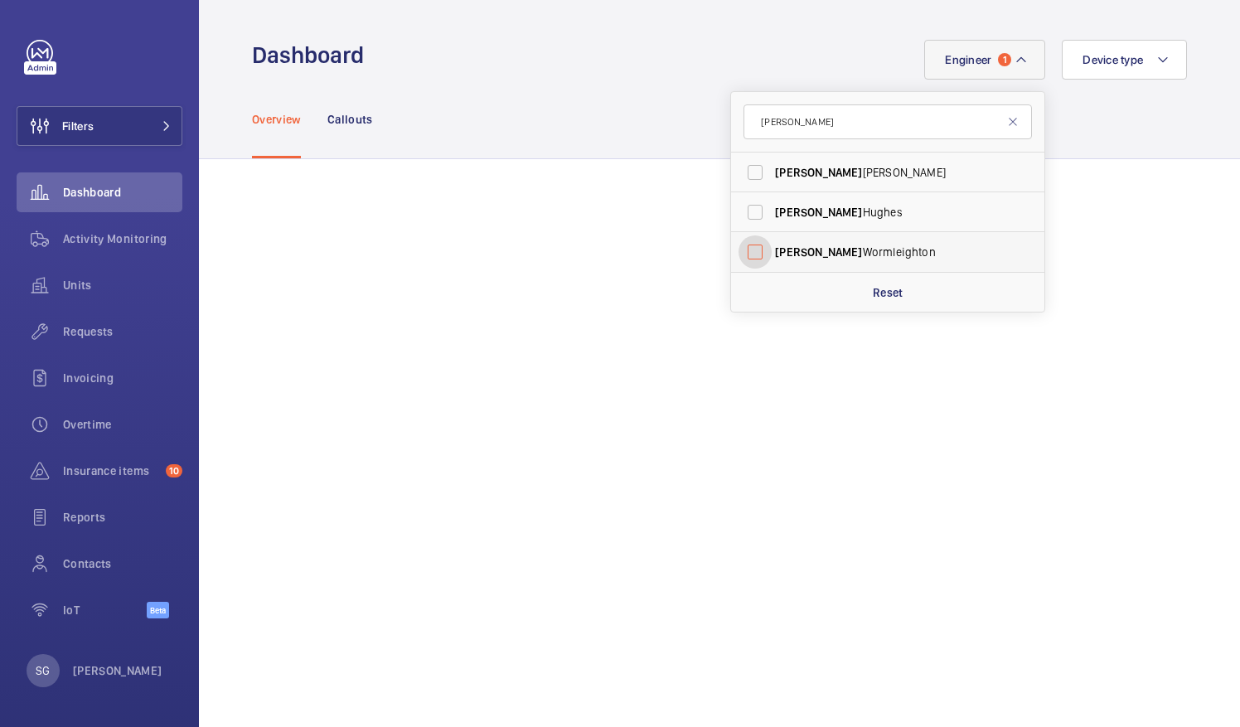
checkbox input "false"
click at [806, 124] on input "[PERSON_NAME]" at bounding box center [888, 121] width 289 height 35
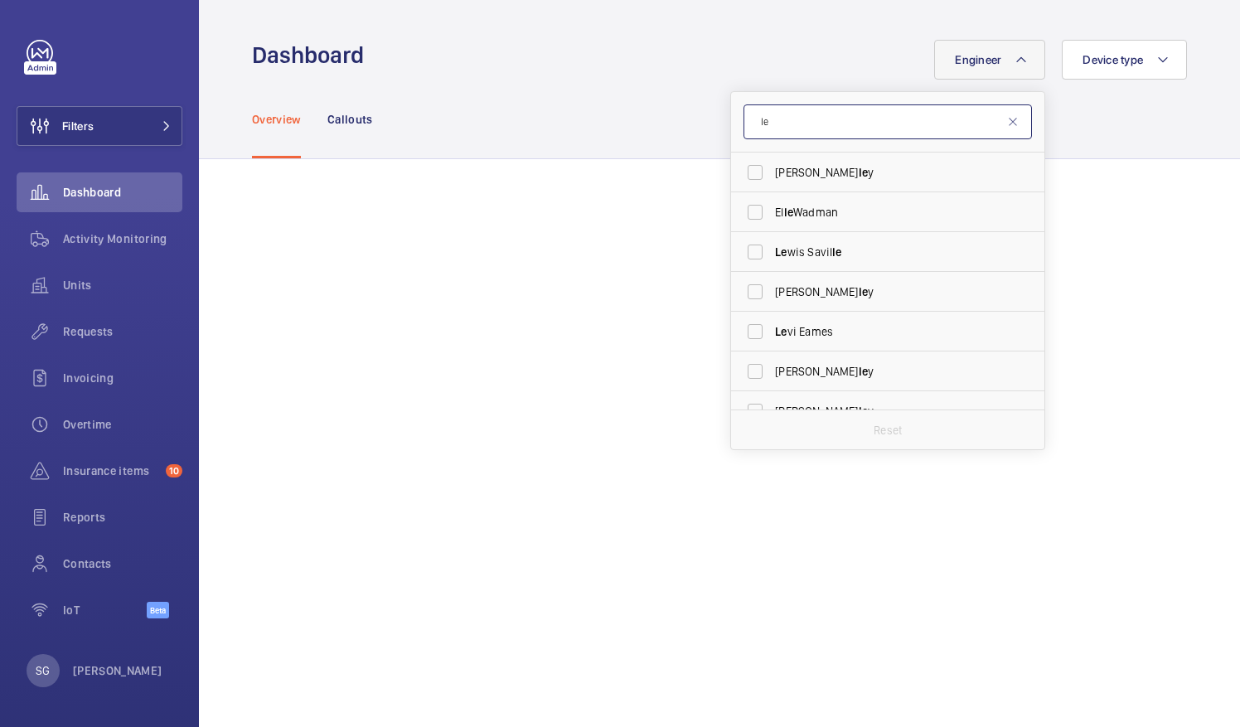
type input "l"
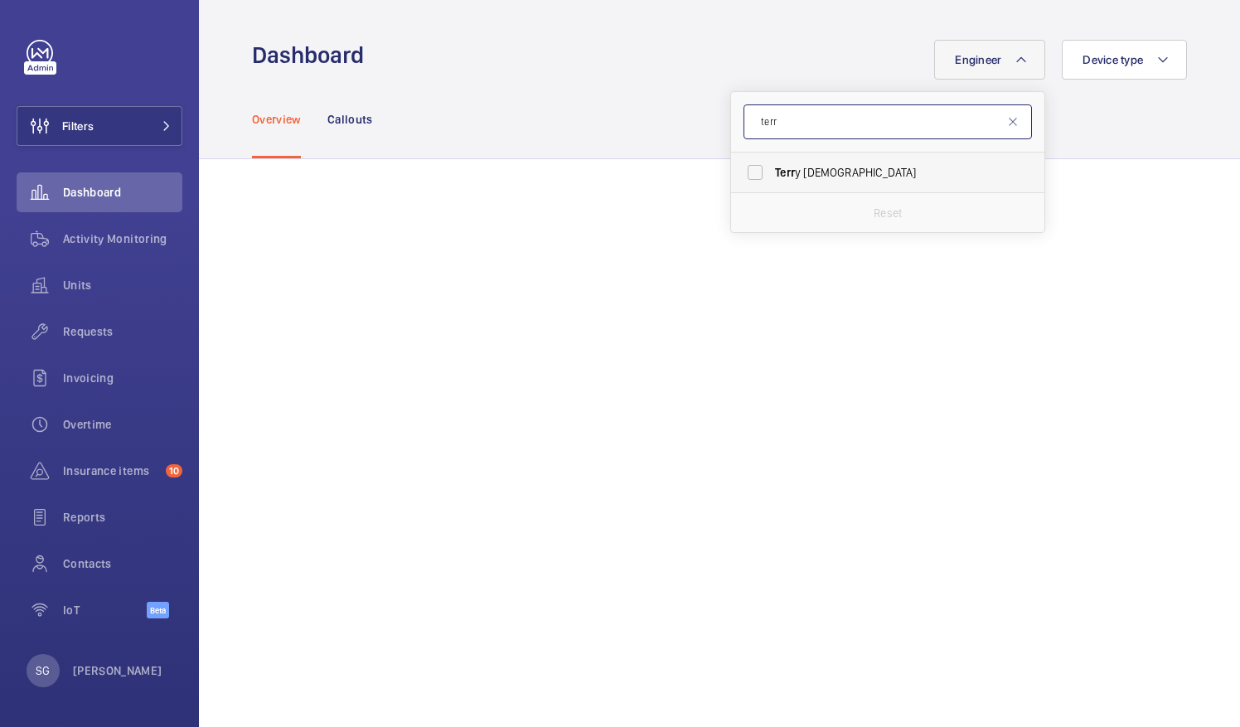
type input "terr"
click at [745, 176] on label "Terr y French" at bounding box center [875, 173] width 289 height 40
click at [745, 176] on input "Terr y French" at bounding box center [755, 172] width 33 height 33
click at [738, 173] on label "Terr y French" at bounding box center [875, 173] width 289 height 40
click at [739, 173] on input "Terr y French" at bounding box center [755, 172] width 33 height 33
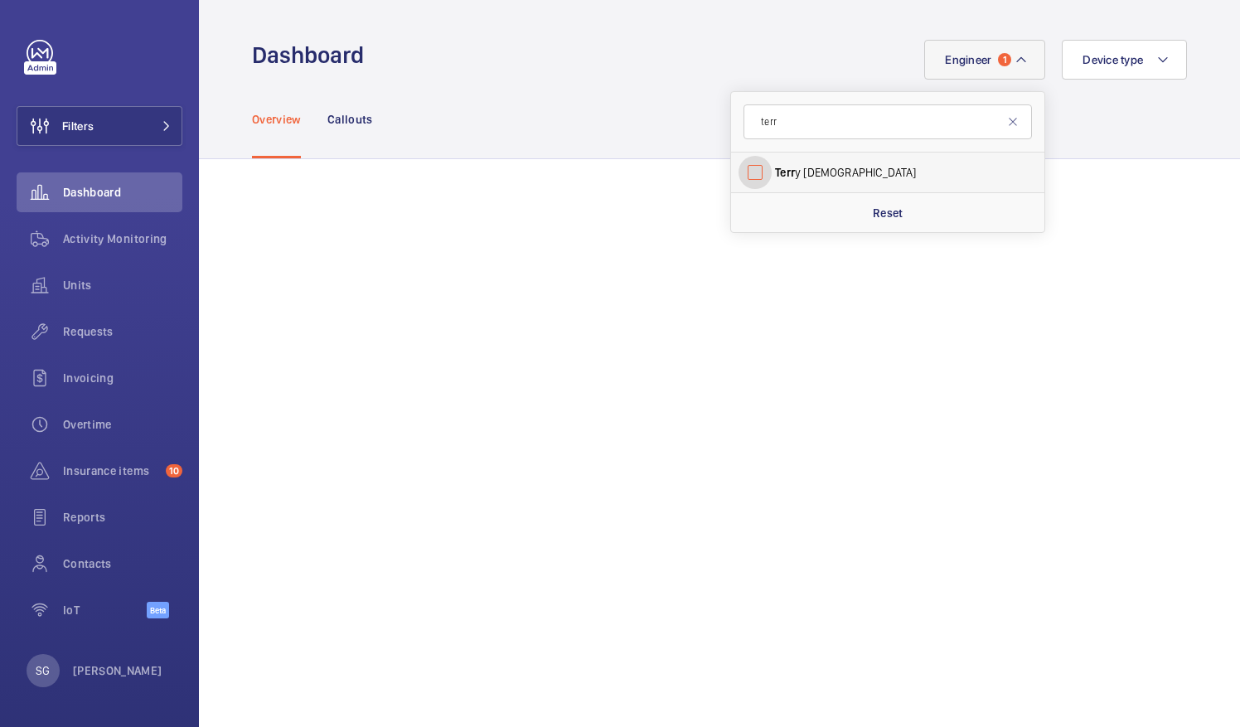
checkbox input "false"
click at [793, 118] on input "terr" at bounding box center [888, 121] width 289 height 35
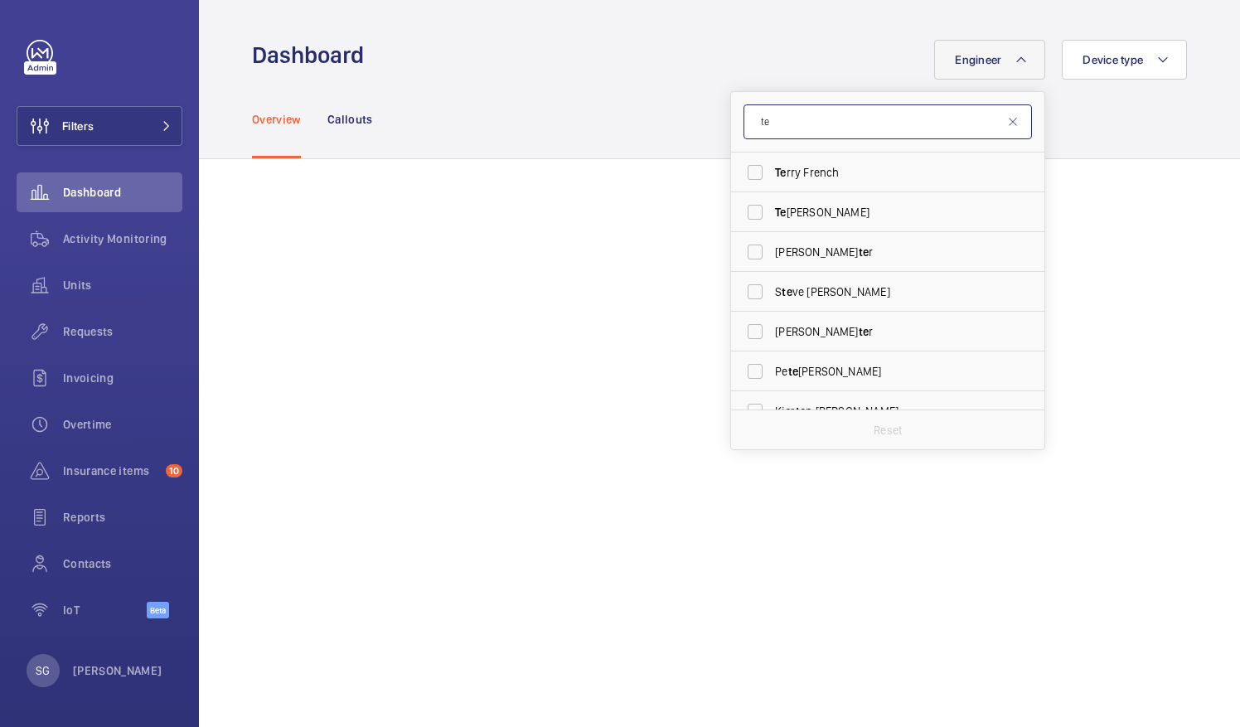
type input "t"
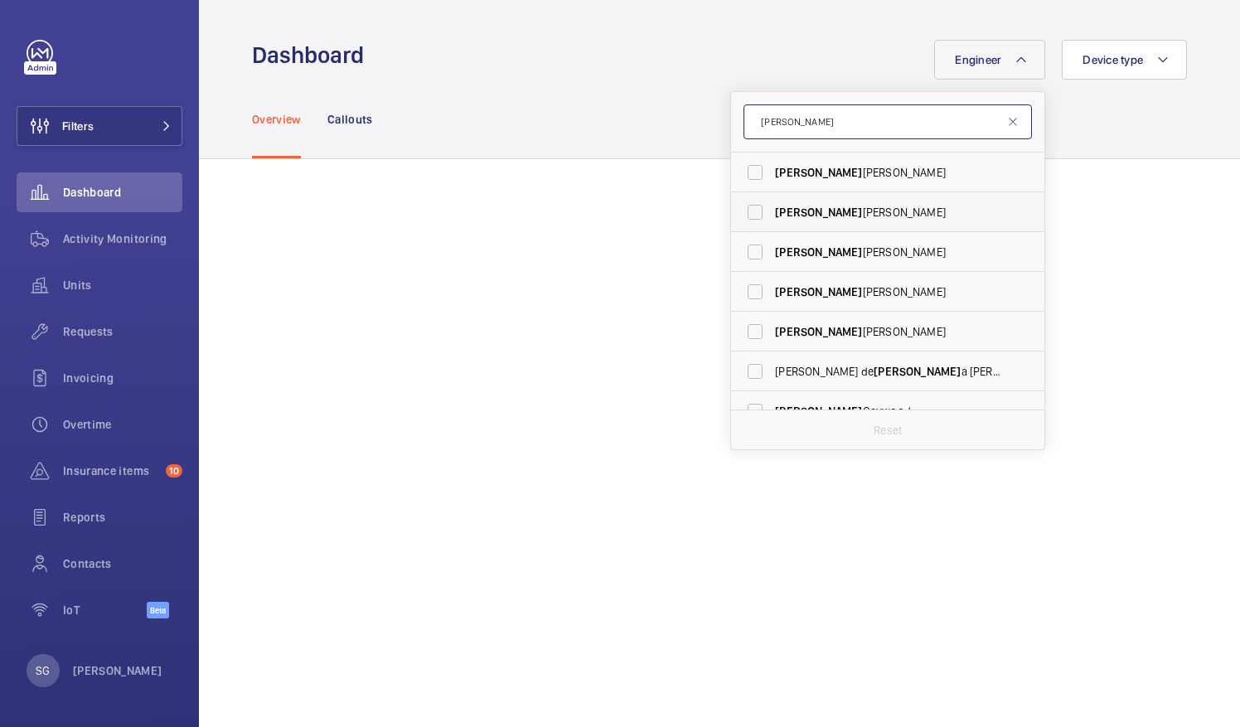
type input "[PERSON_NAME]"
click at [751, 204] on label "[PERSON_NAME]" at bounding box center [875, 212] width 289 height 40
click at [751, 204] on input "[PERSON_NAME]" at bounding box center [755, 212] width 33 height 33
click at [745, 209] on label "[PERSON_NAME]" at bounding box center [875, 212] width 289 height 40
click at [745, 209] on input "[PERSON_NAME]" at bounding box center [755, 212] width 33 height 33
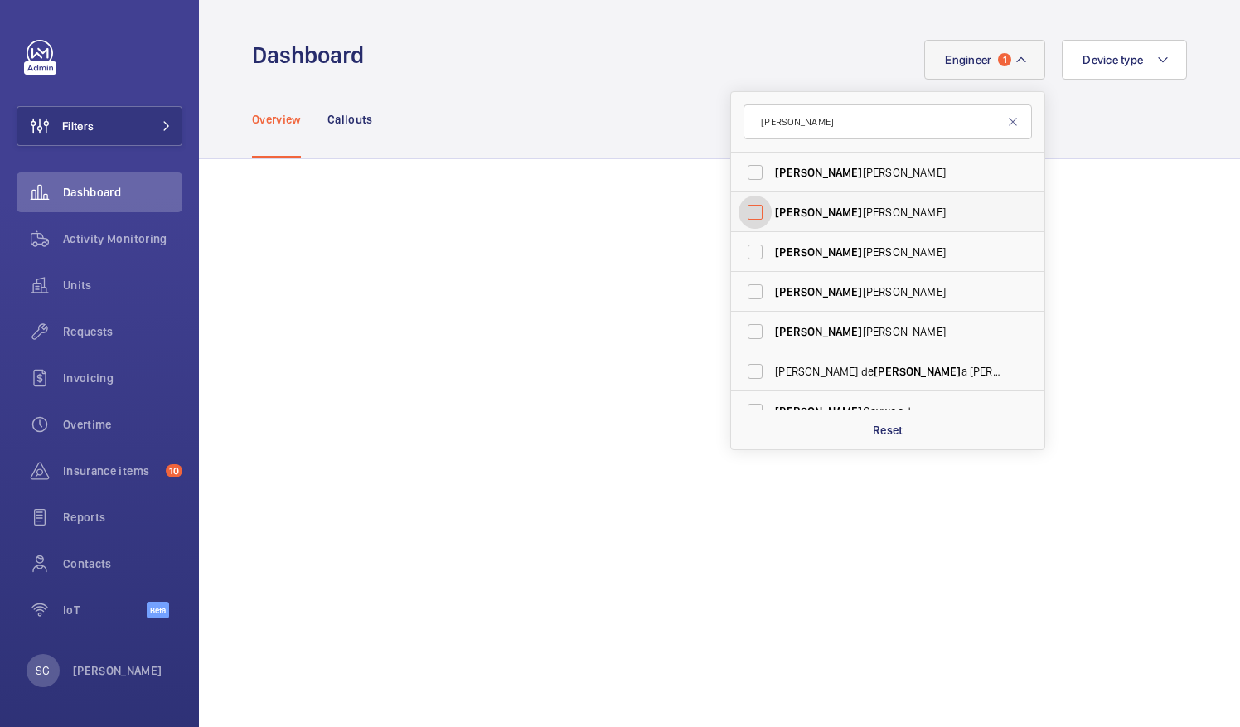
checkbox input "false"
click at [791, 135] on input "[PERSON_NAME]" at bounding box center [888, 121] width 289 height 35
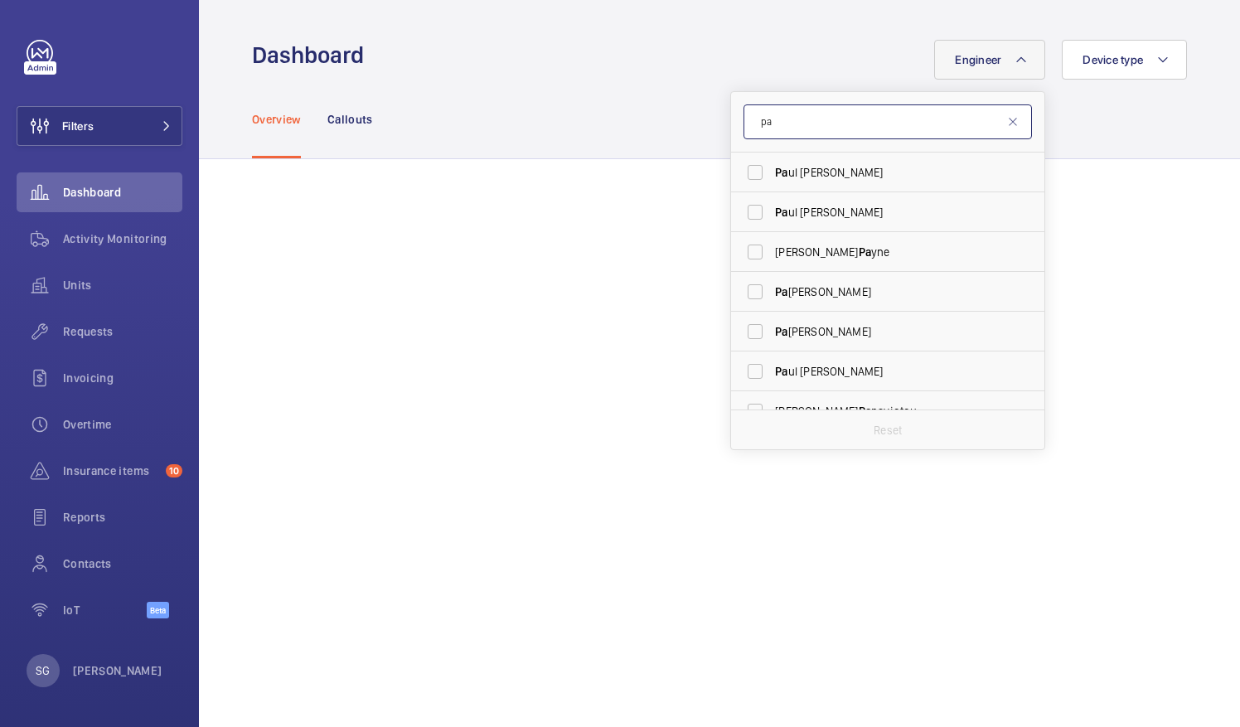
type input "p"
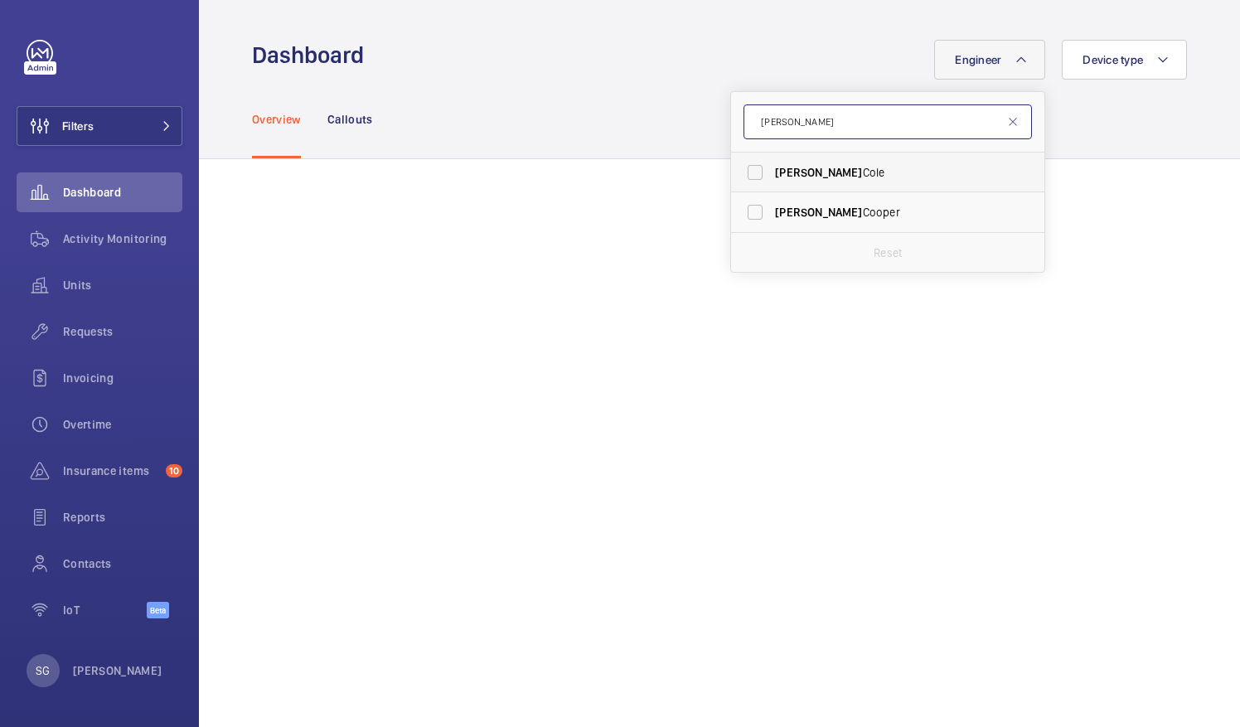
type input "[PERSON_NAME]"
click at [750, 164] on label "[PERSON_NAME]" at bounding box center [875, 173] width 289 height 40
click at [750, 164] on input "[PERSON_NAME]" at bounding box center [755, 172] width 33 height 33
click at [739, 176] on label "[PERSON_NAME]" at bounding box center [875, 173] width 289 height 40
click at [739, 176] on input "[PERSON_NAME]" at bounding box center [755, 172] width 33 height 33
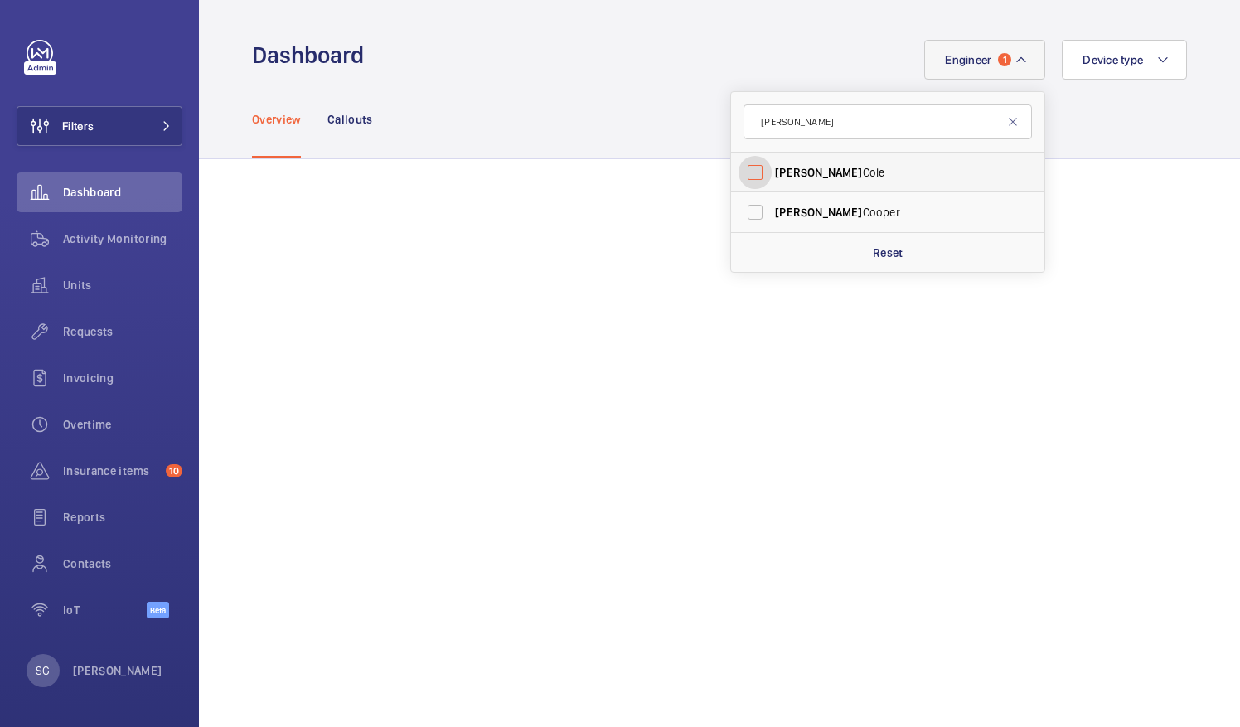
checkbox input "false"
click at [793, 120] on input "[PERSON_NAME]" at bounding box center [888, 121] width 289 height 35
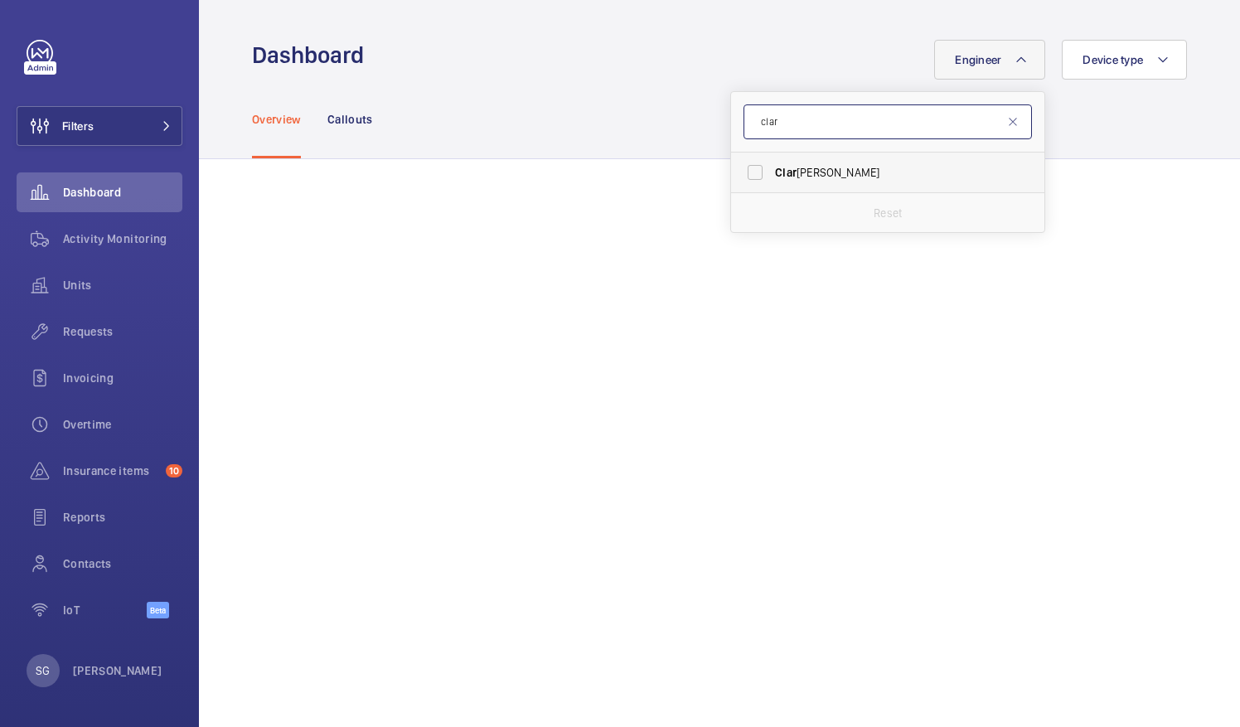
type input "clar"
click at [751, 169] on label "[PERSON_NAME]" at bounding box center [875, 173] width 289 height 40
click at [751, 169] on input "[PERSON_NAME]" at bounding box center [755, 172] width 33 height 33
checkbox input "true"
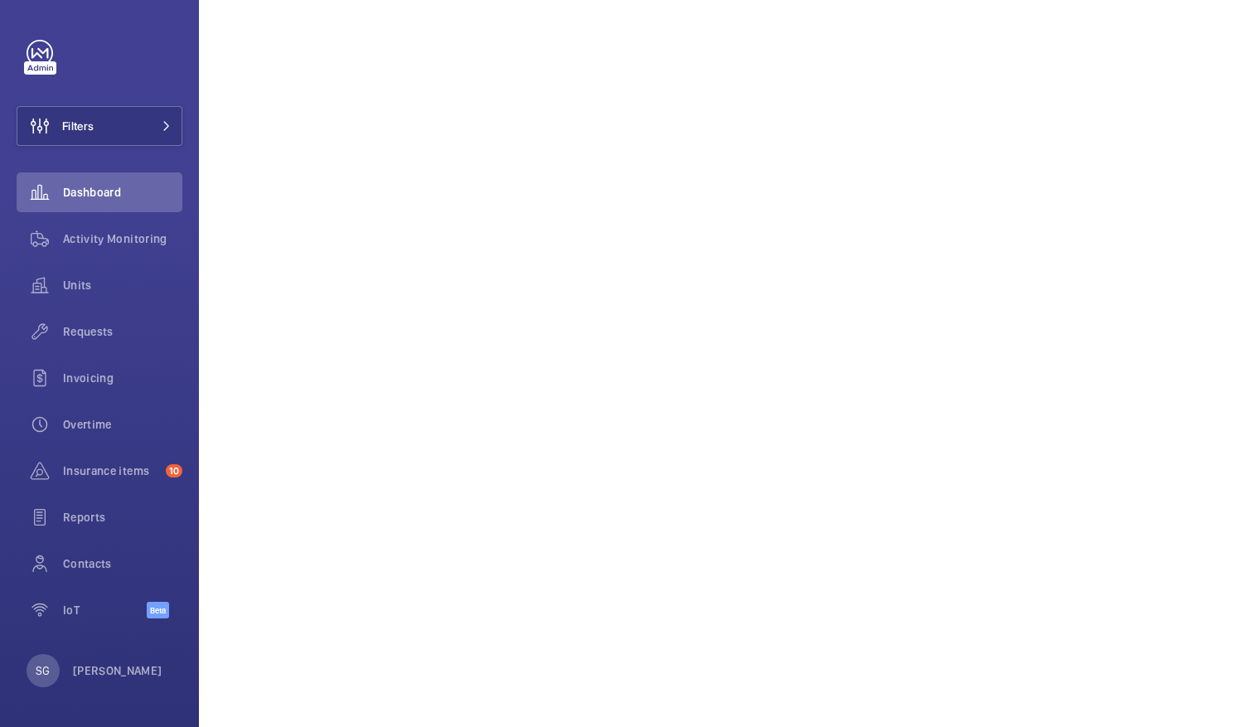
scroll to position [576, 0]
